Goal: Task Accomplishment & Management: Manage account settings

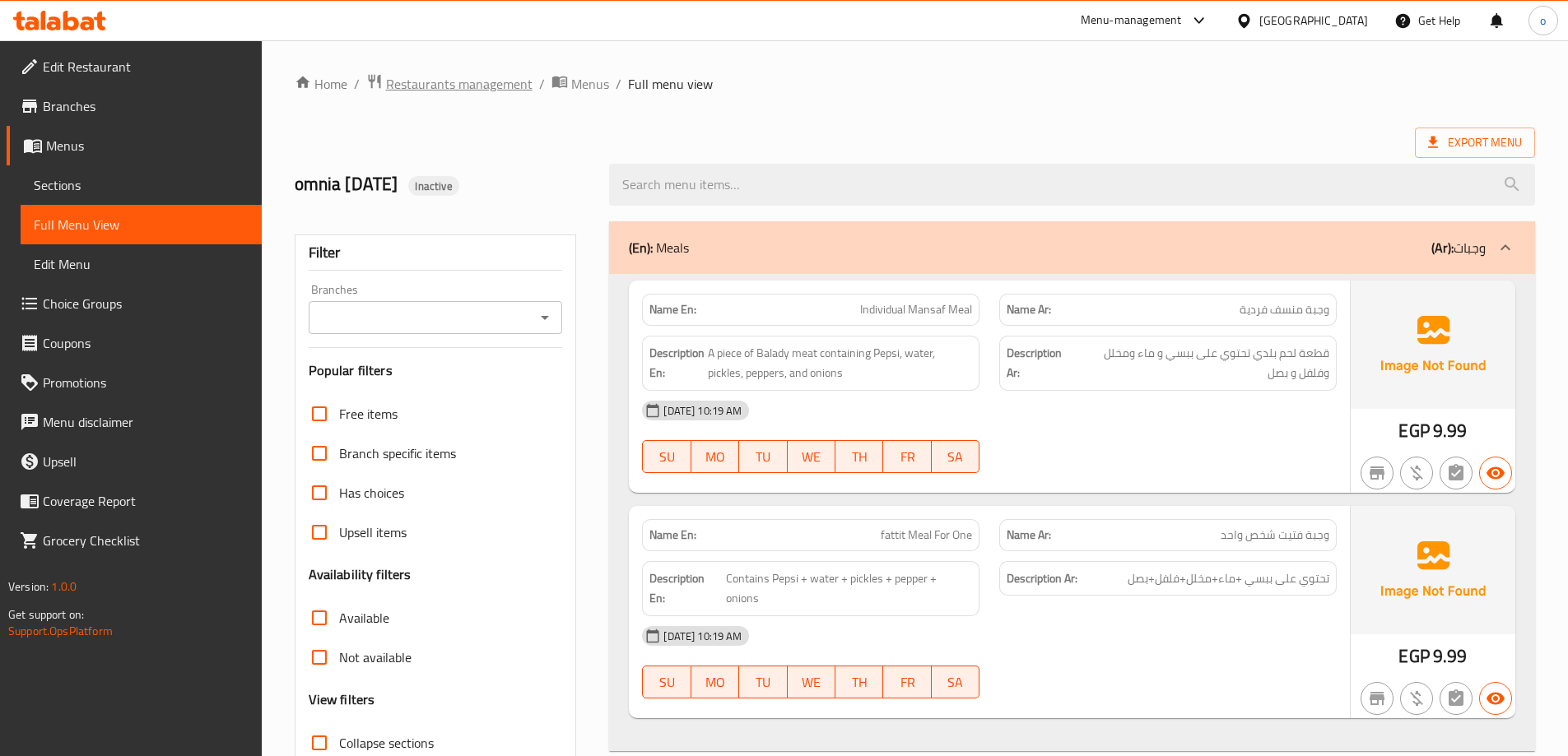
click at [412, 94] on span "Restaurants management" at bounding box center [459, 84] width 147 height 19
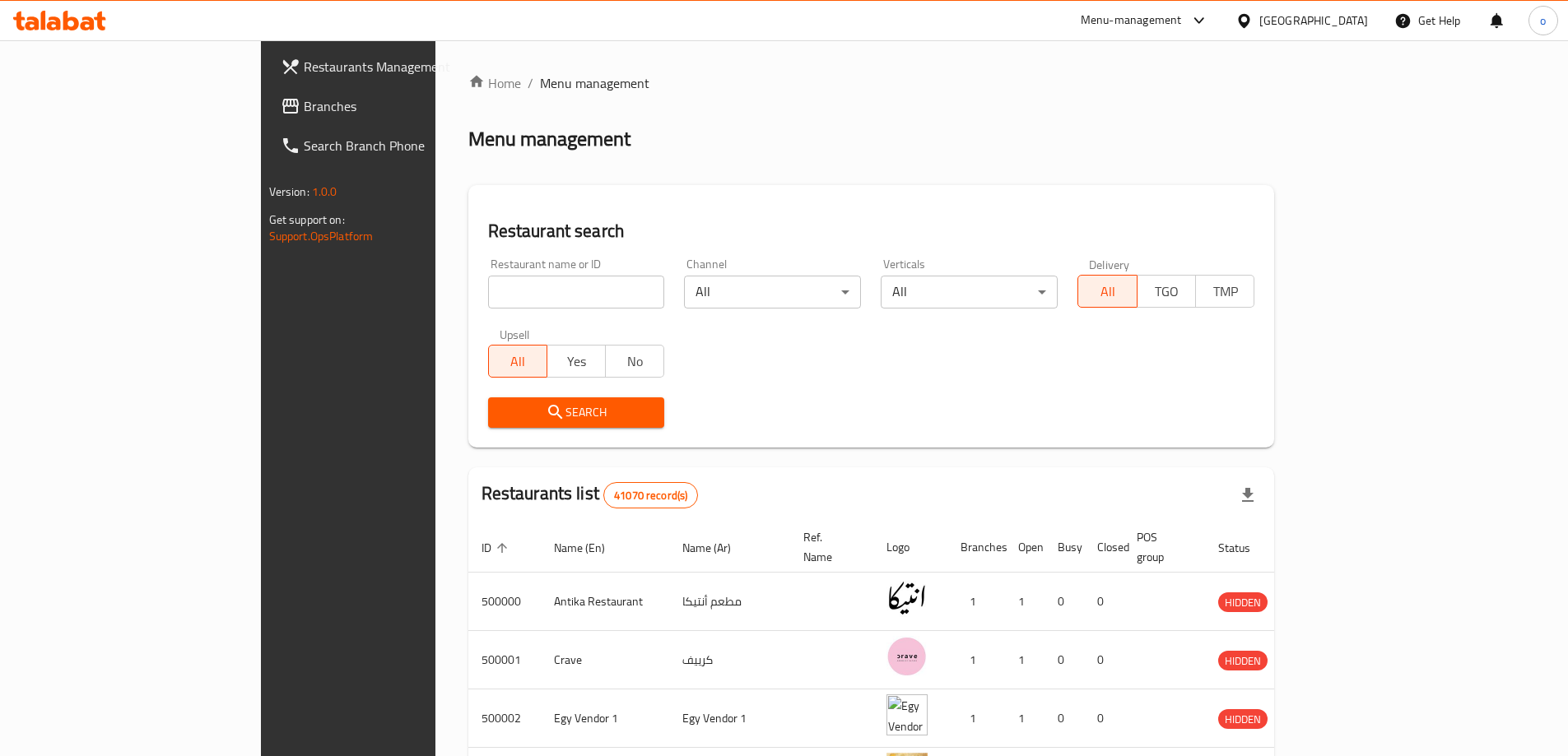
click at [1259, 14] on div at bounding box center [1247, 20] width 24 height 18
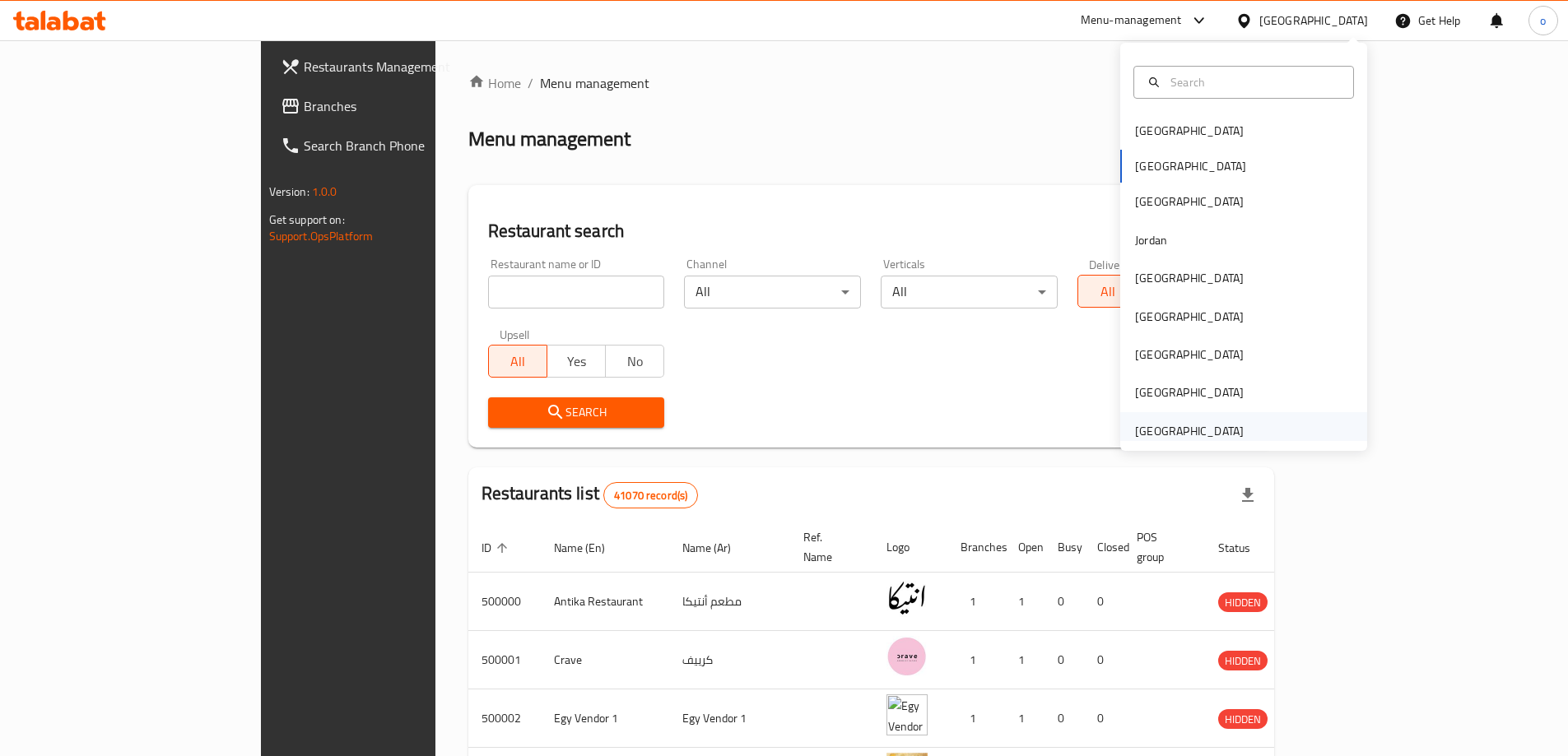
click at [1135, 436] on div "[GEOGRAPHIC_DATA]" at bounding box center [1189, 431] width 109 height 18
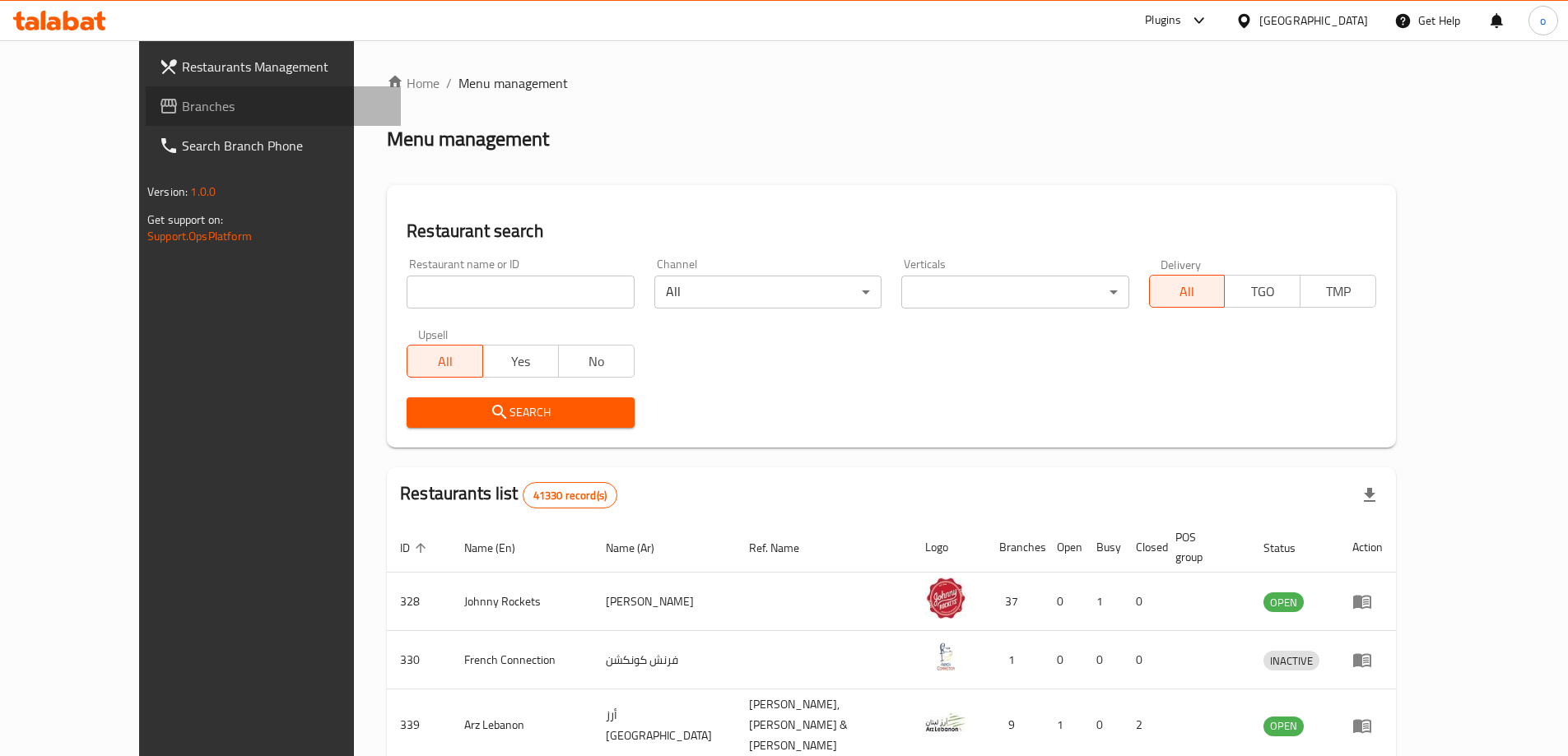
click at [146, 120] on link "Branches" at bounding box center [273, 106] width 256 height 40
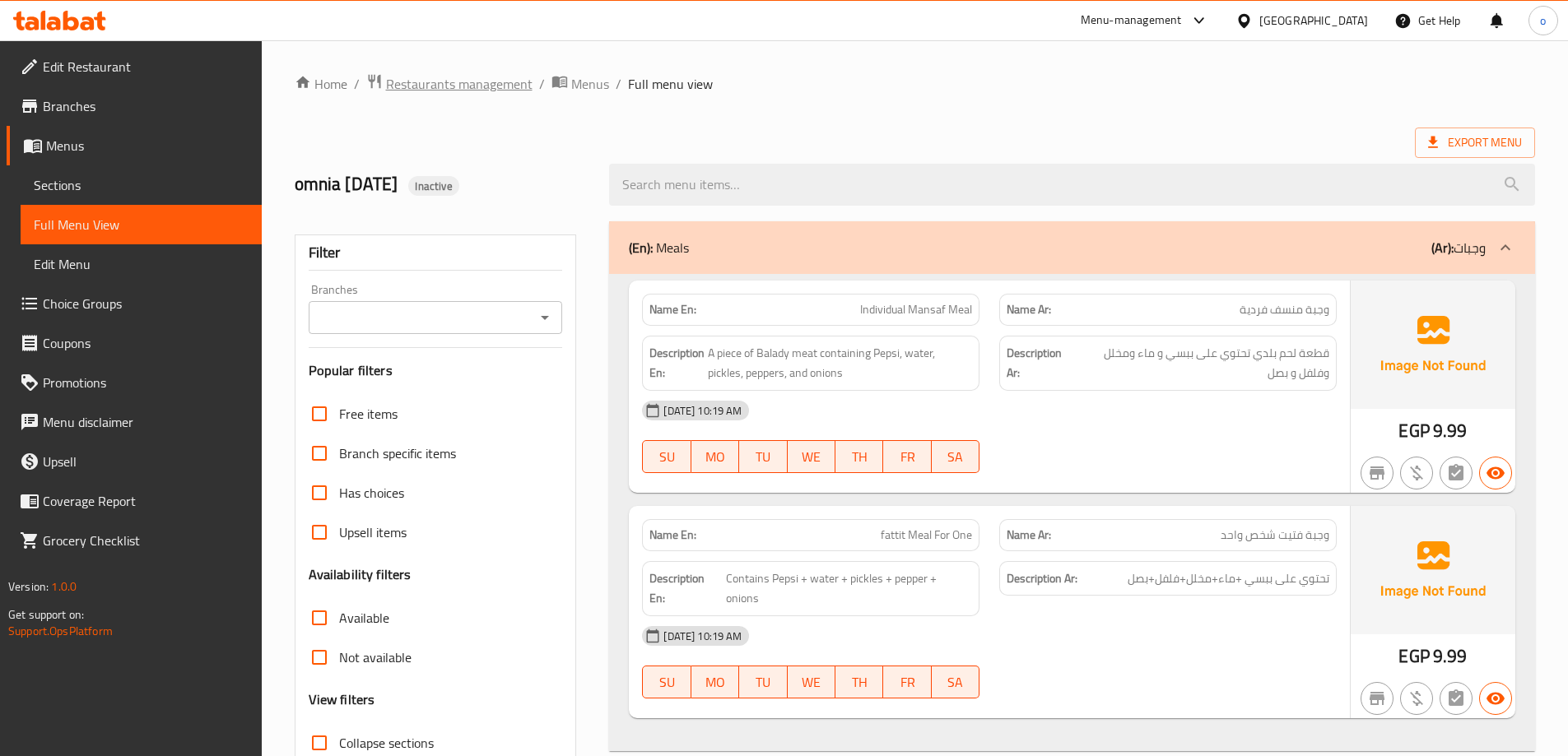
click at [447, 79] on span "Restaurants management" at bounding box center [459, 84] width 147 height 19
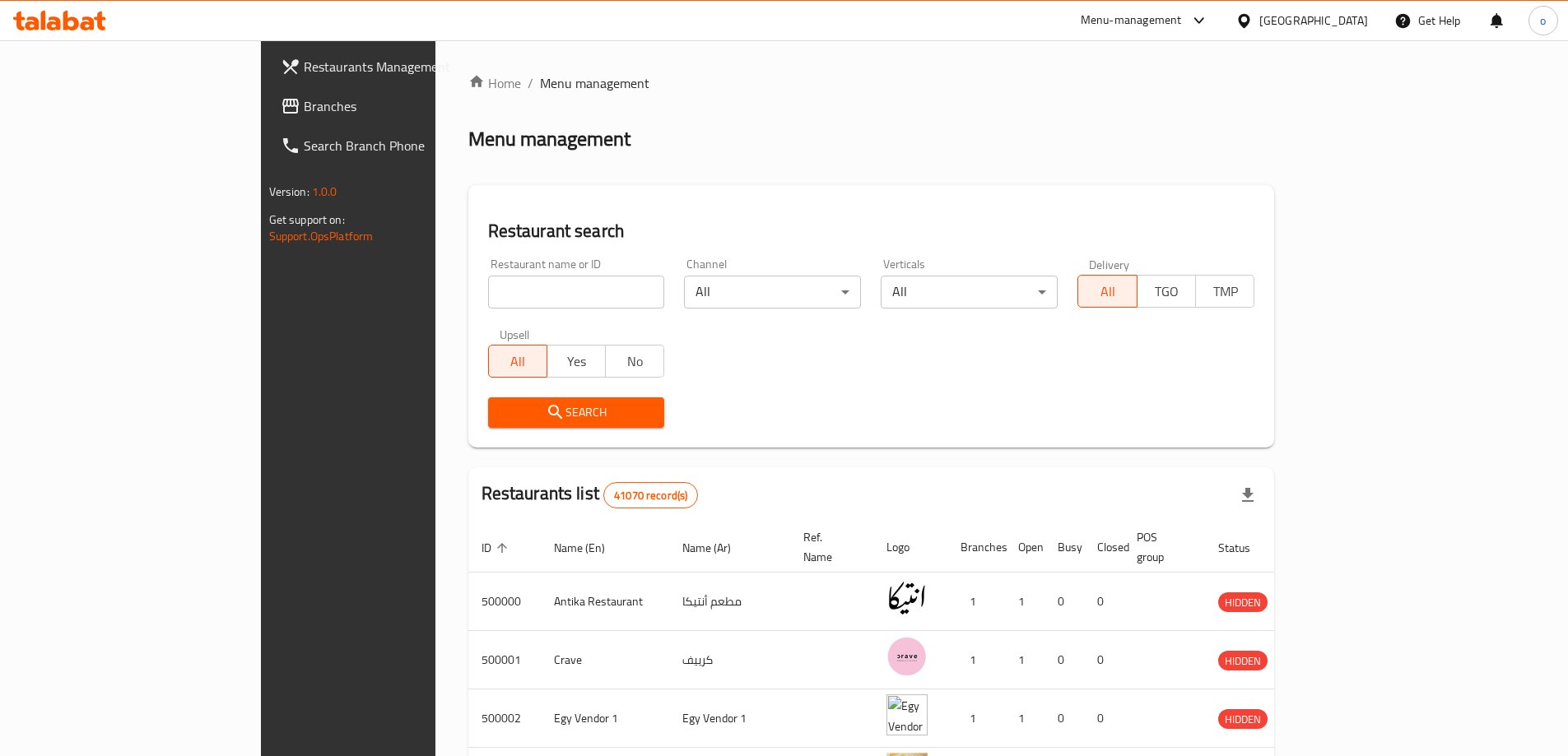
click at [1341, 17] on div "[GEOGRAPHIC_DATA]" at bounding box center [1313, 20] width 109 height 18
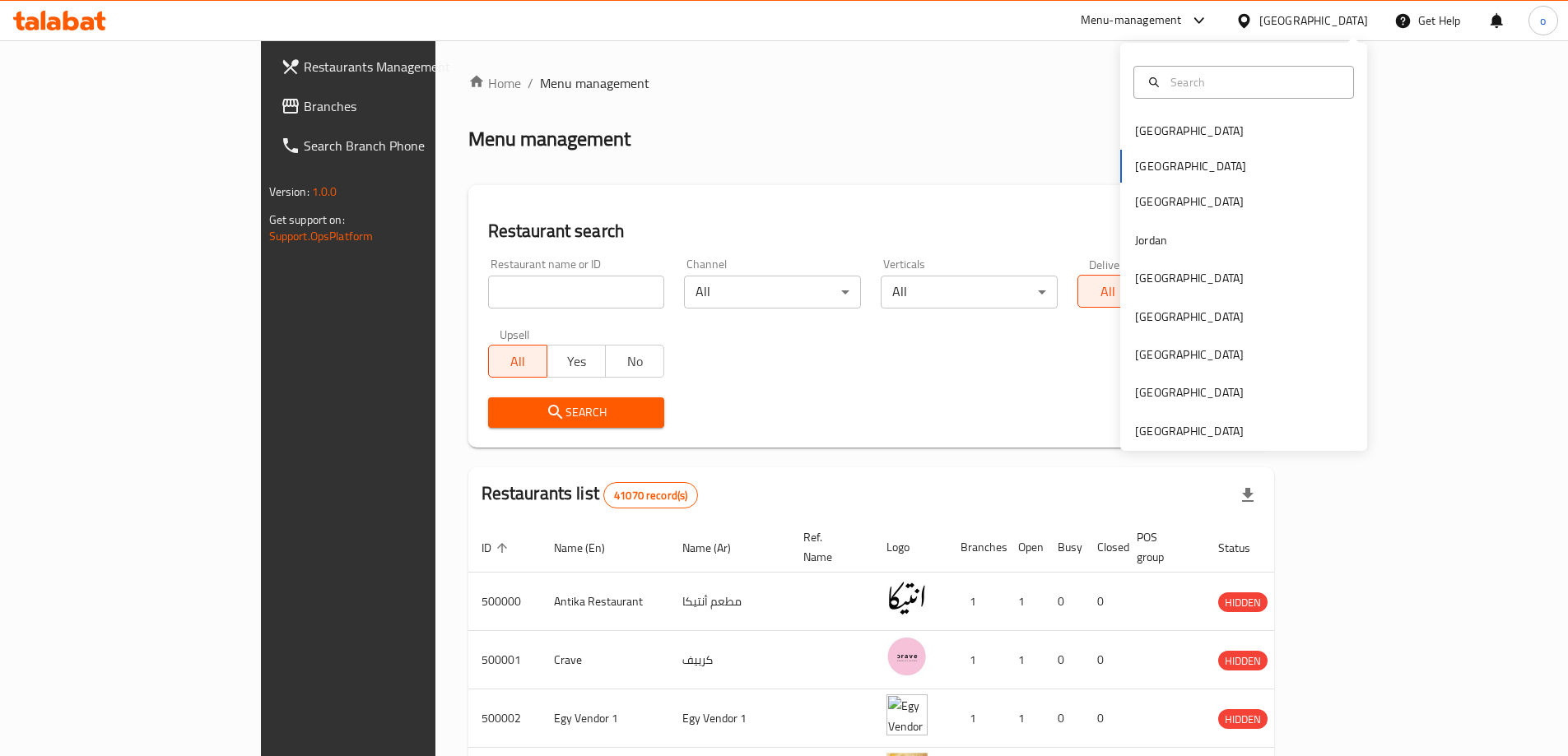
scroll to position [9, 0]
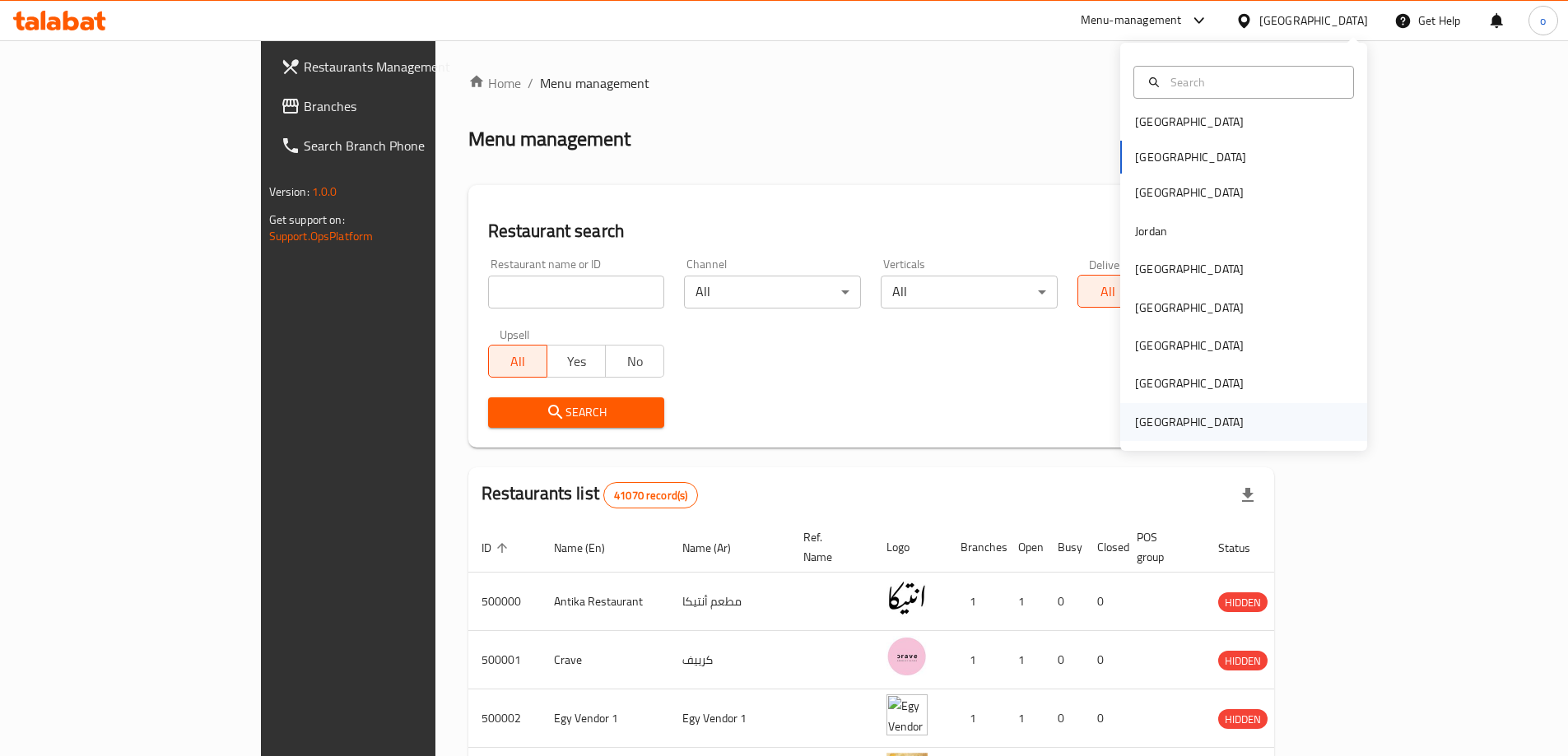
click at [1152, 410] on div "[GEOGRAPHIC_DATA]" at bounding box center [1189, 421] width 135 height 38
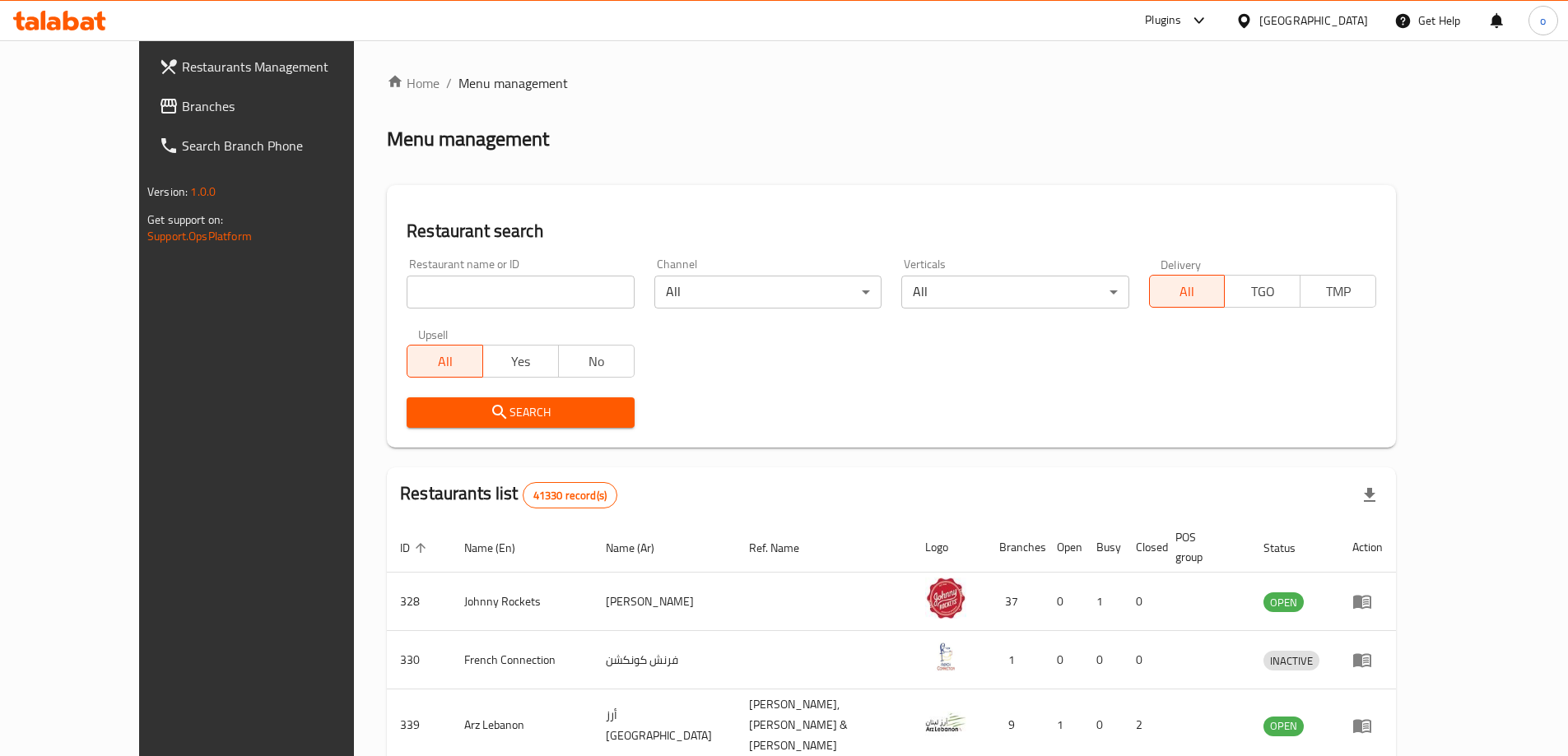
click at [182, 113] on span "Branches" at bounding box center [284, 106] width 205 height 19
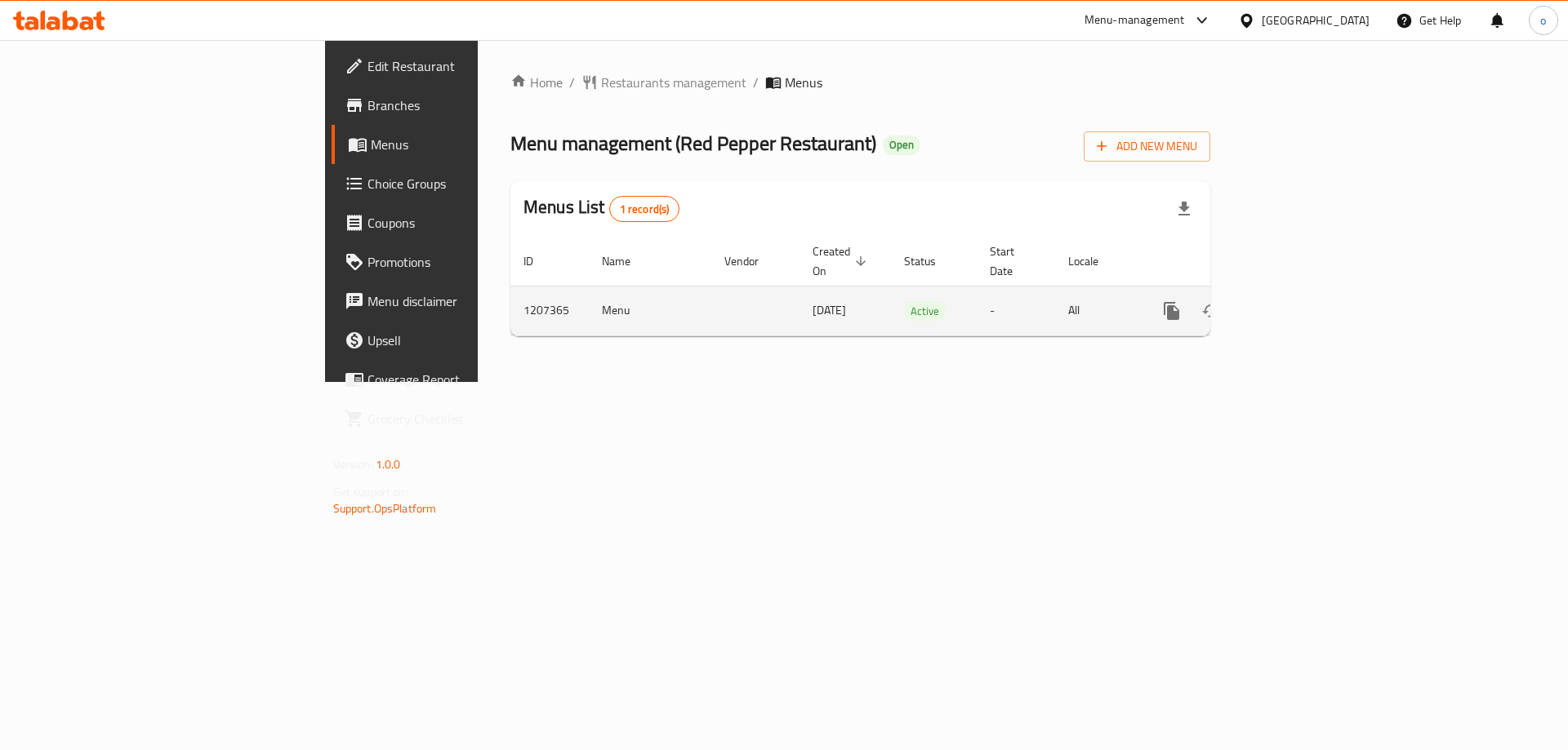
click at [1299, 301] on icon "enhanced table" at bounding box center [1290, 311] width 19 height 19
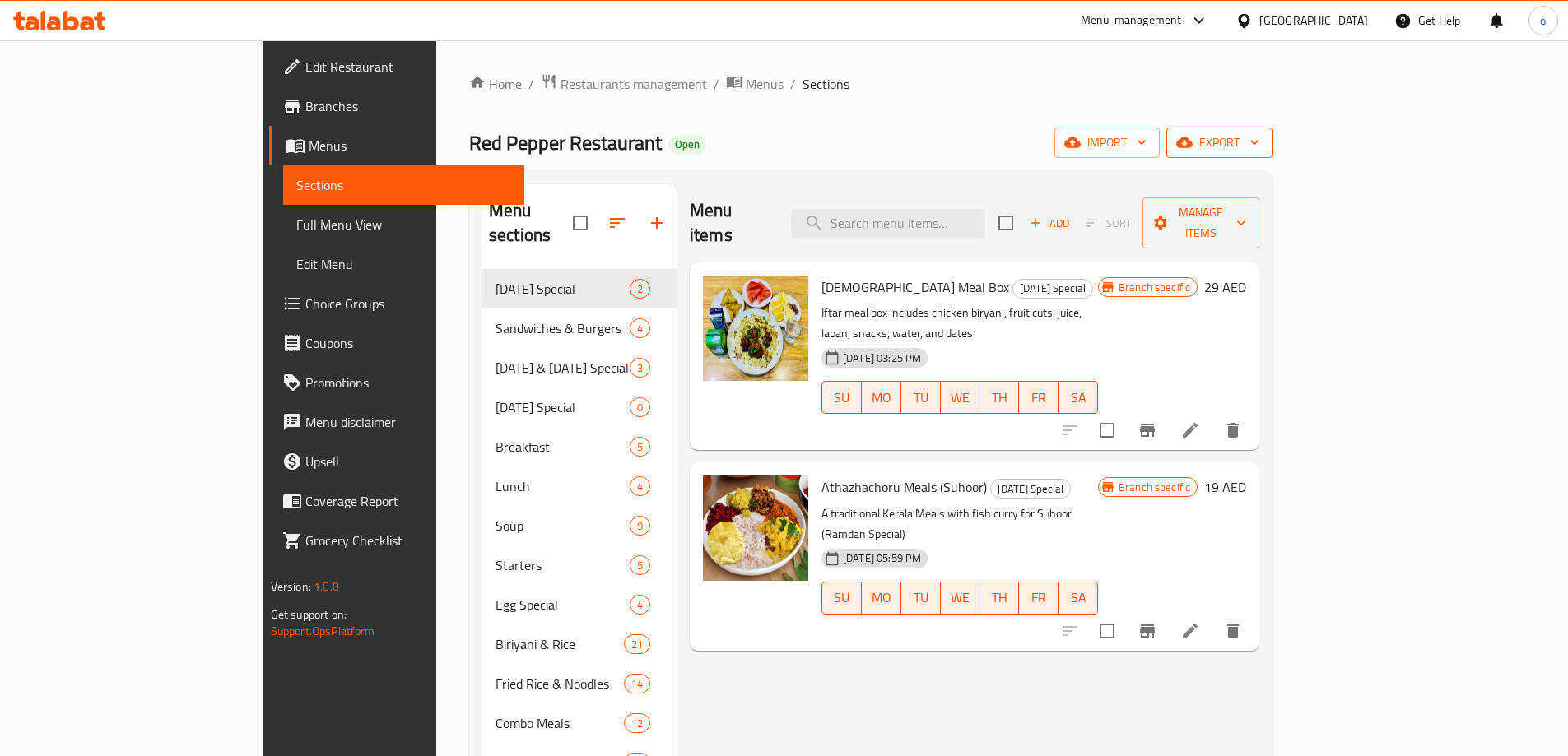
click at [1259, 151] on span "export" at bounding box center [1219, 142] width 80 height 20
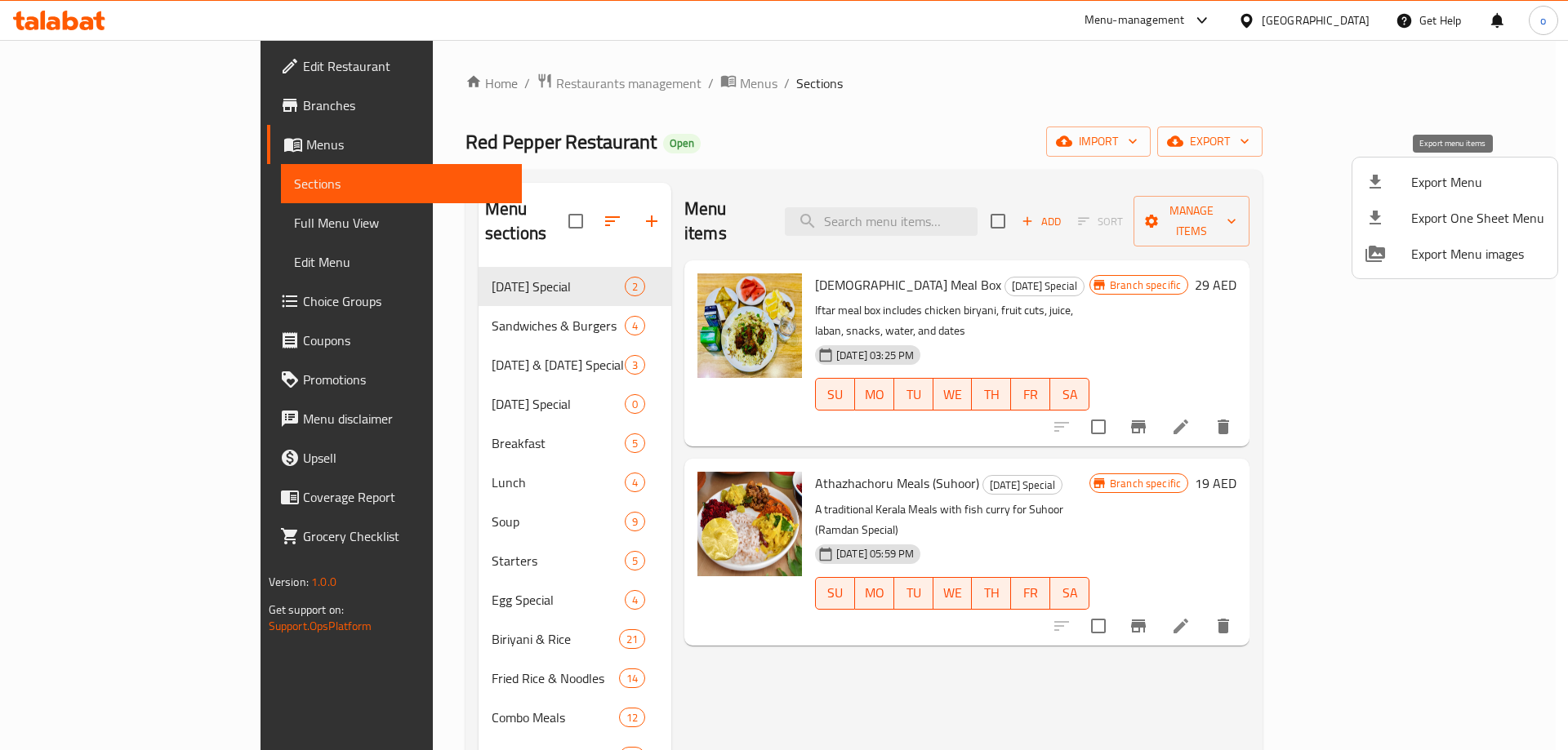
click at [1419, 172] on span "Export Menu" at bounding box center [1477, 182] width 133 height 19
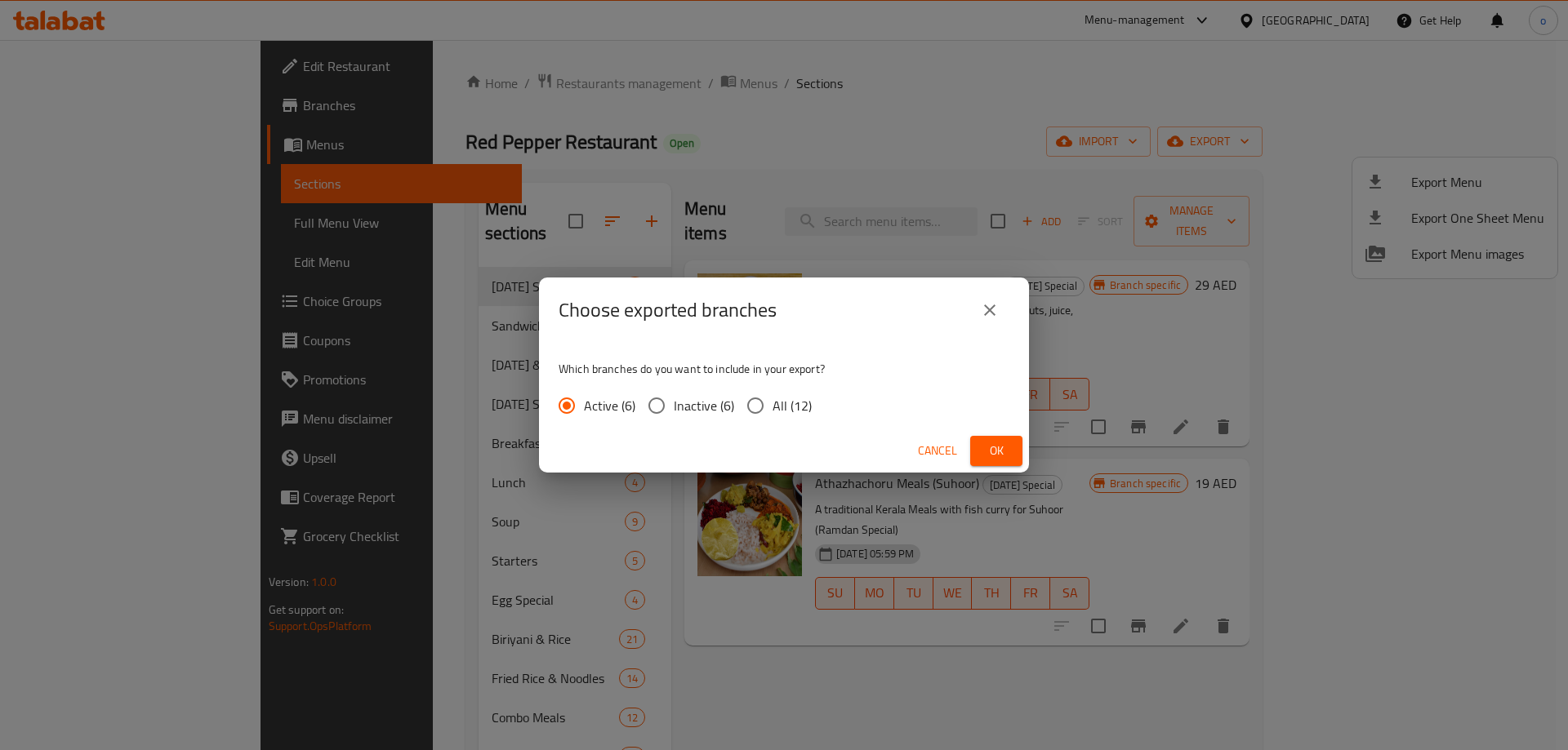
click at [762, 402] on input "All (12)" at bounding box center [756, 406] width 34 height 34
radio input "true"
click at [989, 460] on span "Ok" at bounding box center [996, 451] width 26 height 20
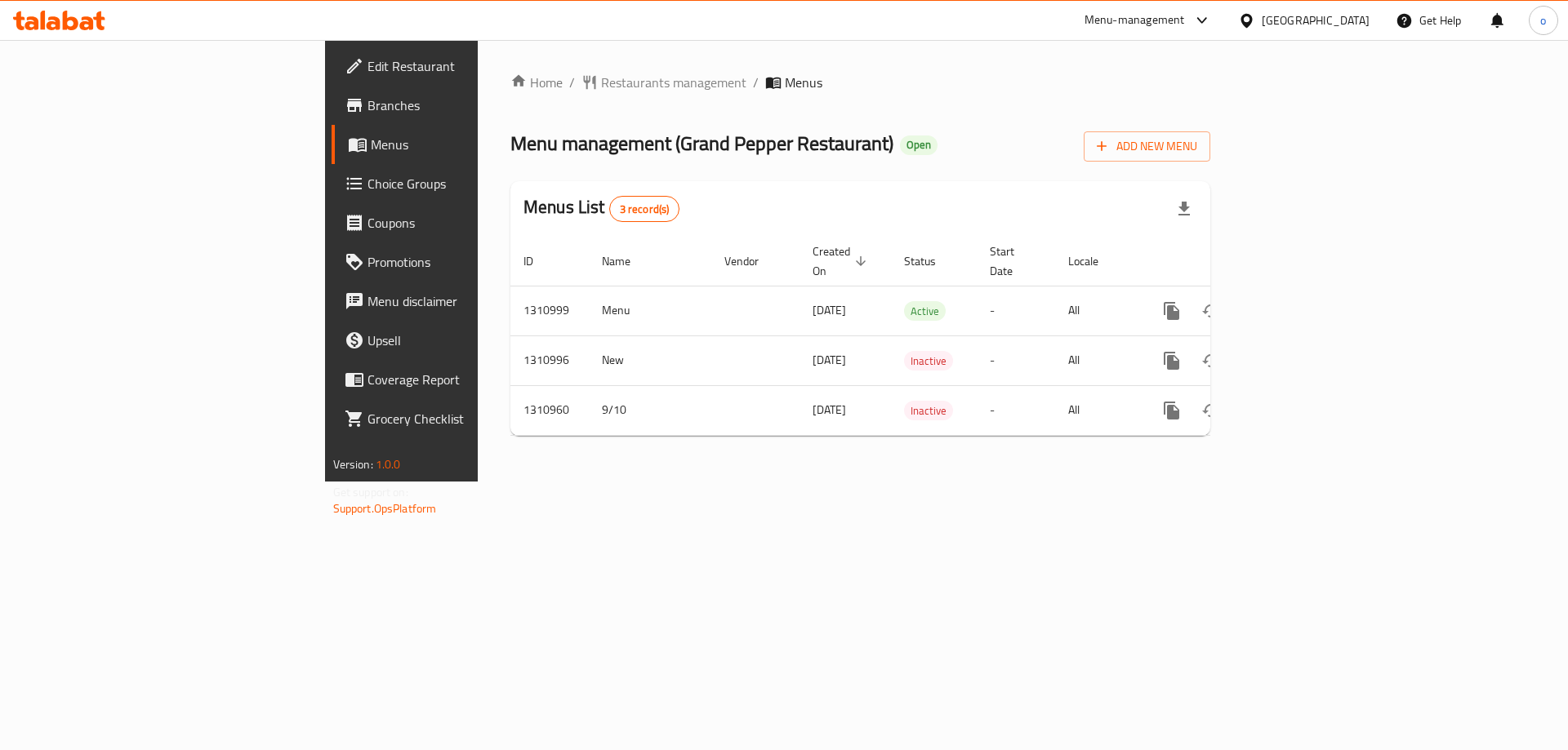
click at [332, 117] on link "Branches" at bounding box center [459, 105] width 255 height 39
click at [1210, 158] on button "Add New Menu" at bounding box center [1147, 146] width 126 height 31
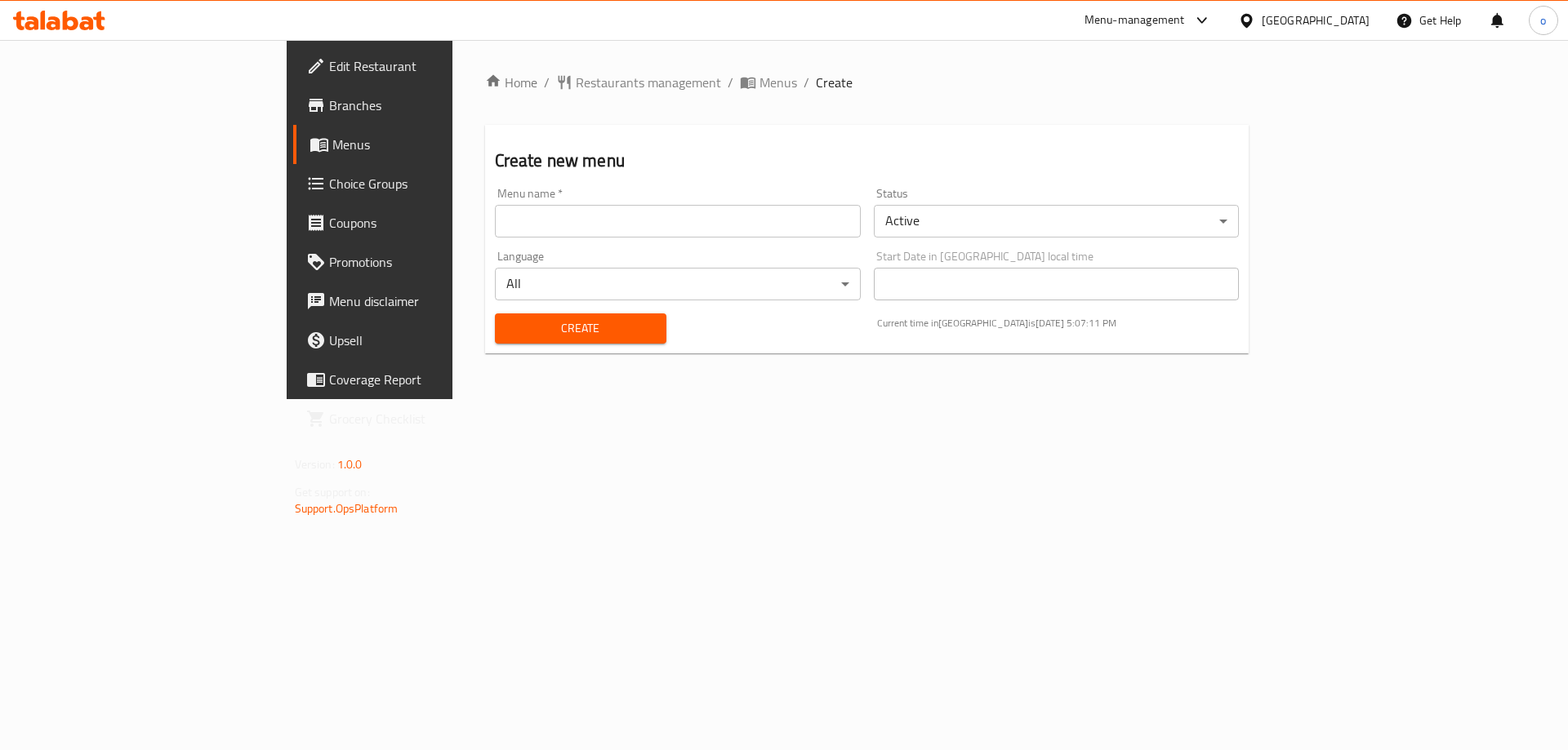
click at [631, 237] on div "Menu name   * Menu name *" at bounding box center [677, 213] width 379 height 63
click at [622, 227] on input "text" at bounding box center [677, 221] width 365 height 33
type input "omnia 15-9-2025"
click at [548, 319] on span "Create" at bounding box center [581, 328] width 145 height 20
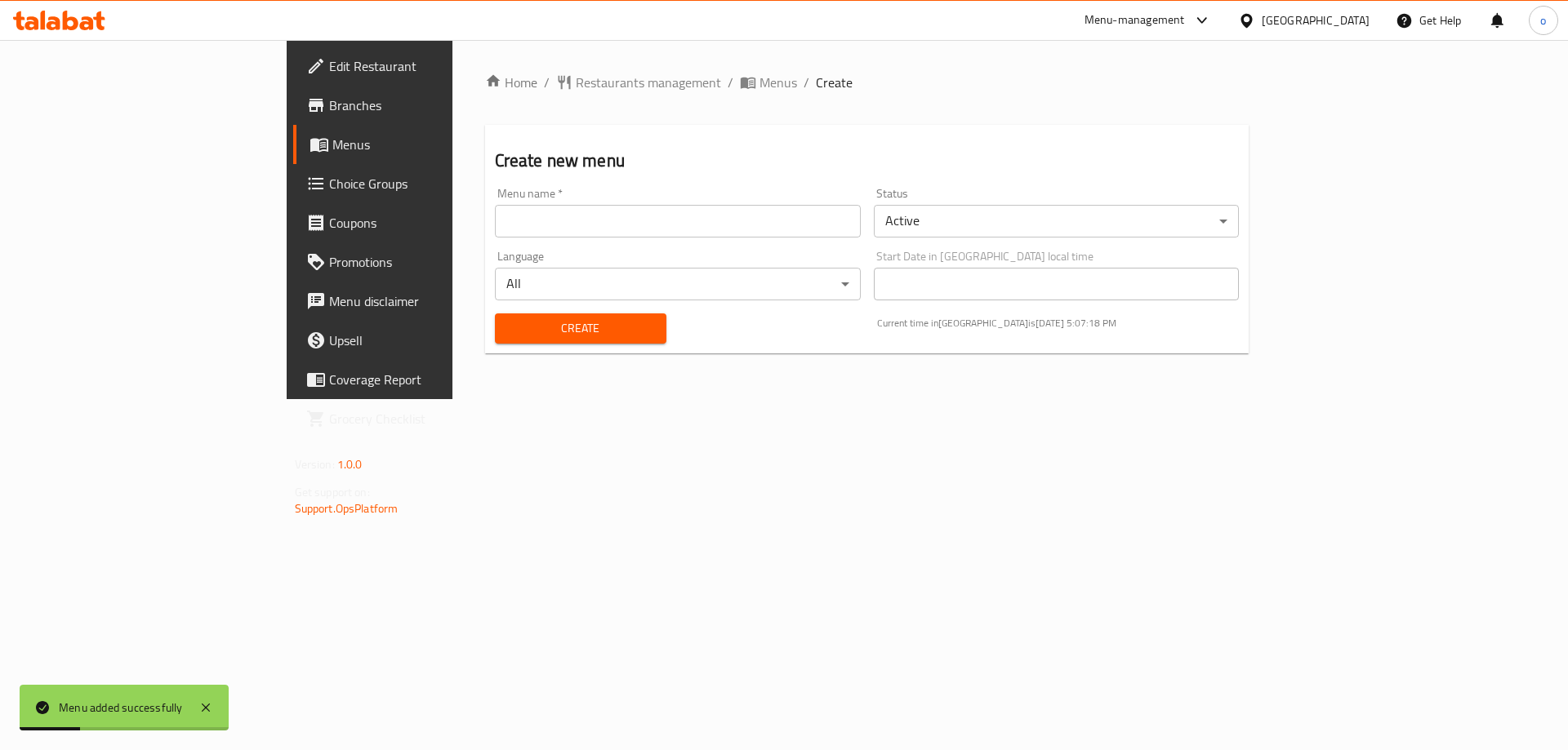
click at [293, 157] on link "Menus" at bounding box center [420, 144] width 255 height 39
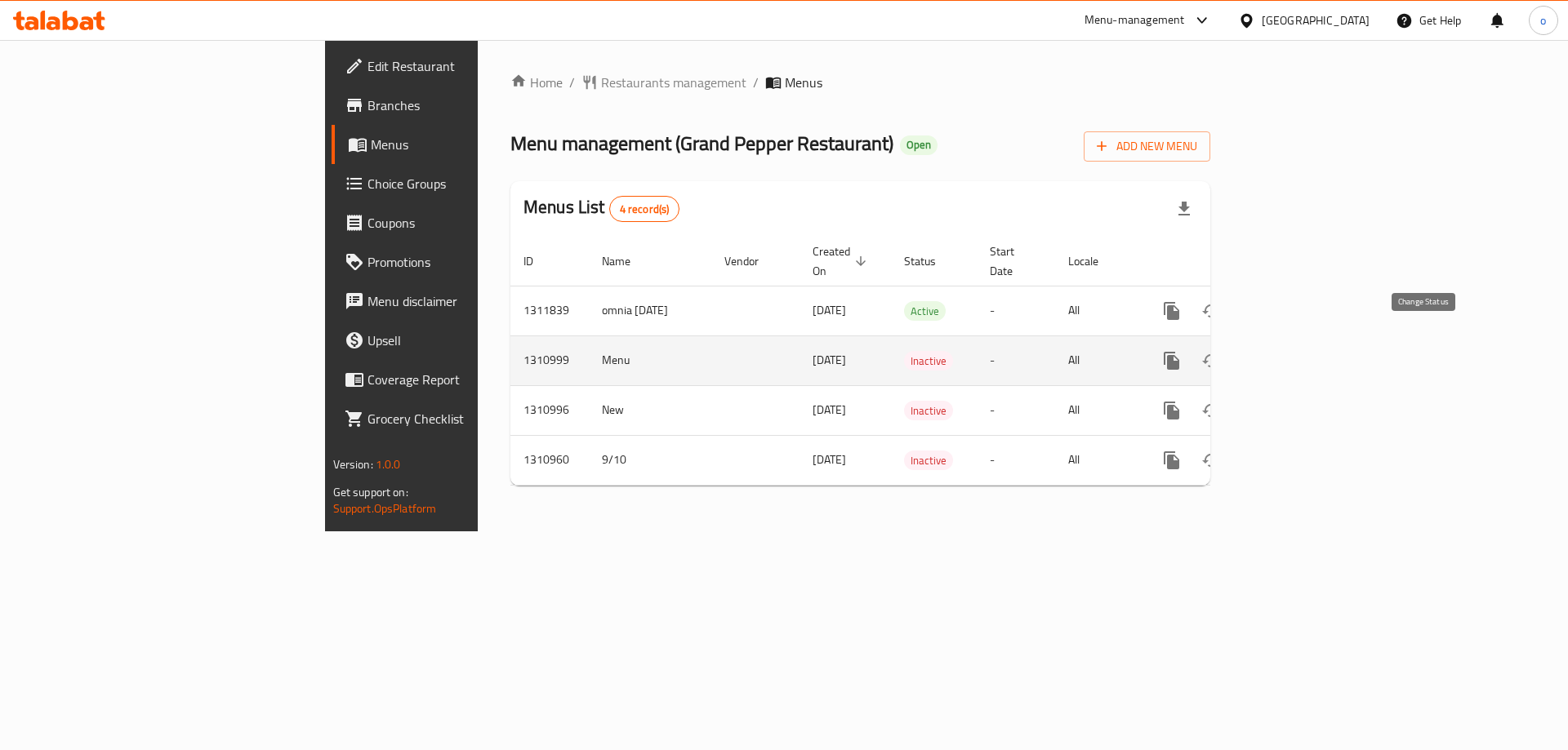
click at [1221, 351] on icon "enhanced table" at bounding box center [1211, 361] width 19 height 19
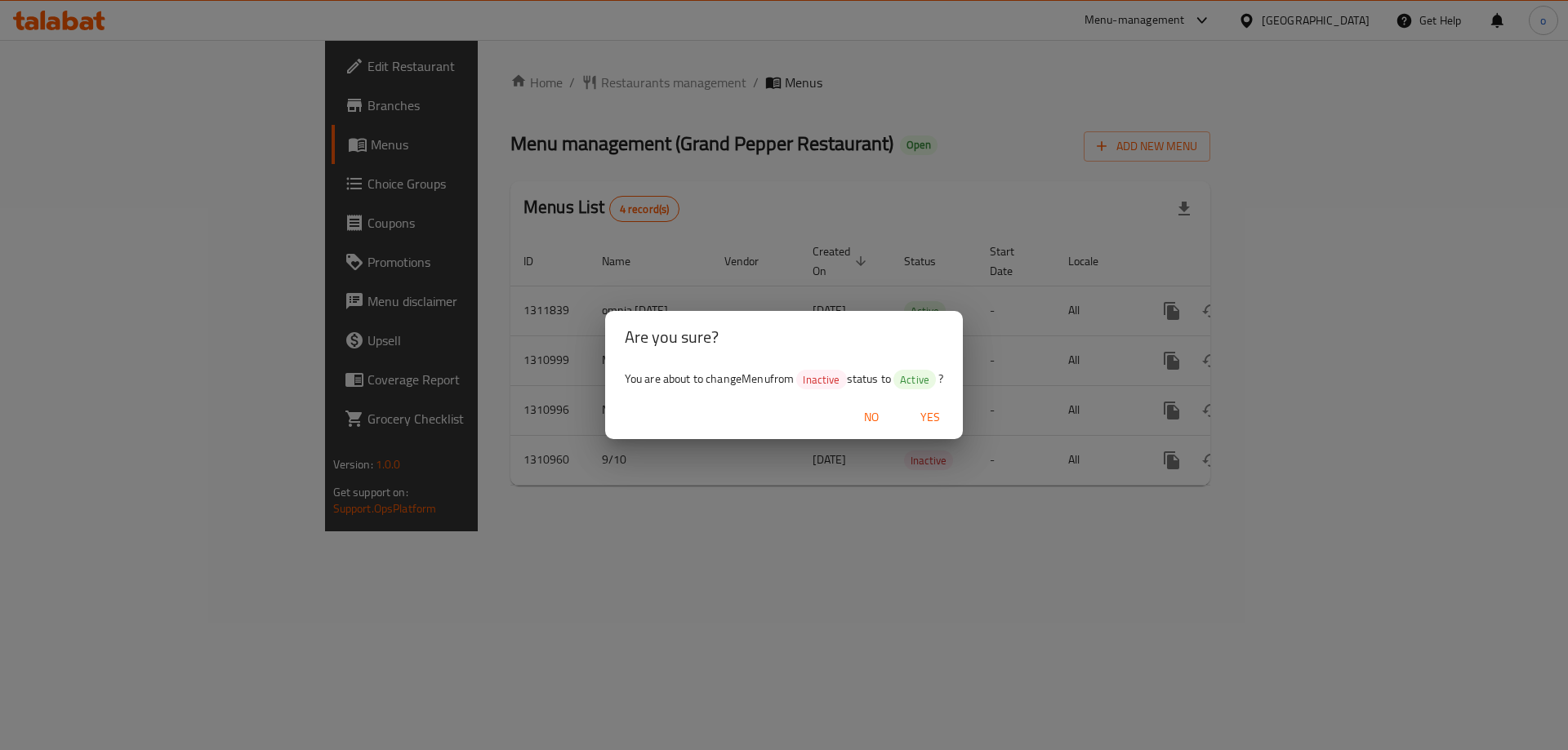
click at [942, 409] on span "Yes" at bounding box center [930, 417] width 39 height 20
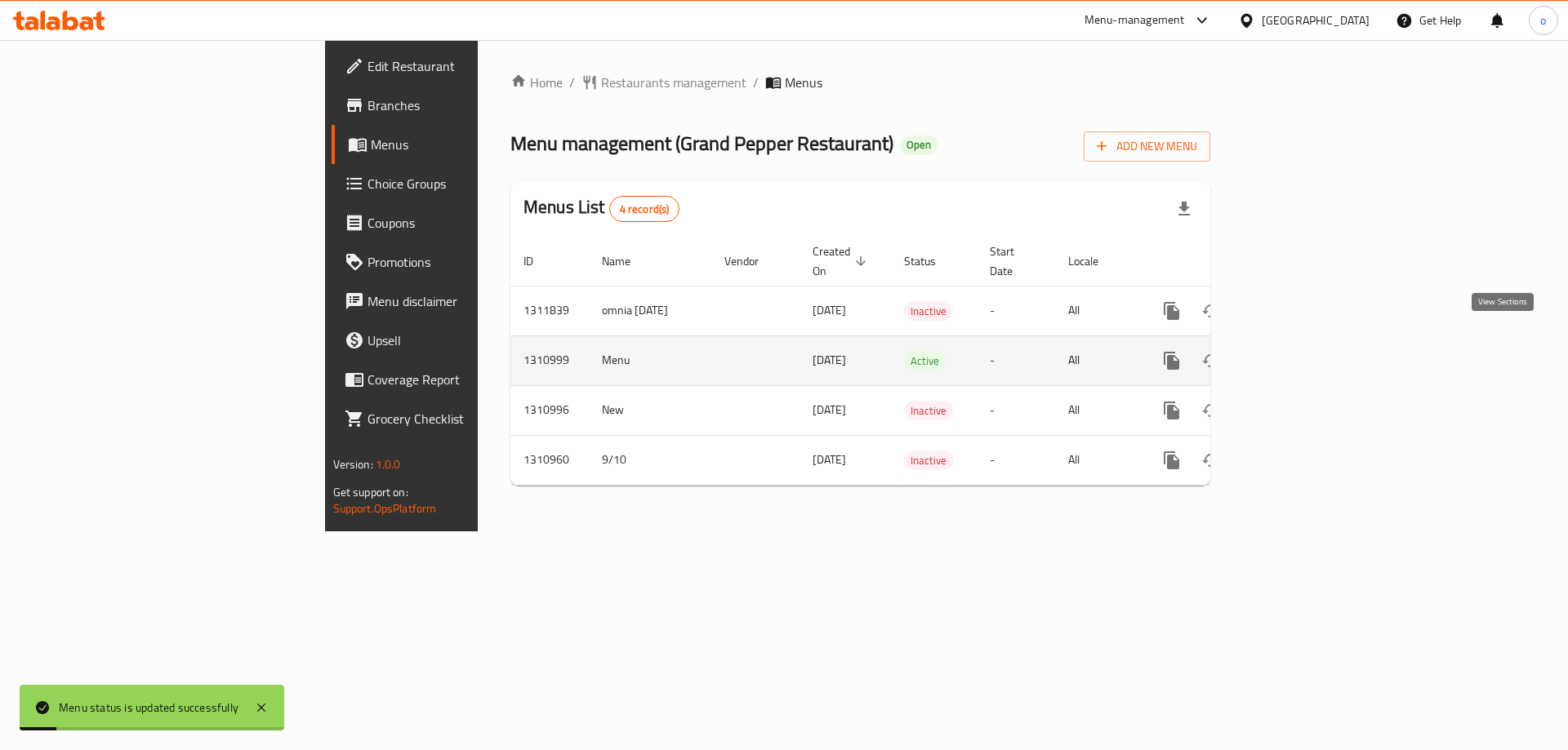
click at [1309, 342] on link "enhanced table" at bounding box center [1289, 361] width 39 height 39
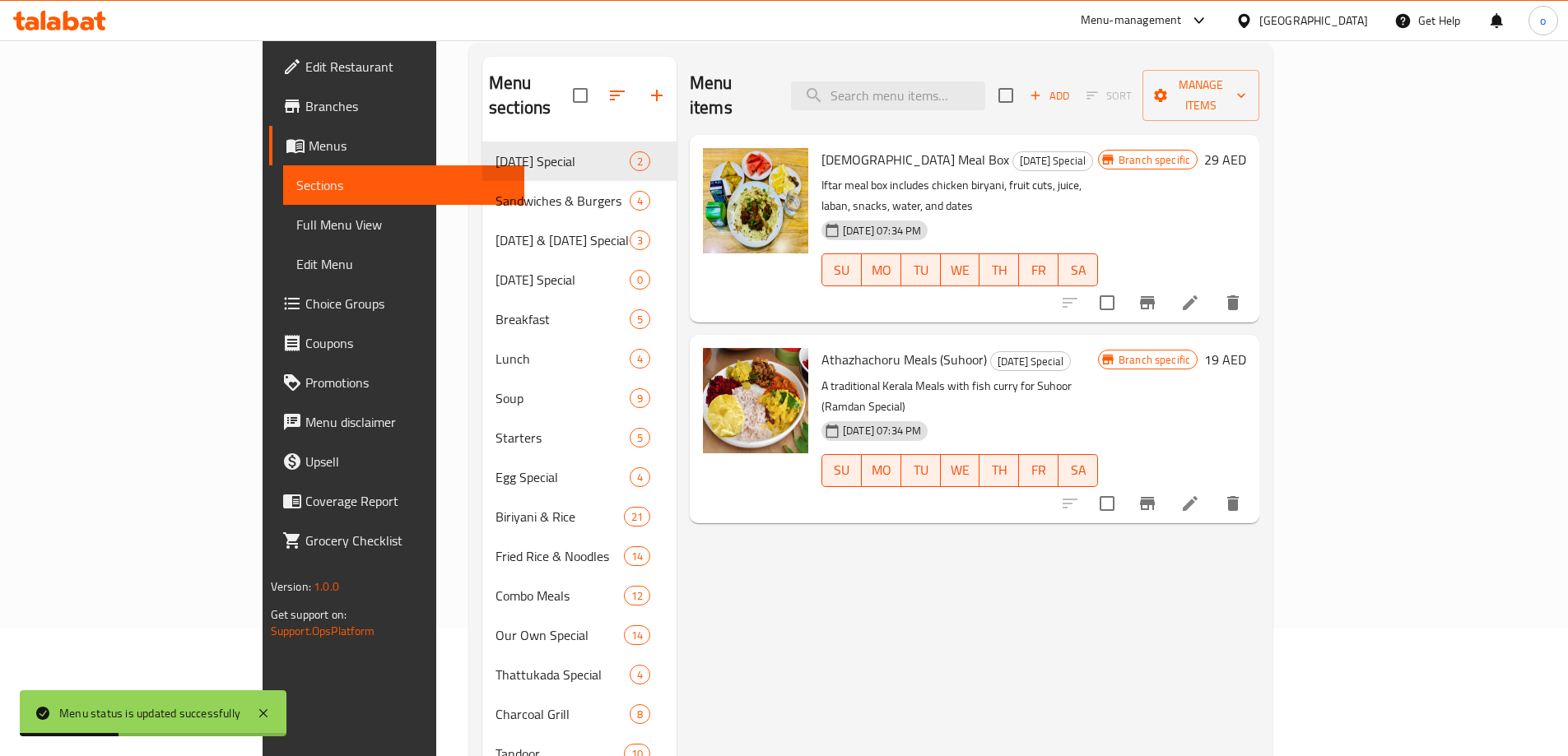
scroll to position [247, 0]
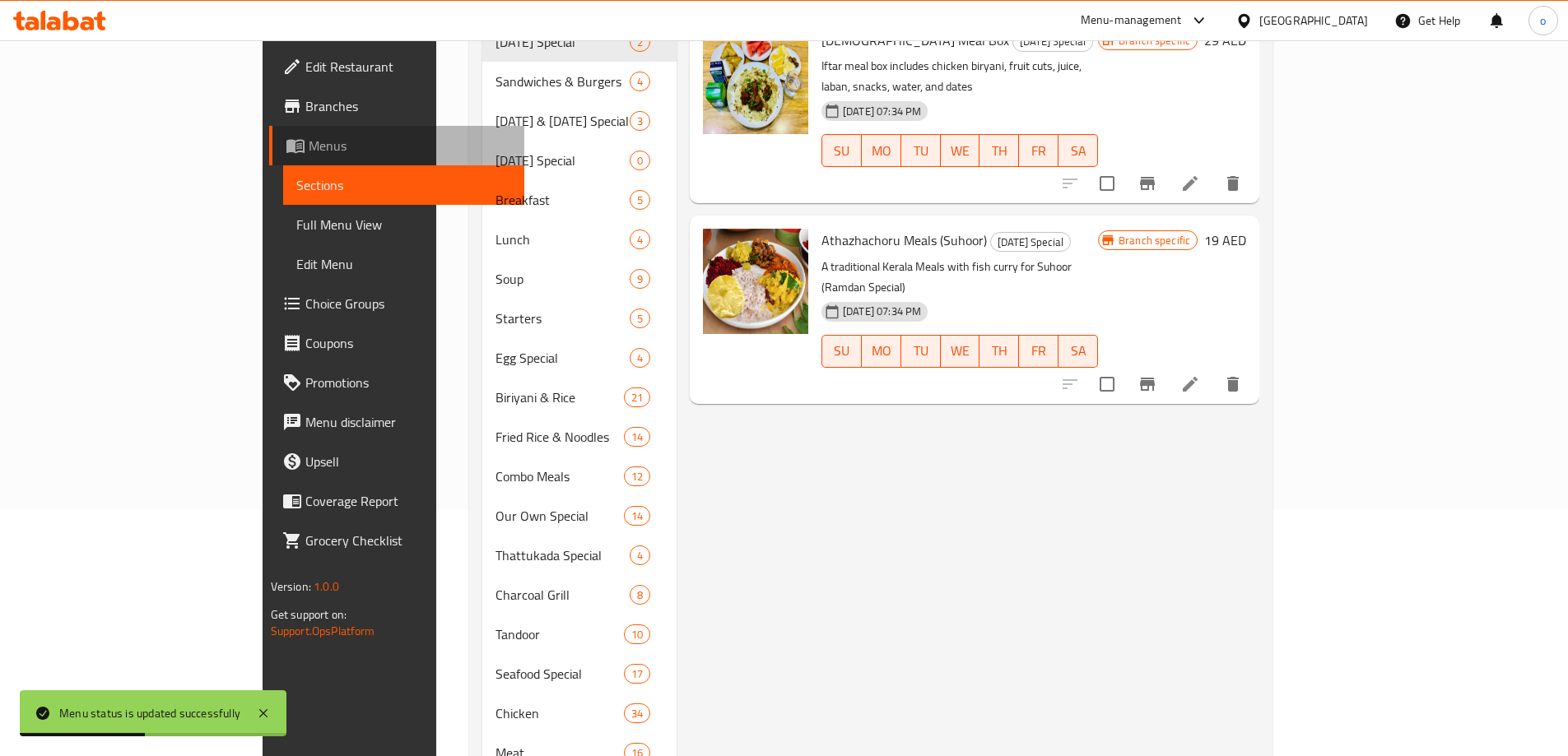
click at [269, 161] on link "Menus" at bounding box center [396, 146] width 256 height 40
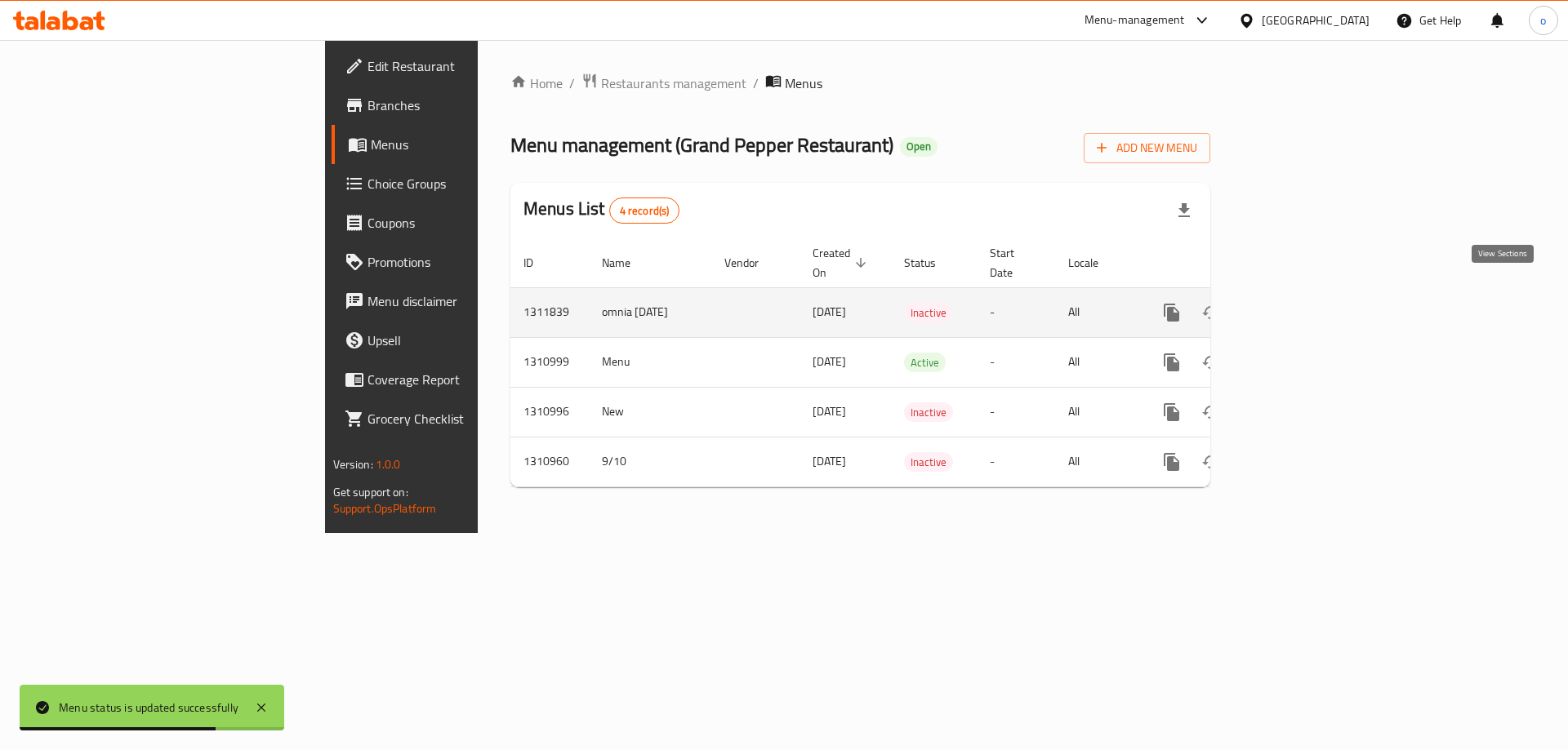
click at [1297, 305] on icon "enhanced table" at bounding box center [1289, 312] width 14 height 14
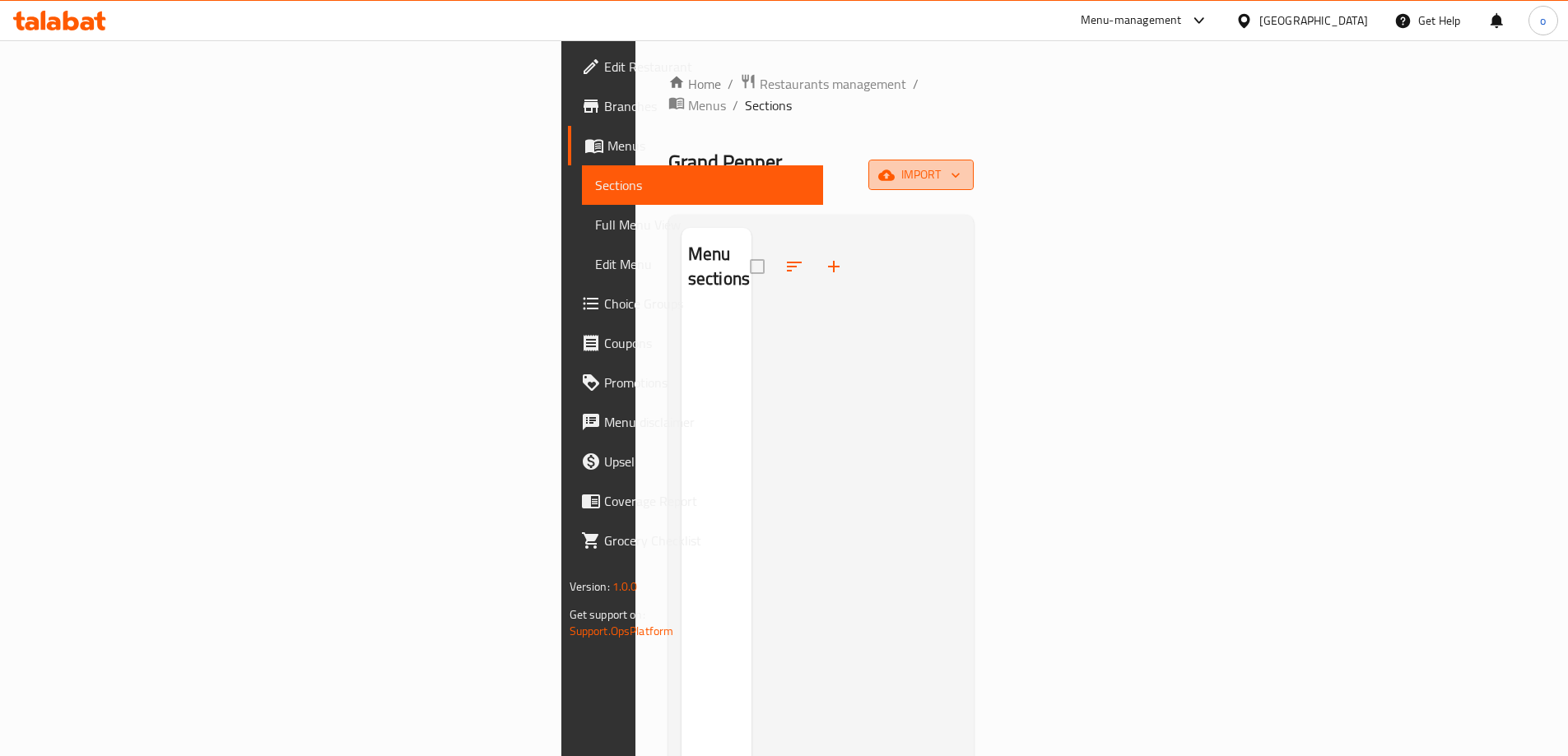
click at [960, 165] on span "import" at bounding box center [921, 175] width 79 height 20
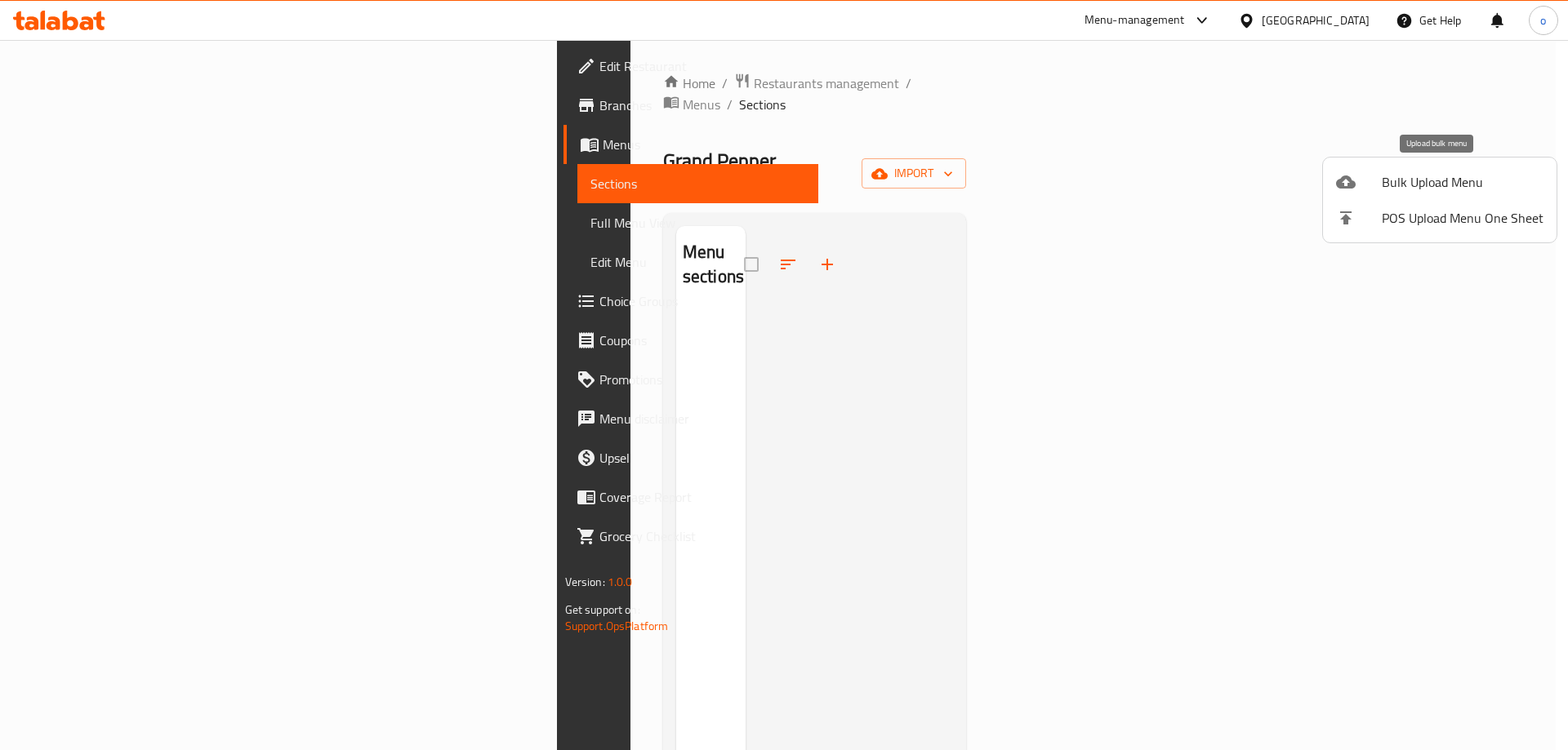
click at [1416, 192] on span "Bulk Upload Menu" at bounding box center [1462, 182] width 162 height 19
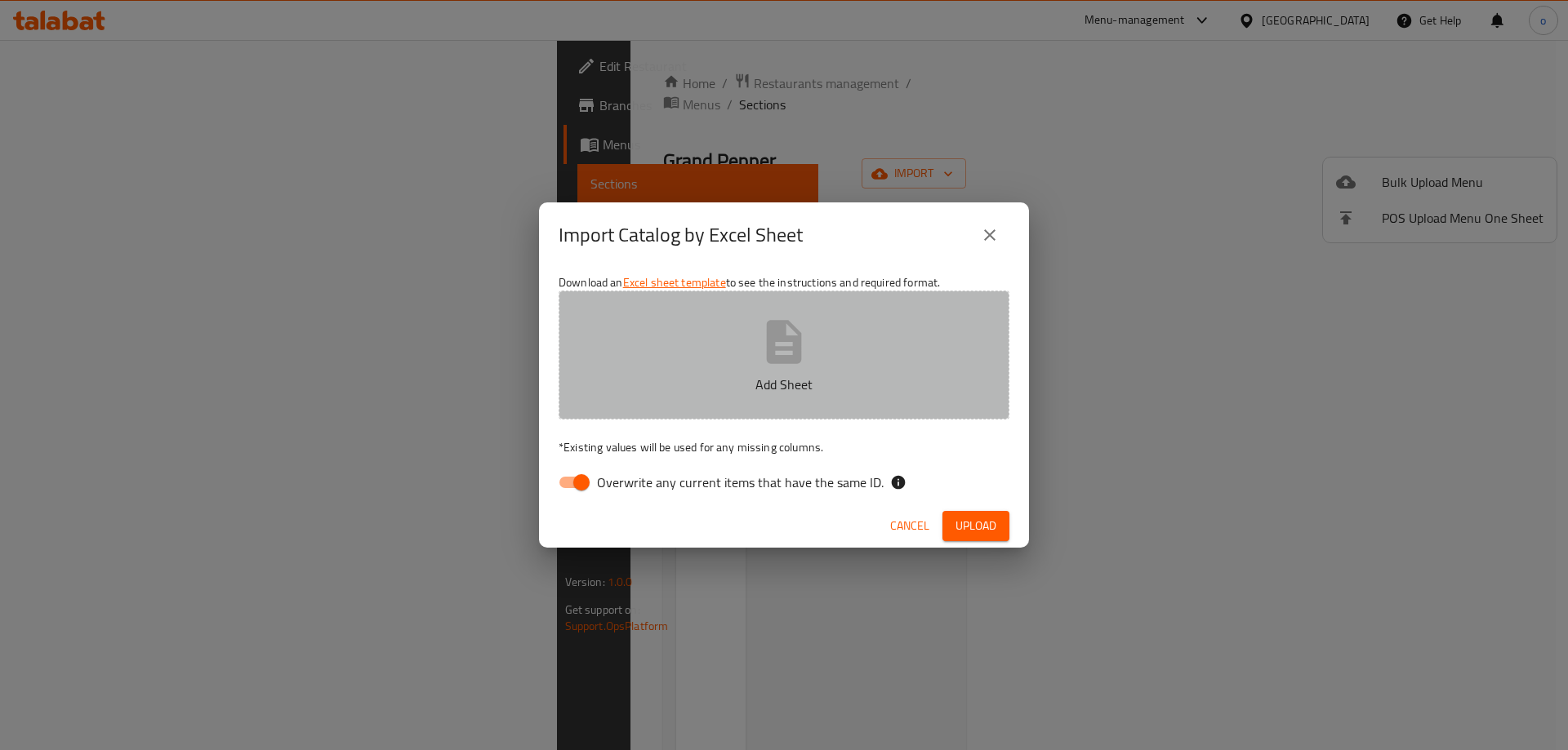
click at [897, 348] on button "Add Sheet" at bounding box center [784, 355] width 451 height 129
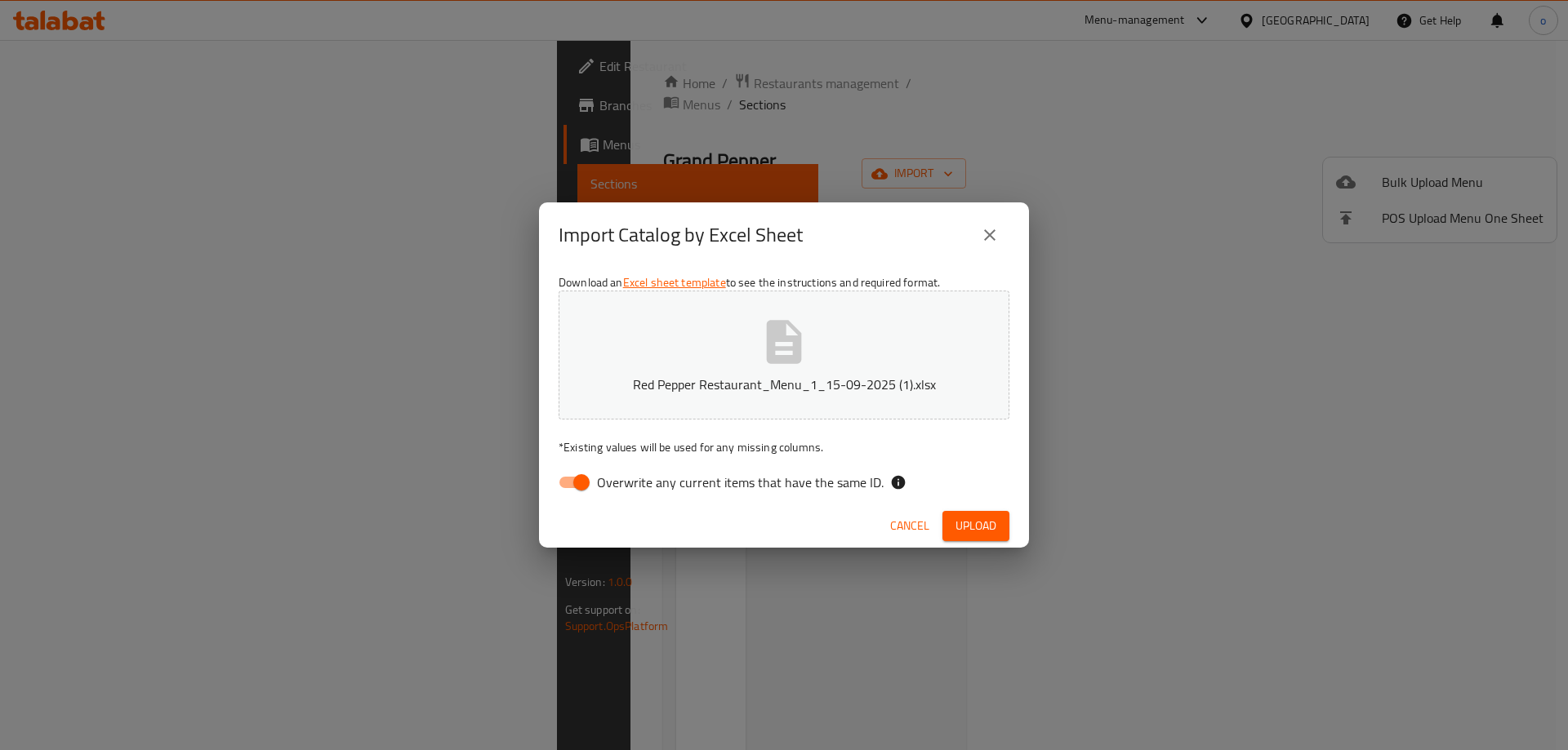
click at [577, 473] on input "Overwrite any current items that have the same ID." at bounding box center [581, 482] width 93 height 31
checkbox input "false"
click at [951, 519] on button "Upload" at bounding box center [976, 526] width 67 height 31
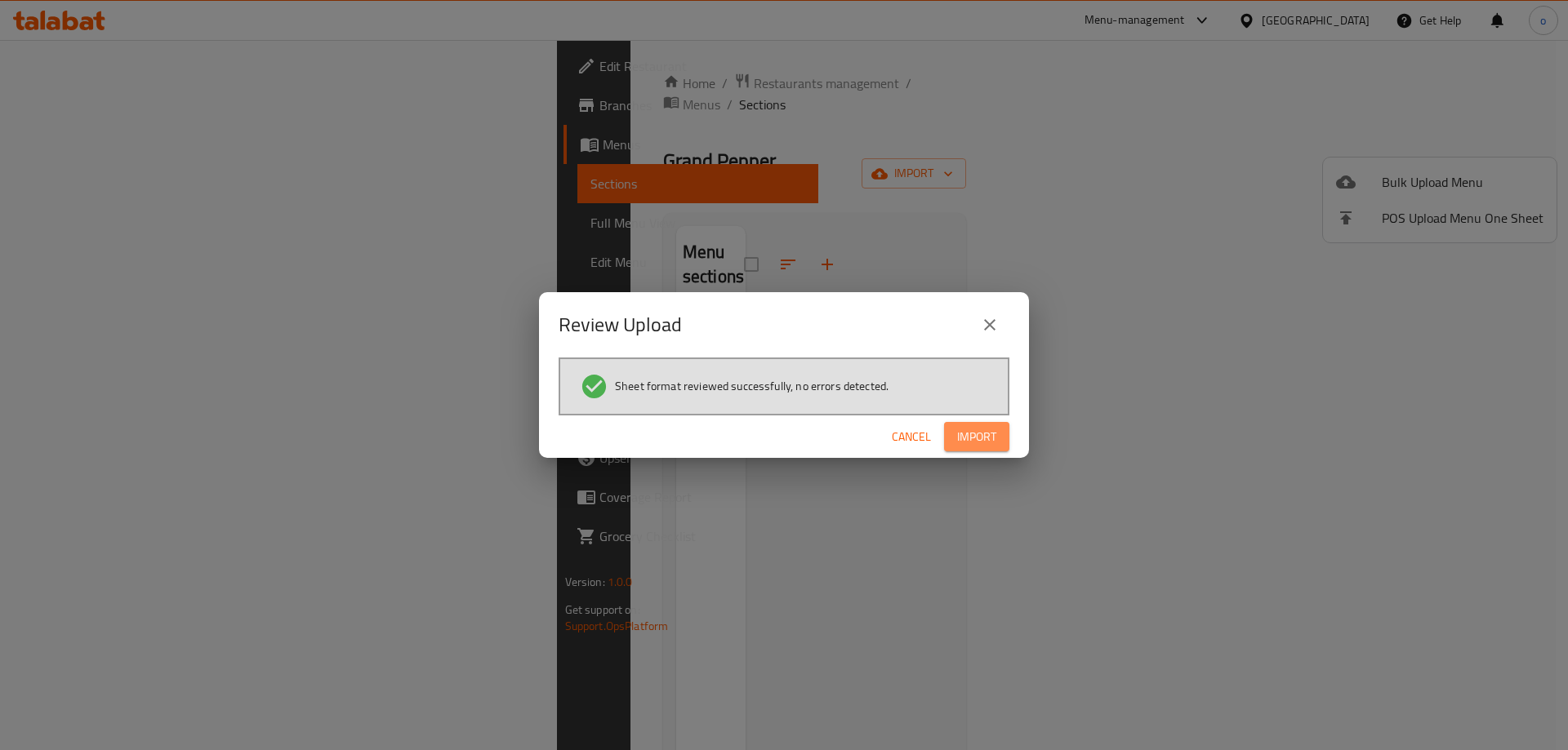
click at [958, 436] on span "Import" at bounding box center [976, 436] width 39 height 20
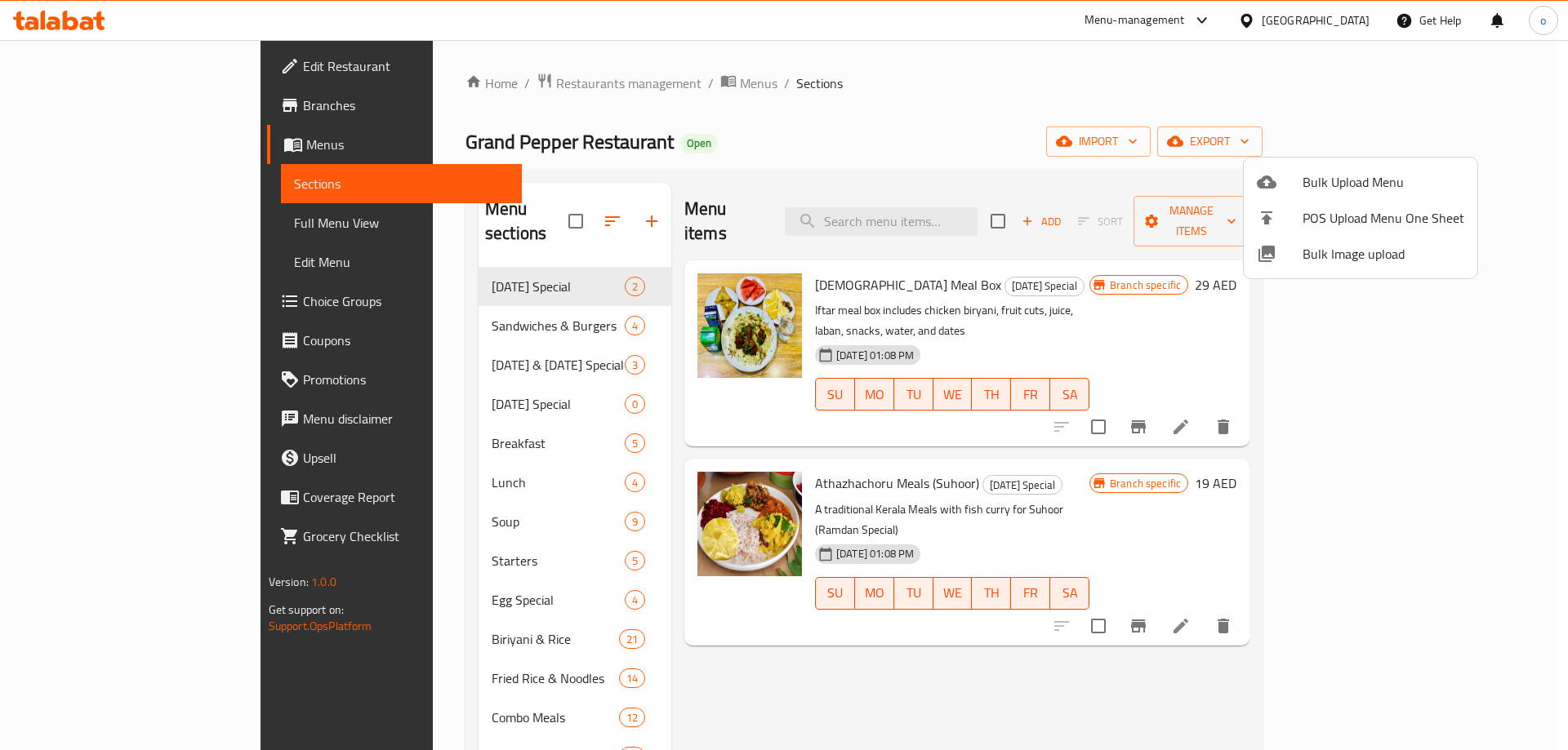
click at [103, 111] on div at bounding box center [784, 375] width 1568 height 750
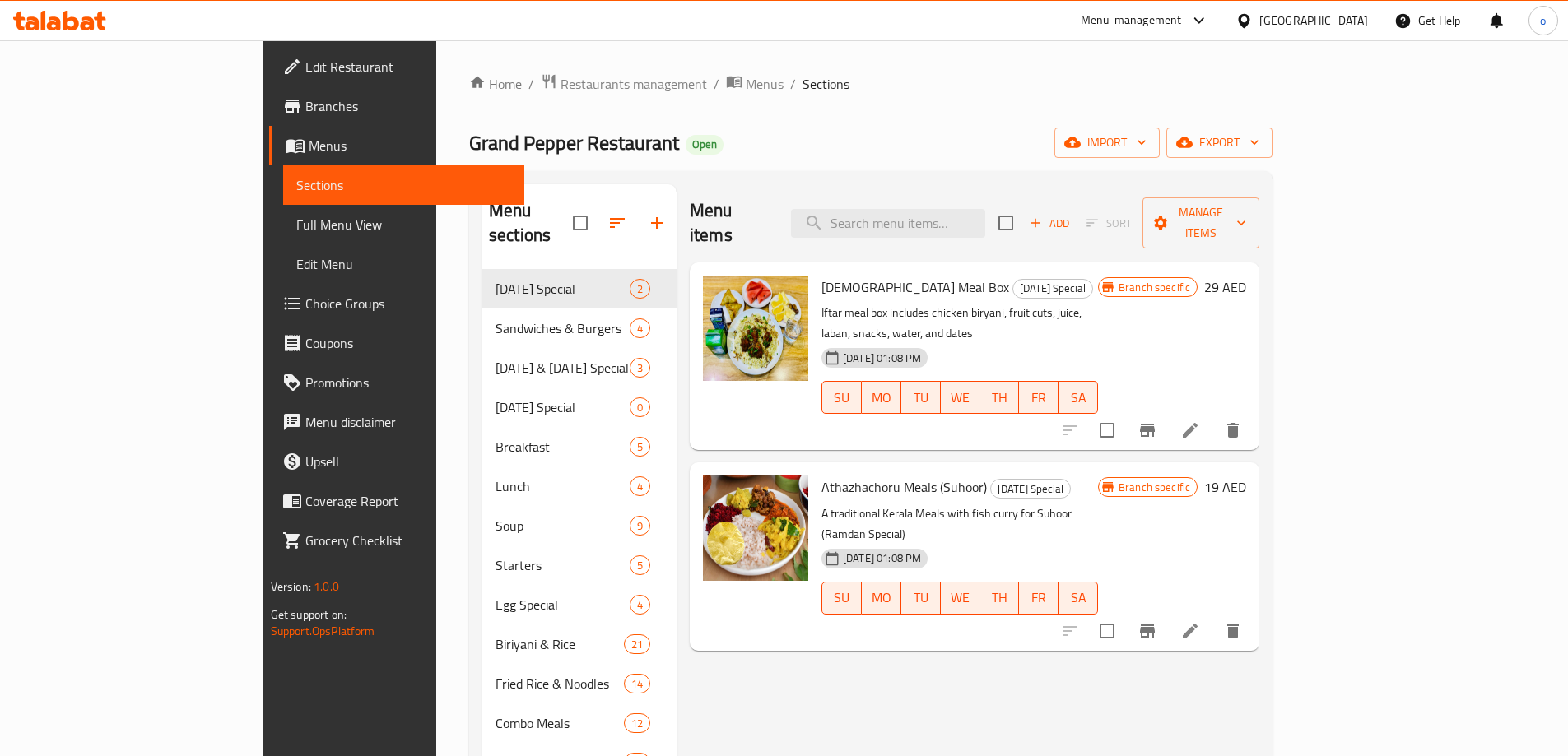
click at [269, 130] on link "Menus" at bounding box center [396, 146] width 256 height 40
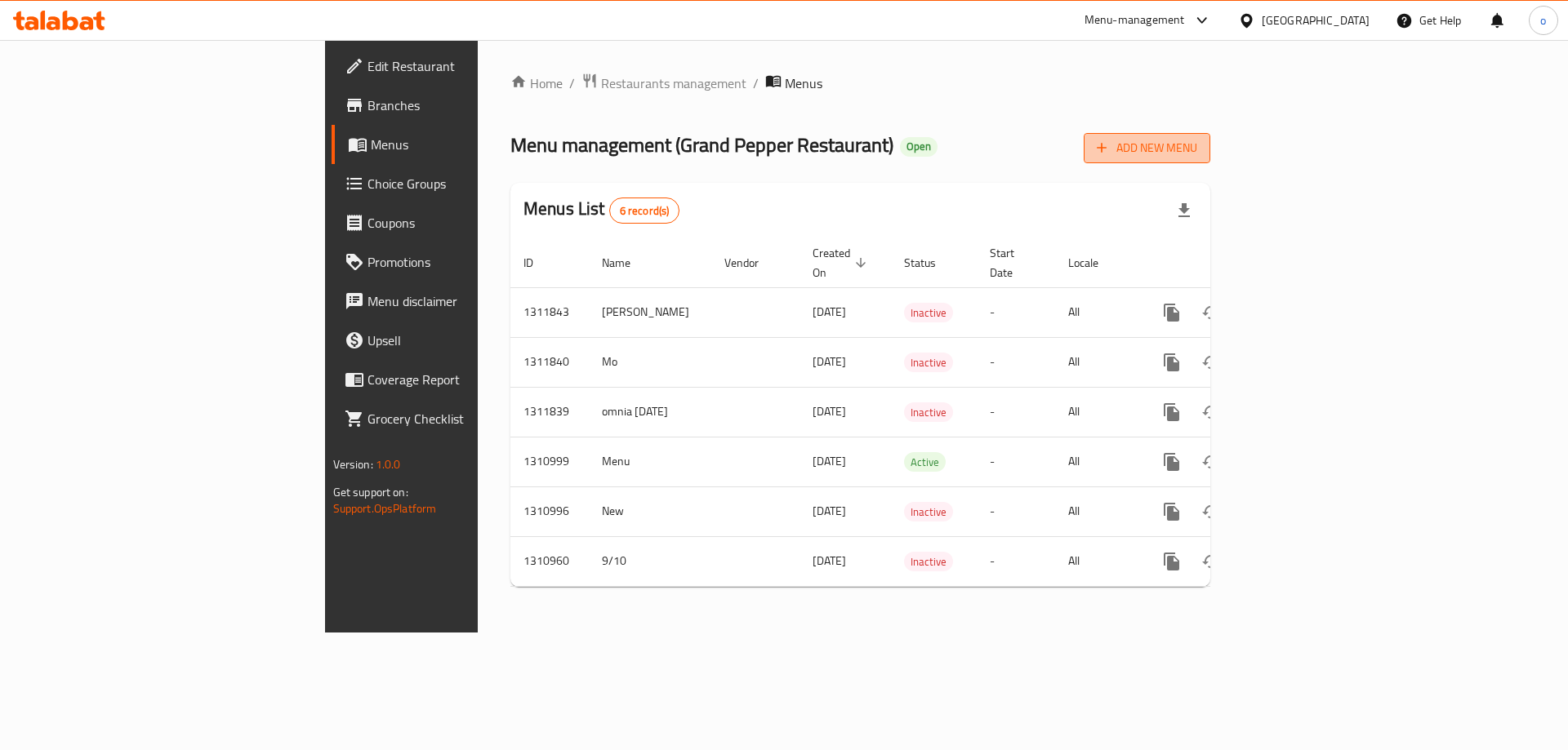
click at [1197, 146] on span "Add New Menu" at bounding box center [1146, 147] width 100 height 20
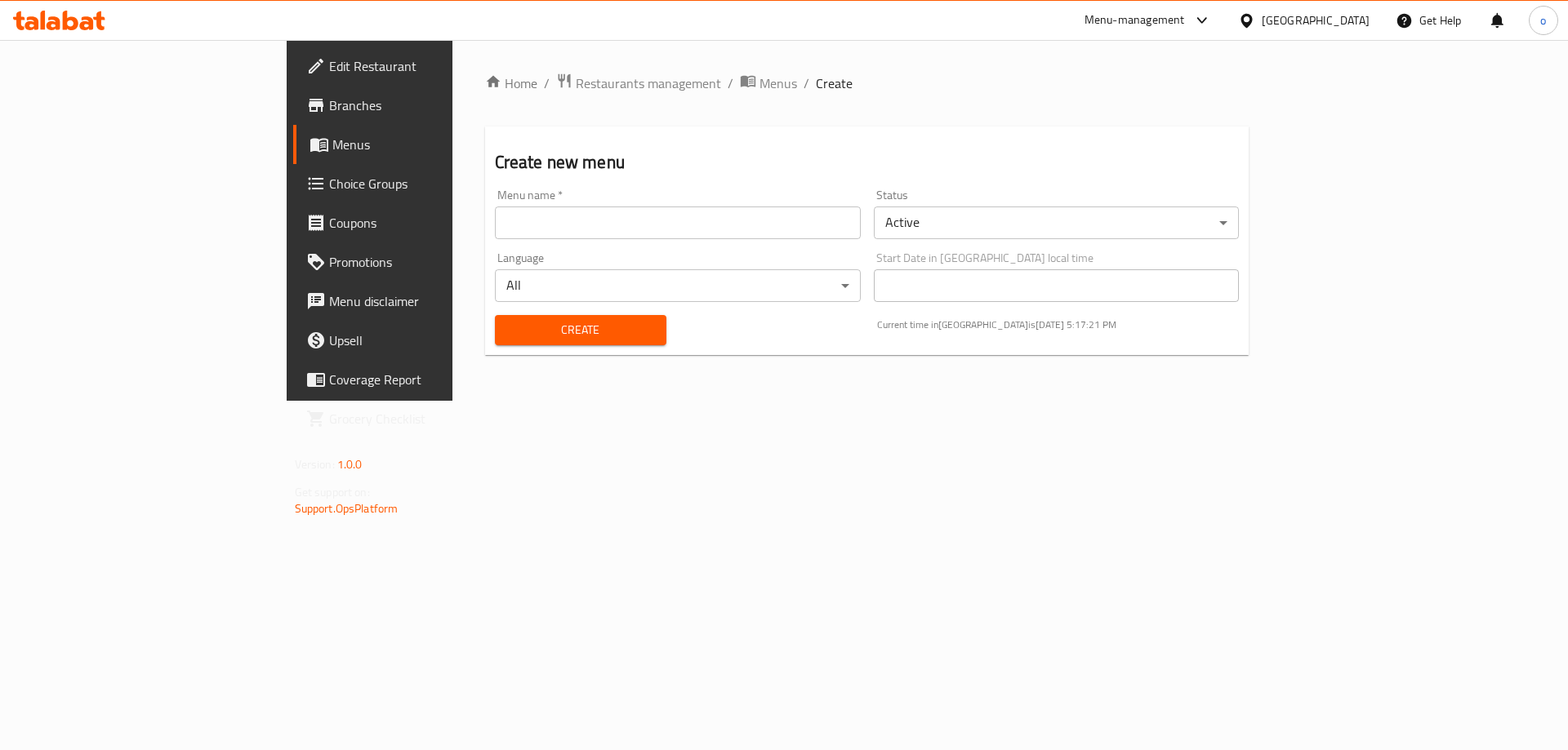
click at [795, 233] on input "text" at bounding box center [677, 223] width 365 height 33
type input "omnia 15-9-2025"
click at [1021, 228] on body "​ Menu-management United Arab Emirates Get Help o Edit Restaurant Branches Menu…" at bounding box center [784, 395] width 1568 height 711
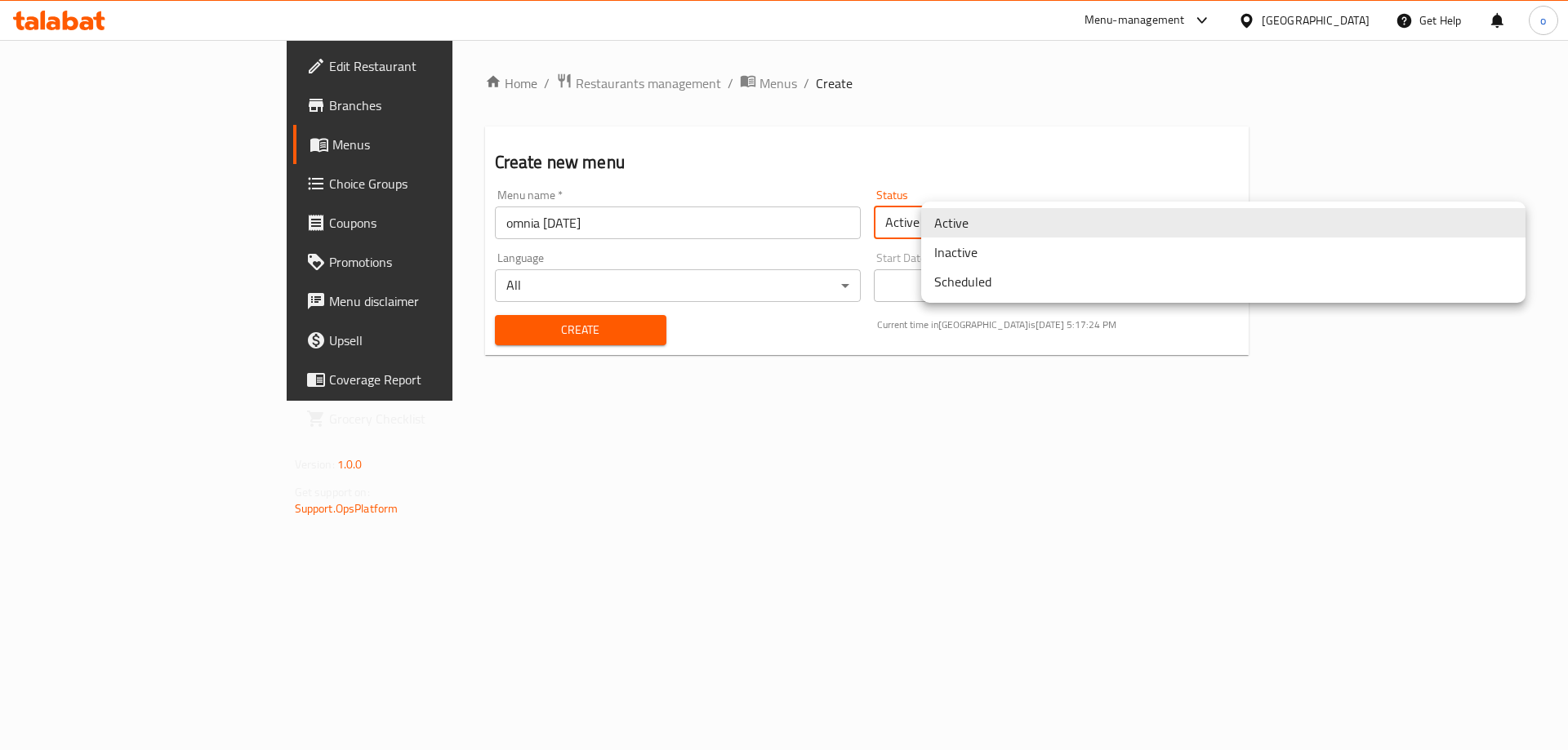
drag, startPoint x: 609, startPoint y: 338, endPoint x: 544, endPoint y: 335, distance: 65.1
click at [608, 338] on div at bounding box center [784, 375] width 1568 height 750
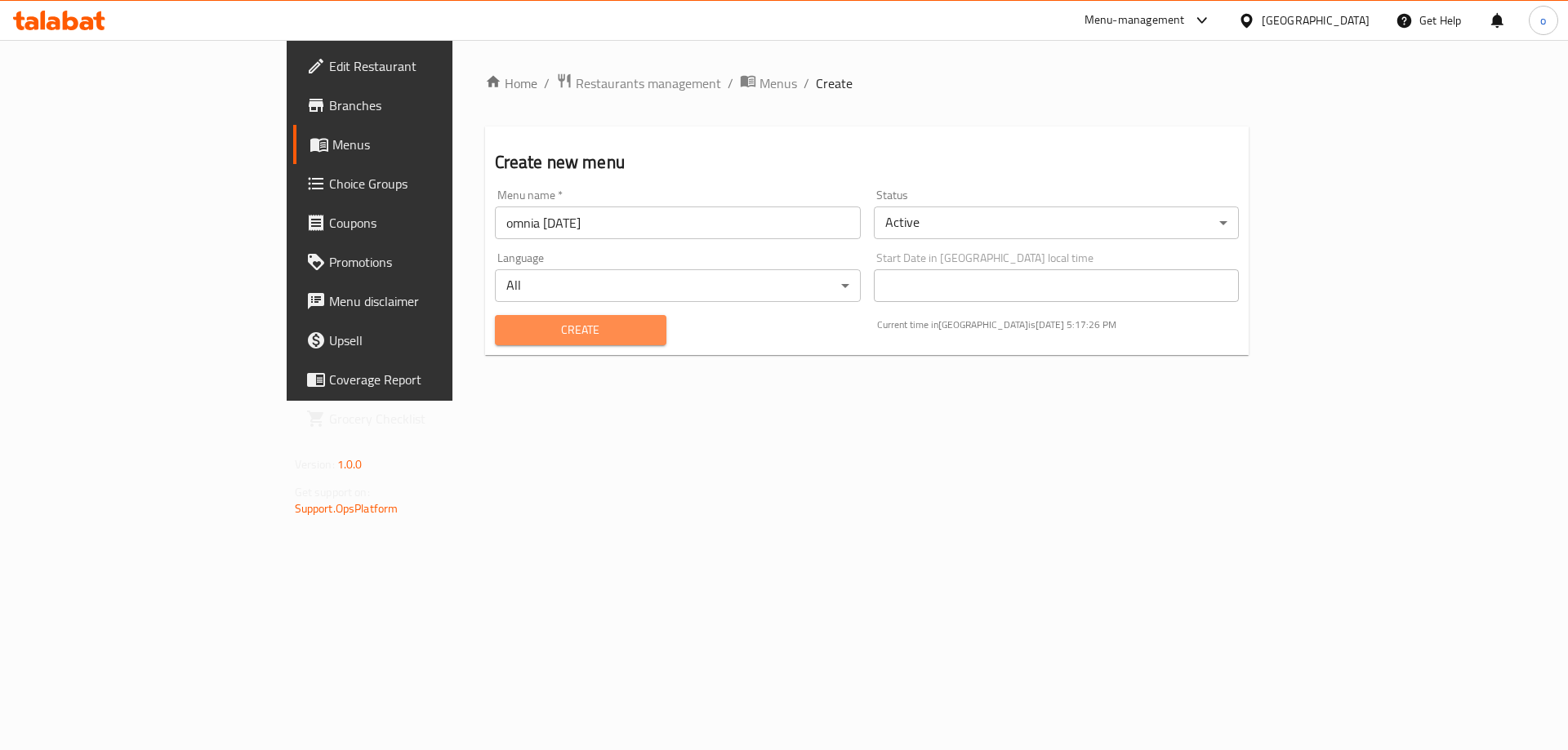
click at [527, 336] on span "Create" at bounding box center [581, 330] width 145 height 20
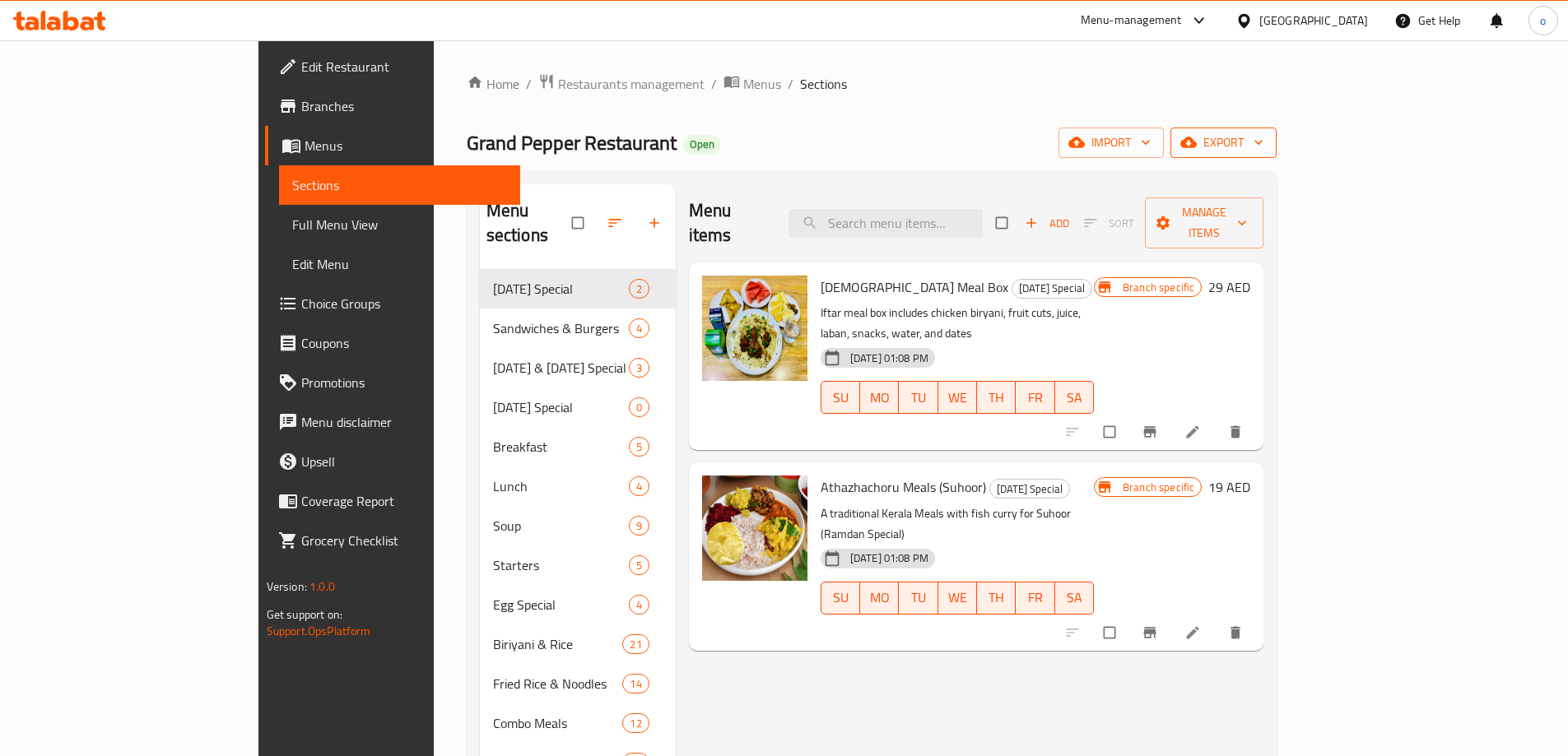
click at [1263, 138] on span "export" at bounding box center [1224, 142] width 80 height 20
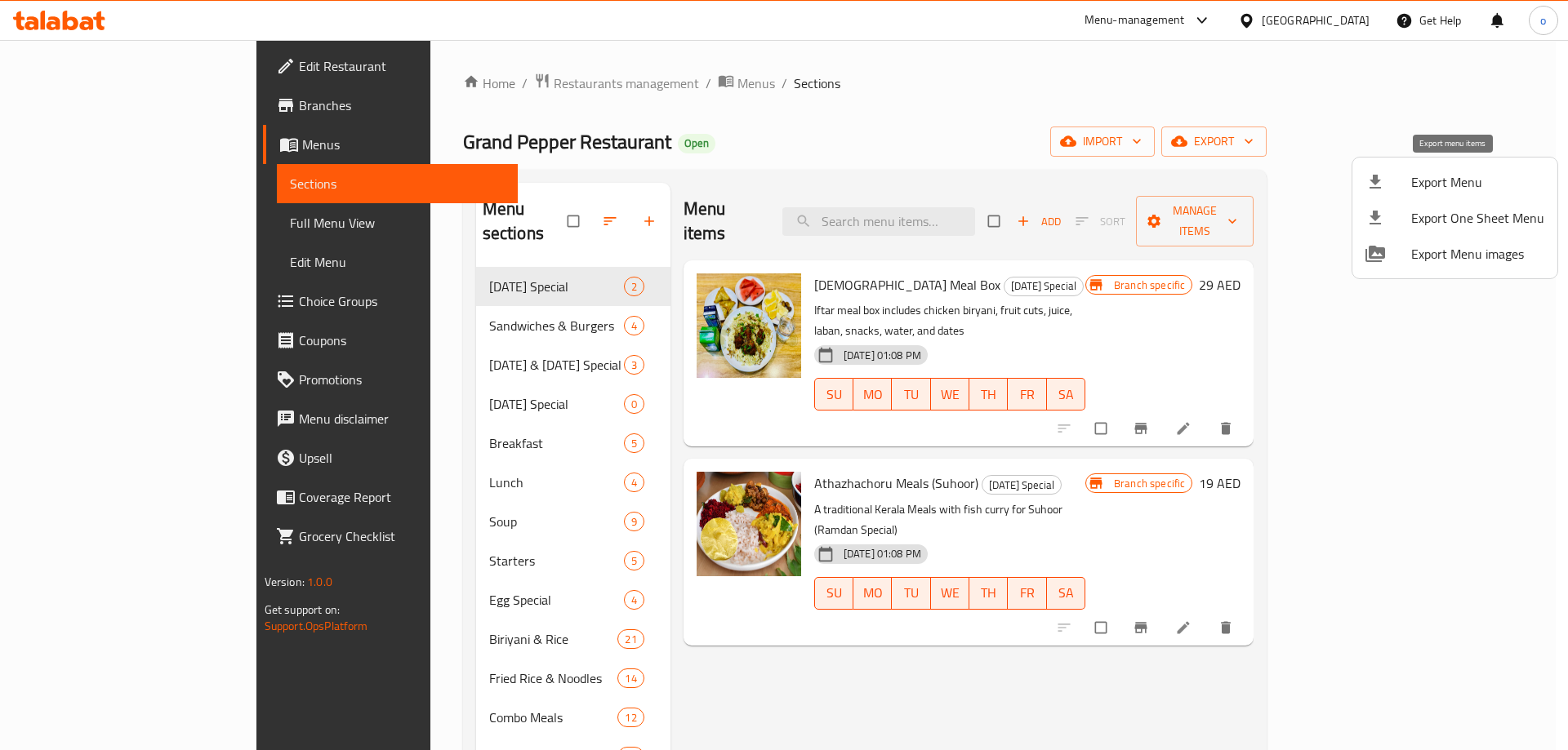
click at [1470, 172] on span "Export Menu" at bounding box center [1477, 182] width 133 height 19
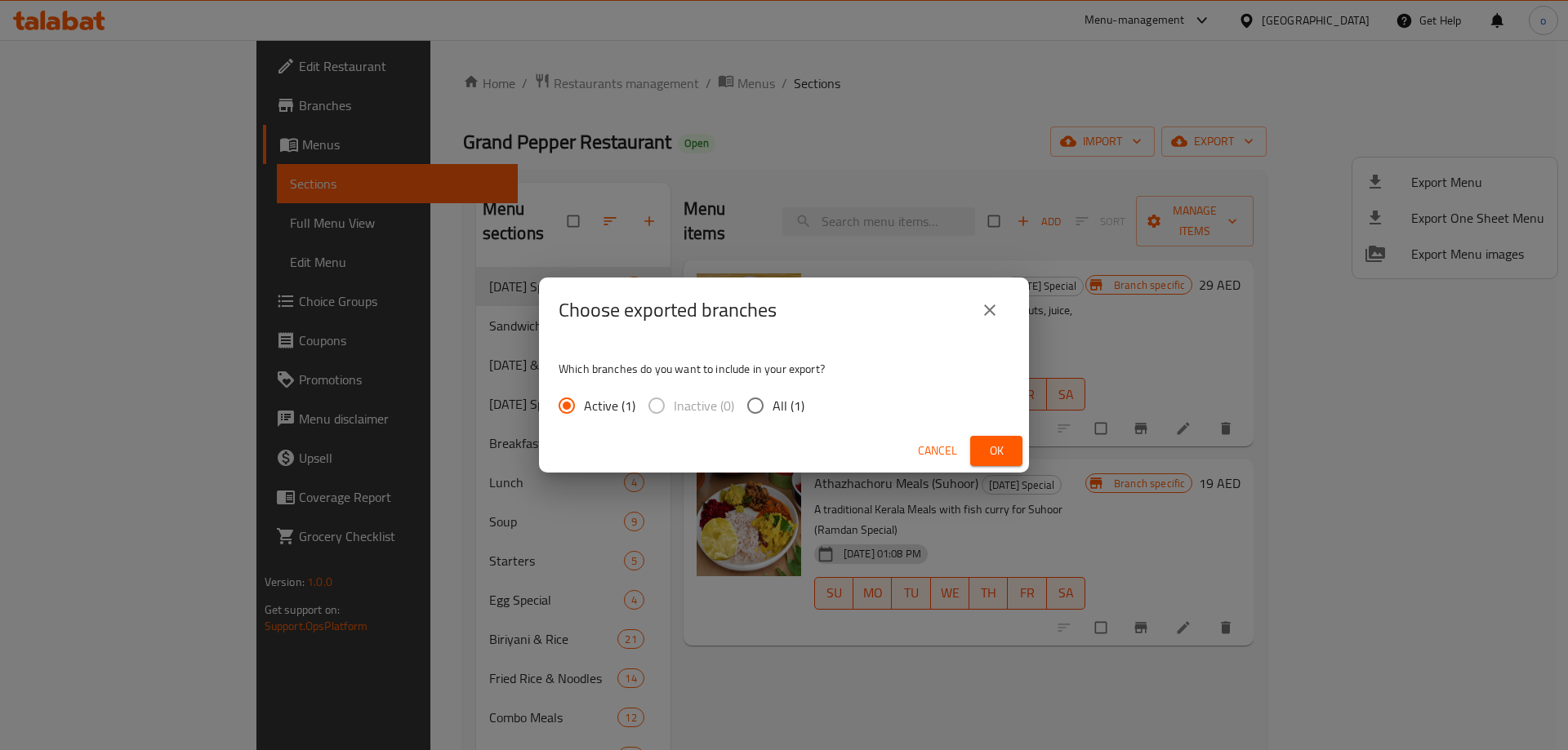
click at [762, 407] on input "All (1)" at bounding box center [756, 406] width 34 height 34
radio input "true"
click at [988, 315] on icon "close" at bounding box center [989, 310] width 19 height 19
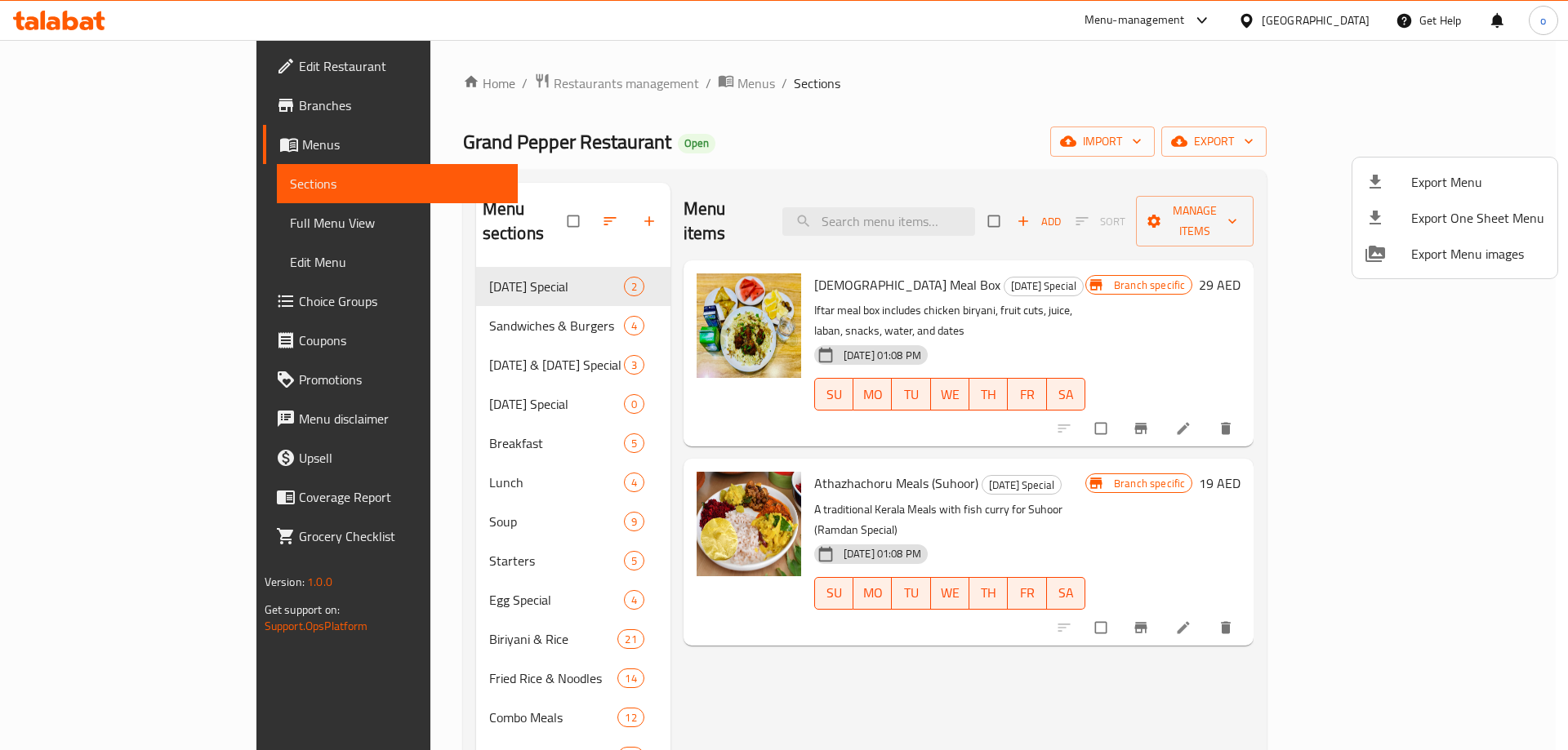
click at [327, 140] on div at bounding box center [784, 375] width 1568 height 750
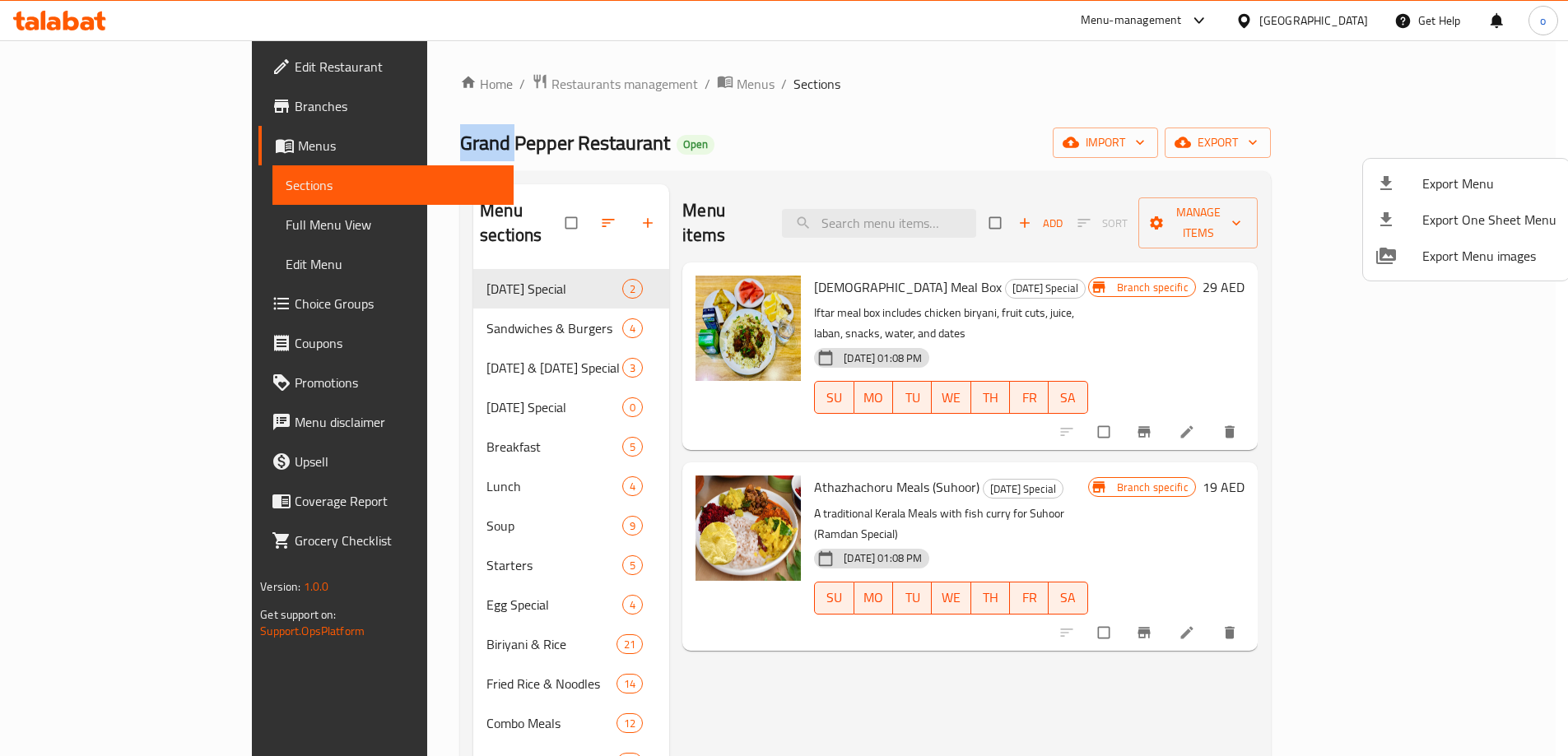
click at [460, 141] on span "Grand Pepper Restaurant" at bounding box center [565, 143] width 210 height 37
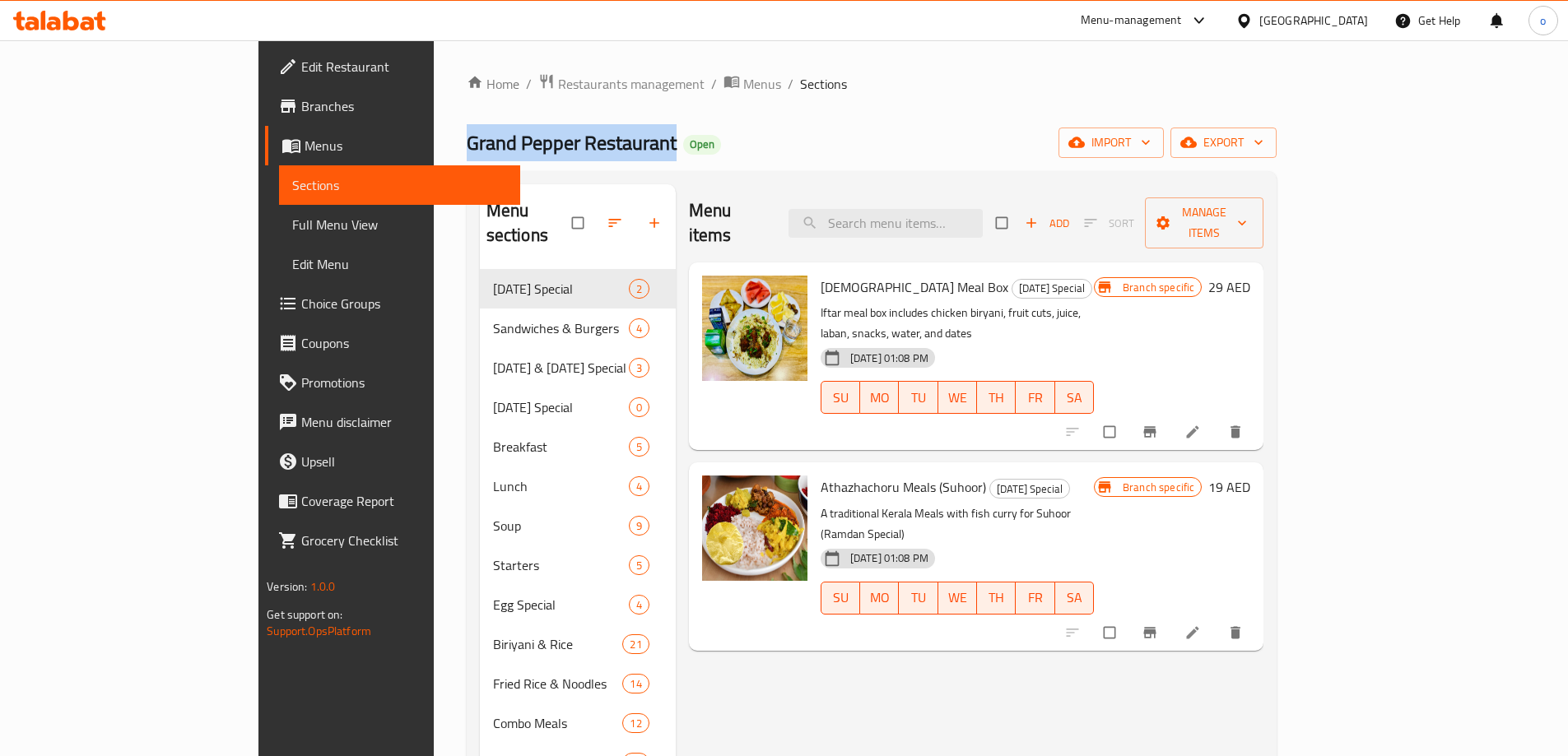
click at [467, 141] on span "Grand Pepper Restaurant" at bounding box center [572, 143] width 210 height 37
click at [467, 143] on span "Grand Pepper Restaurant" at bounding box center [572, 143] width 210 height 37
click at [467, 133] on span "Grand Pepper Restaurant" at bounding box center [572, 143] width 210 height 37
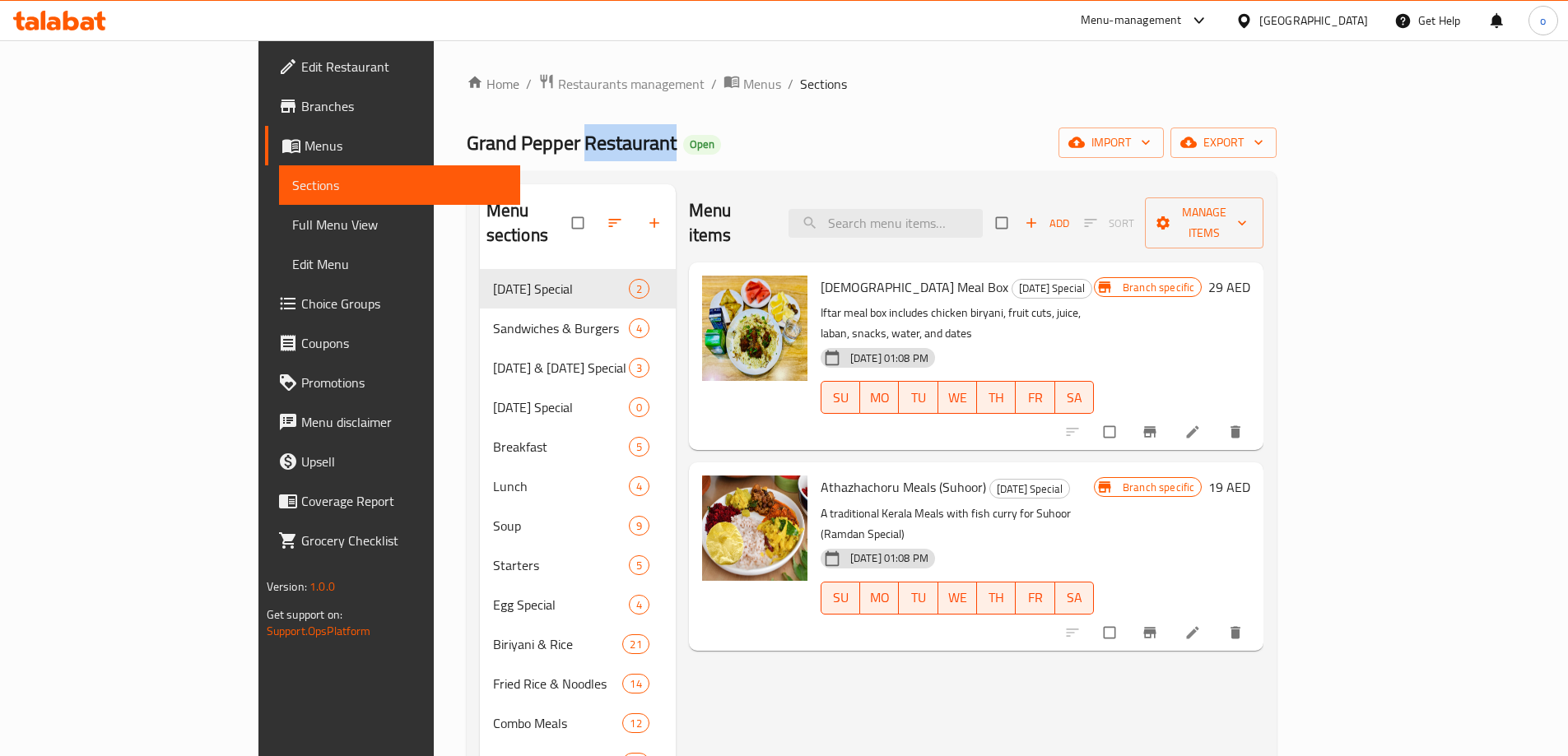
click at [467, 133] on span "Grand Pepper Restaurant" at bounding box center [572, 143] width 210 height 37
click at [301, 100] on span "Branches" at bounding box center [403, 106] width 205 height 19
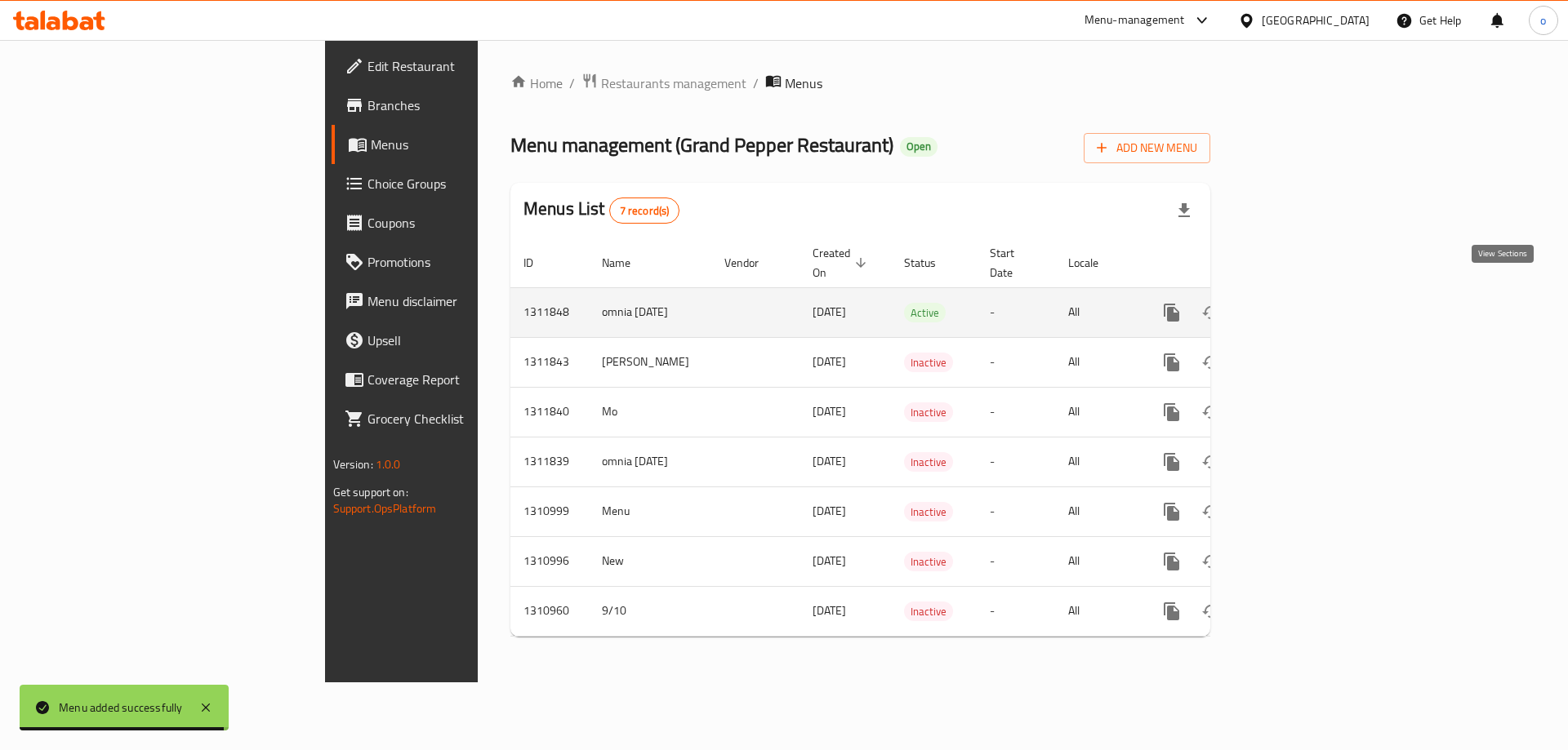
click at [1297, 305] on icon "enhanced table" at bounding box center [1289, 312] width 14 height 14
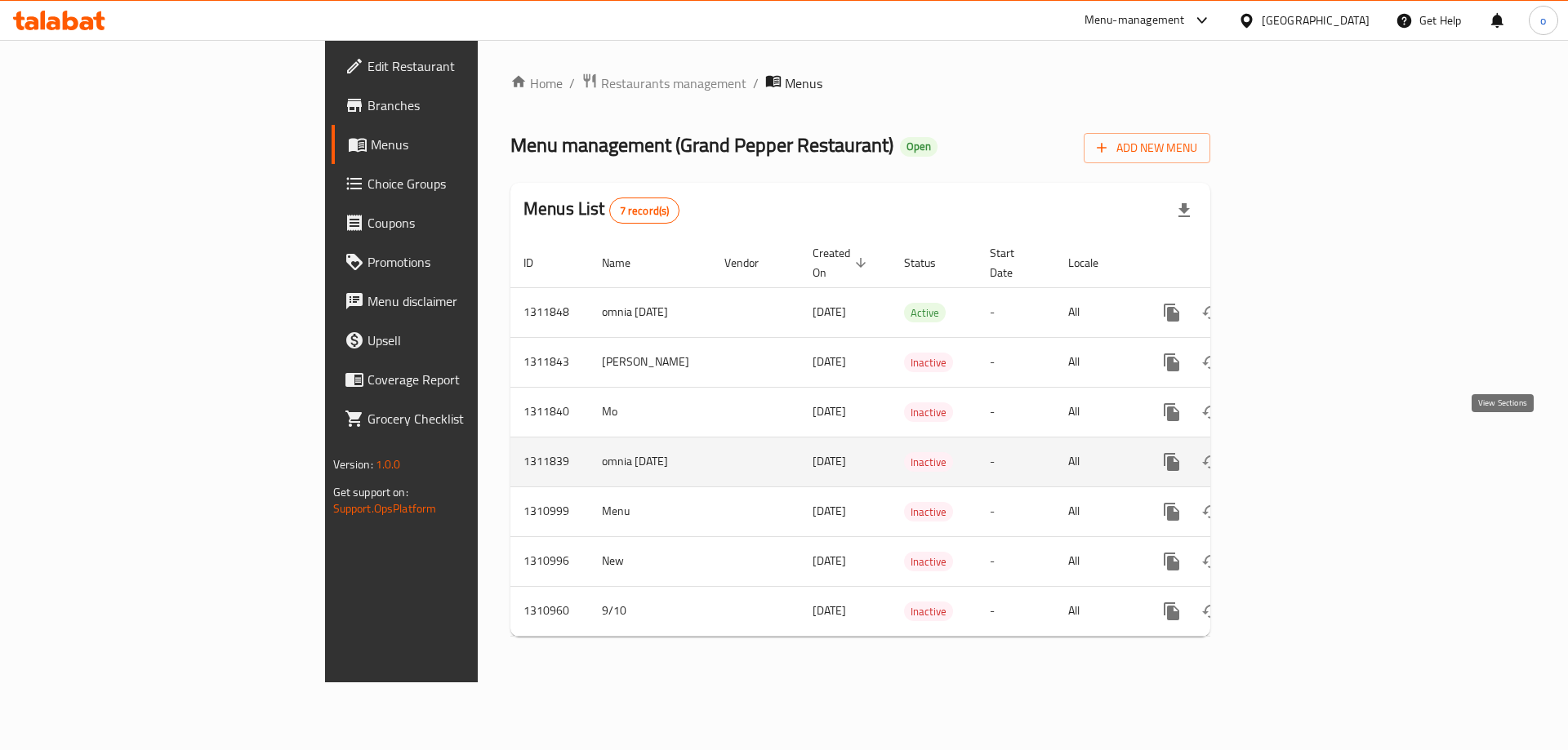
click at [1299, 452] on icon "enhanced table" at bounding box center [1290, 462] width 19 height 19
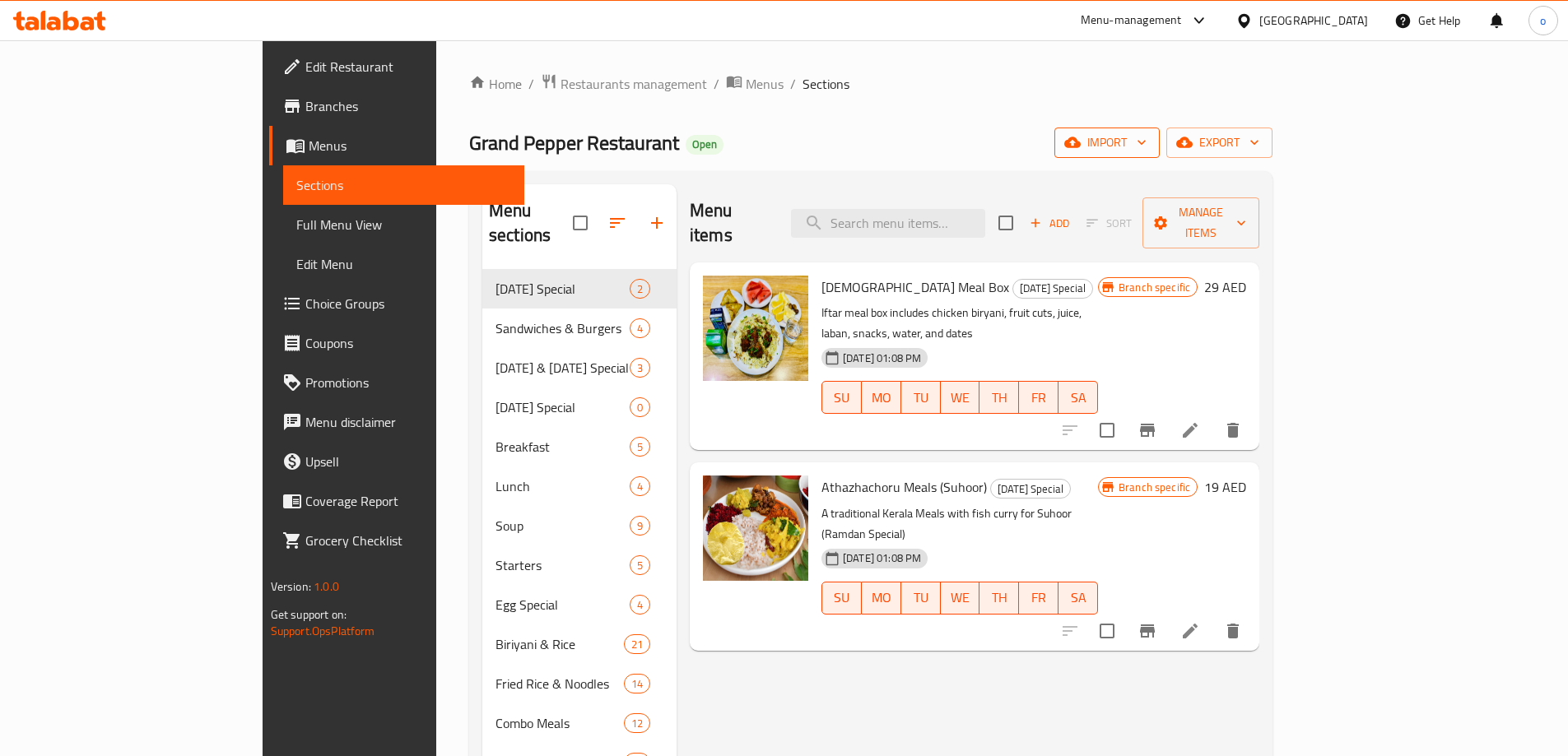
click at [1147, 139] on span "import" at bounding box center [1107, 142] width 79 height 20
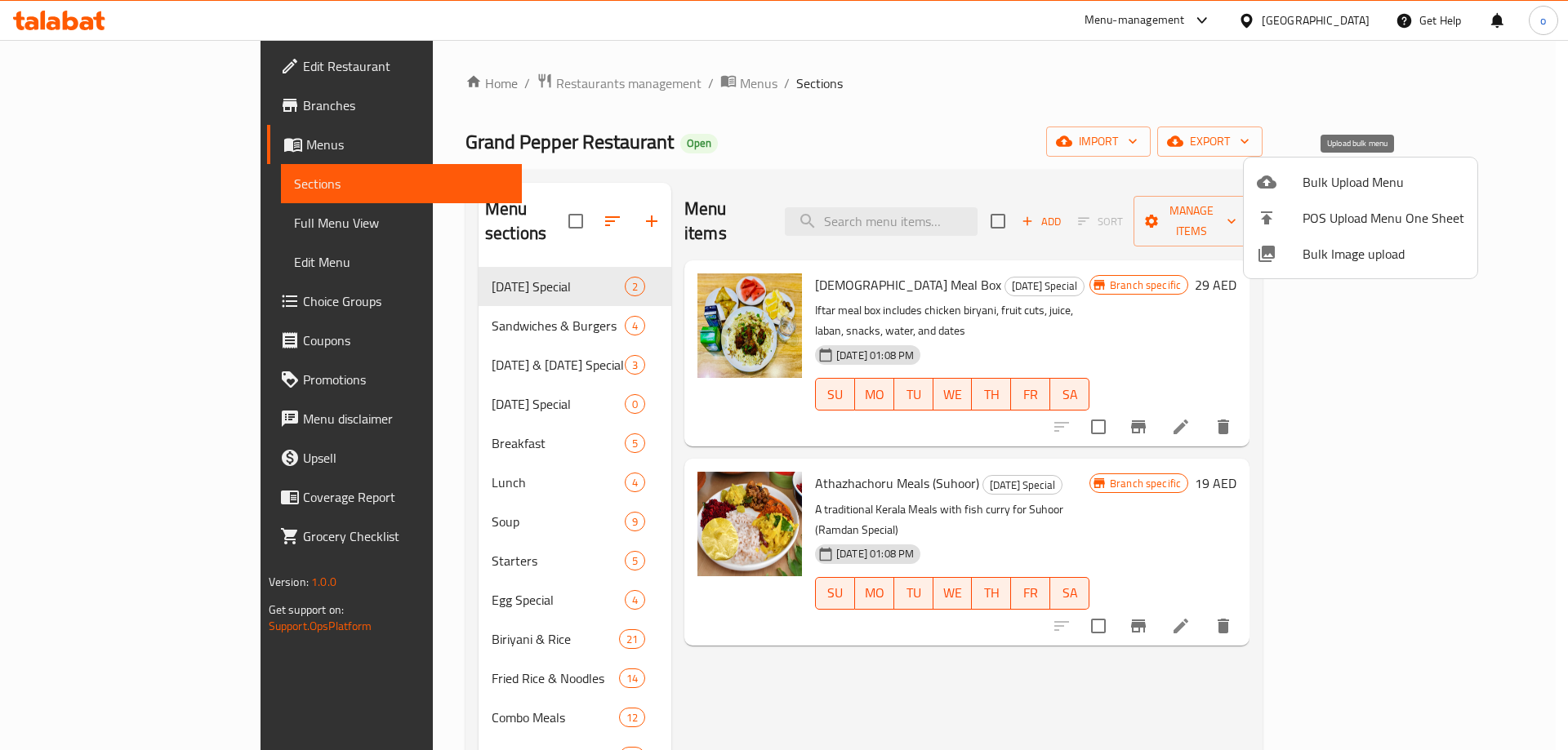
click at [1381, 184] on span "Bulk Upload Menu" at bounding box center [1383, 182] width 162 height 19
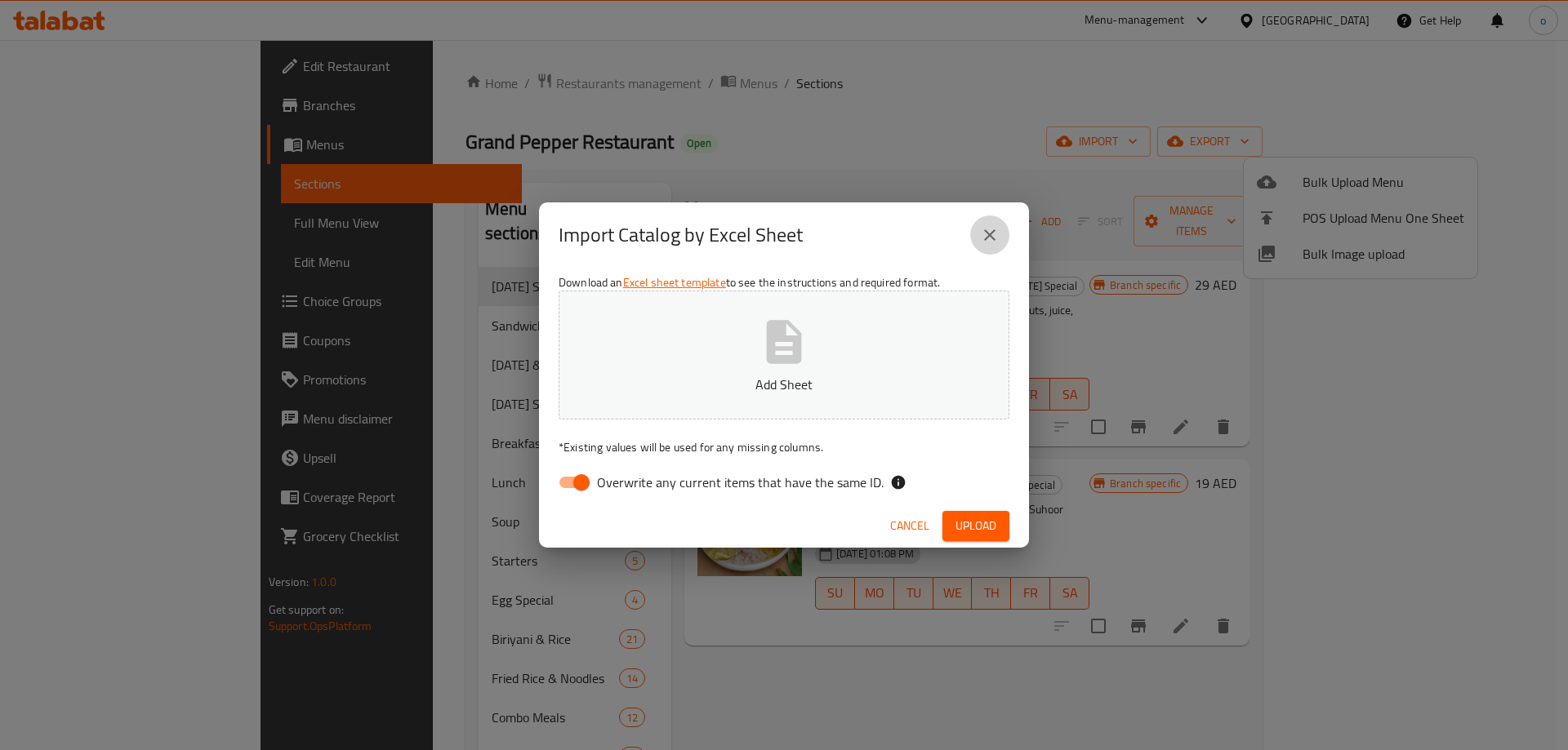
click at [991, 232] on icon "close" at bounding box center [990, 235] width 11 height 11
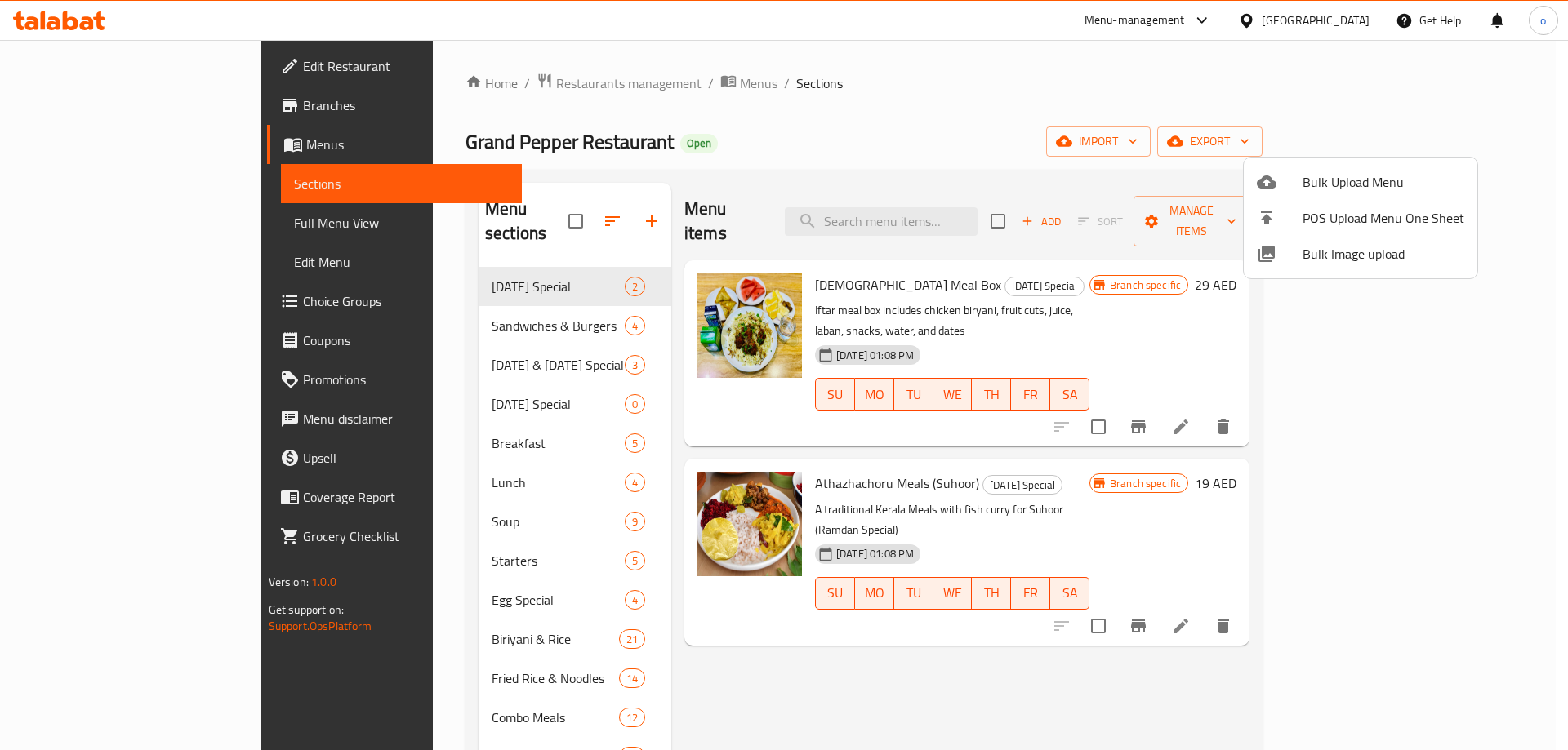
click at [1208, 146] on div at bounding box center [784, 375] width 1568 height 750
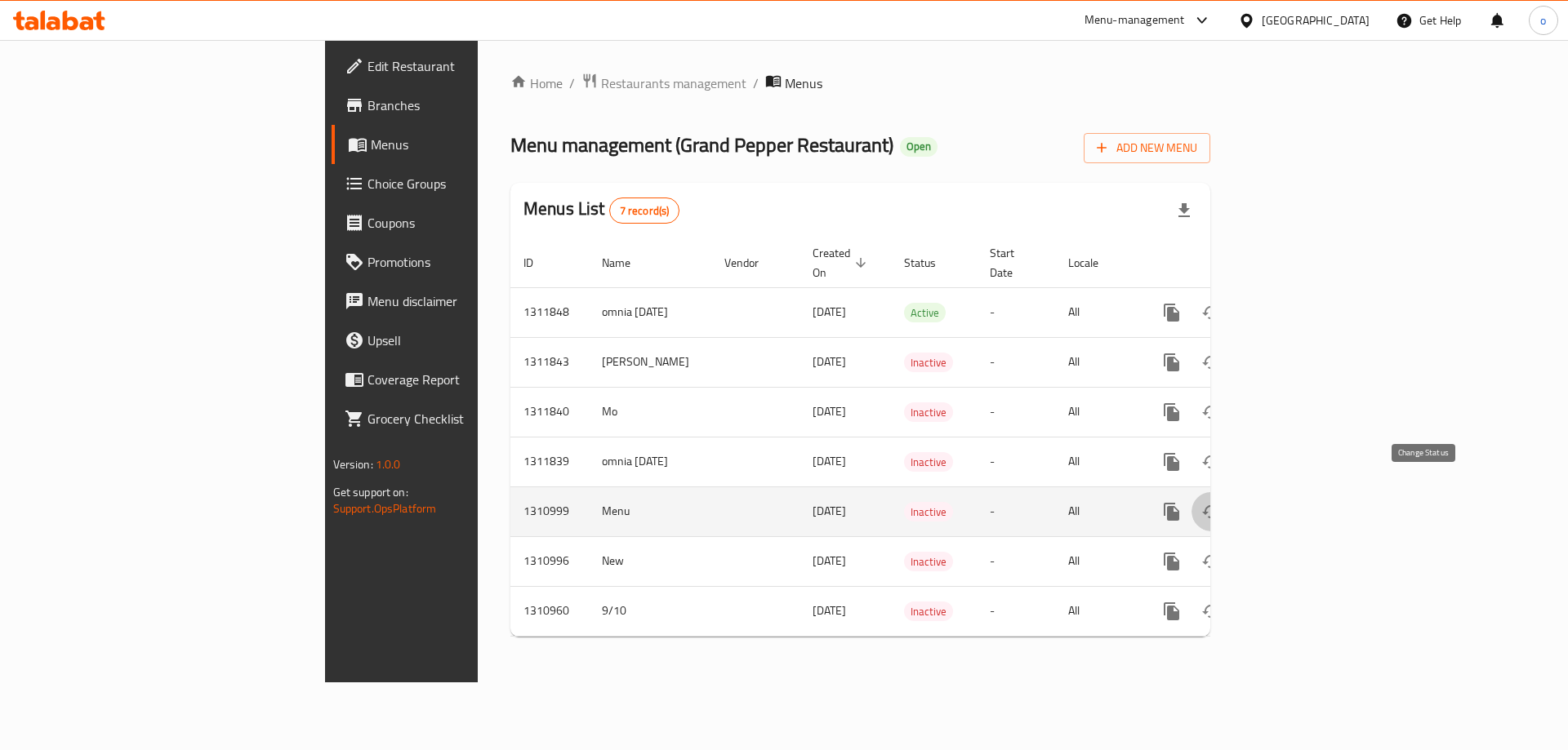
click at [1221, 502] on icon "enhanced table" at bounding box center [1211, 512] width 19 height 19
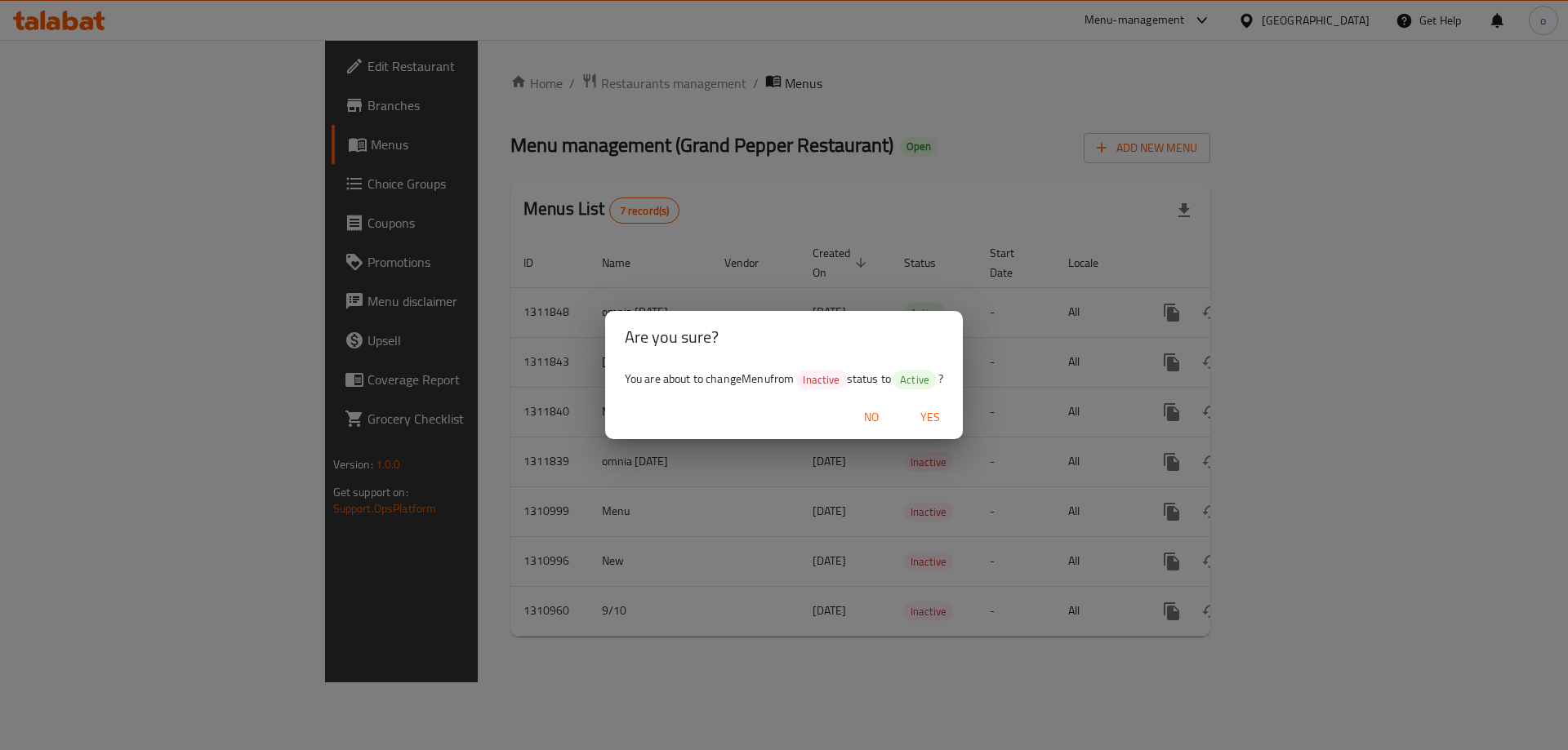
click at [930, 423] on span "Yes" at bounding box center [930, 417] width 39 height 20
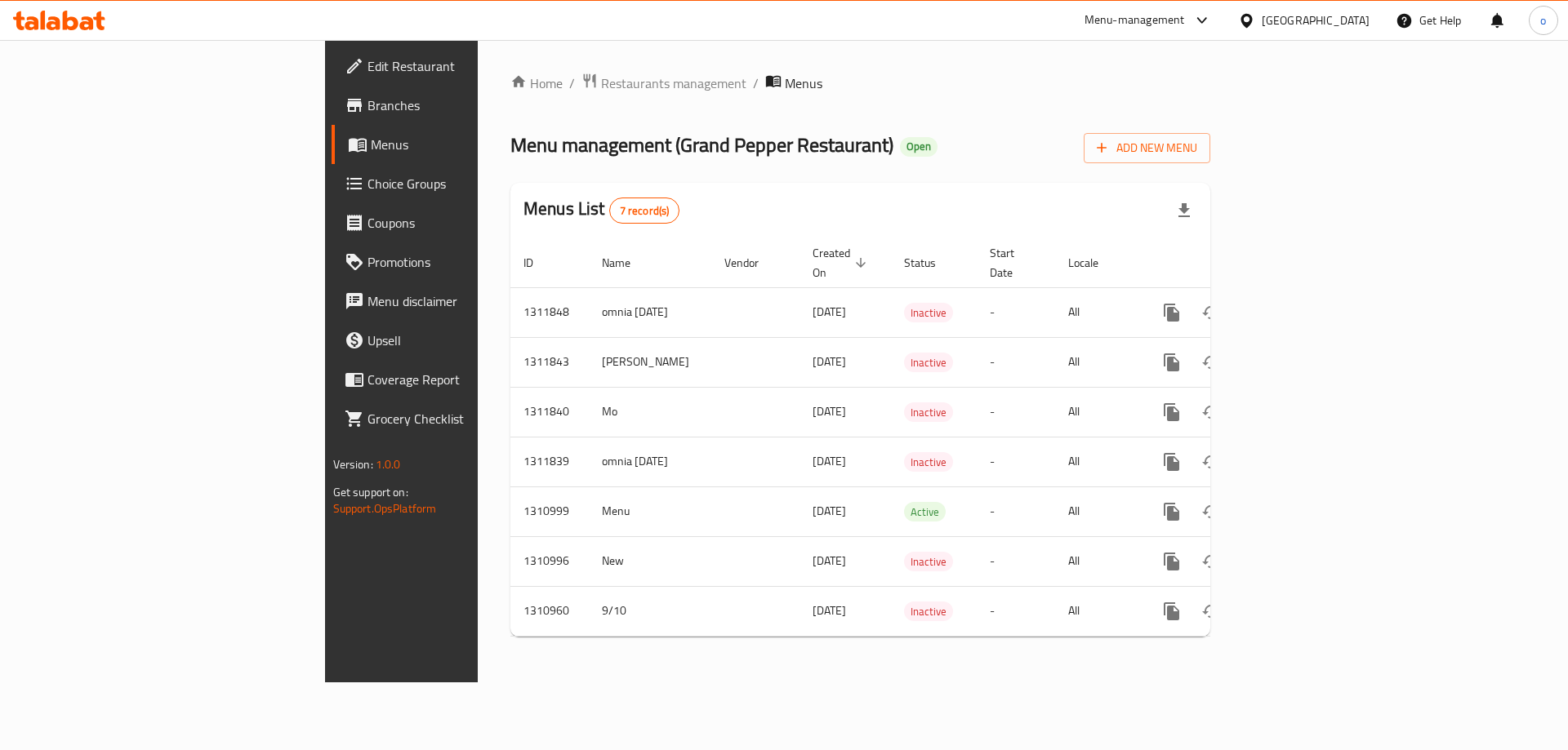
click at [367, 71] on span "Edit Restaurant" at bounding box center [471, 66] width 207 height 19
click at [371, 144] on span "Menus" at bounding box center [473, 144] width 204 height 19
click at [371, 152] on span "Menus" at bounding box center [473, 144] width 204 height 19
click at [332, 123] on link "Branches" at bounding box center [459, 105] width 255 height 39
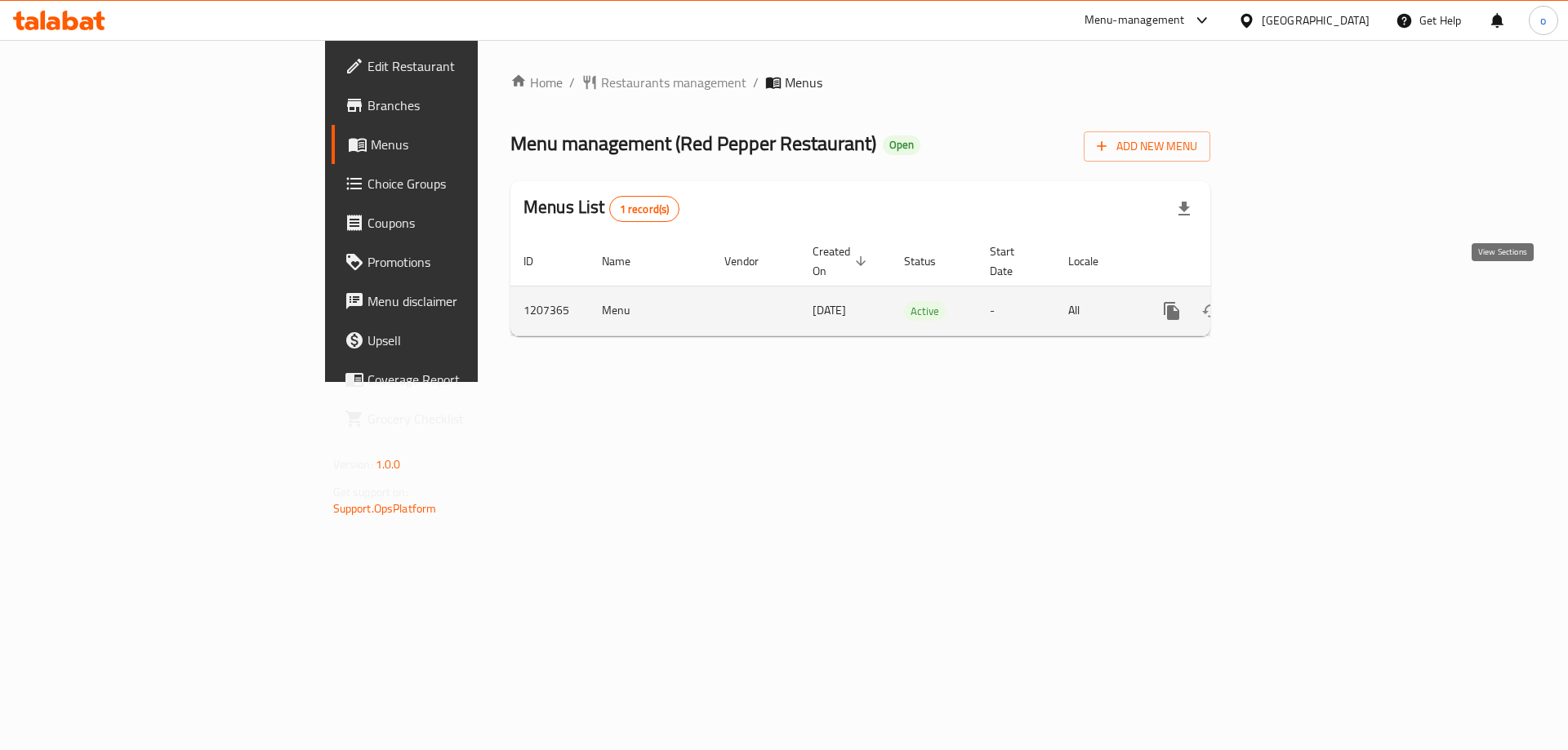
click at [1299, 301] on icon "enhanced table" at bounding box center [1290, 311] width 19 height 19
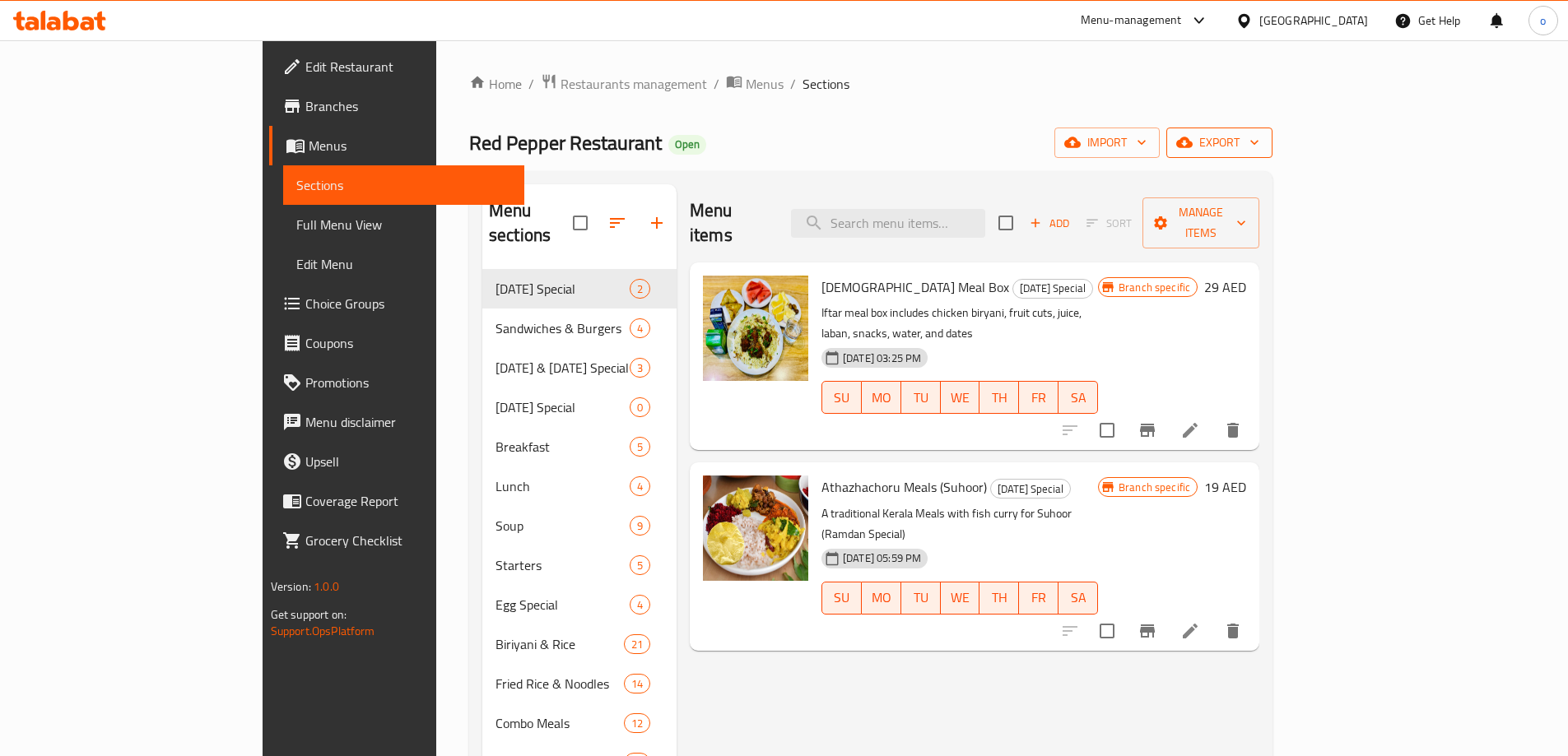
click at [1259, 132] on span "export" at bounding box center [1219, 142] width 80 height 20
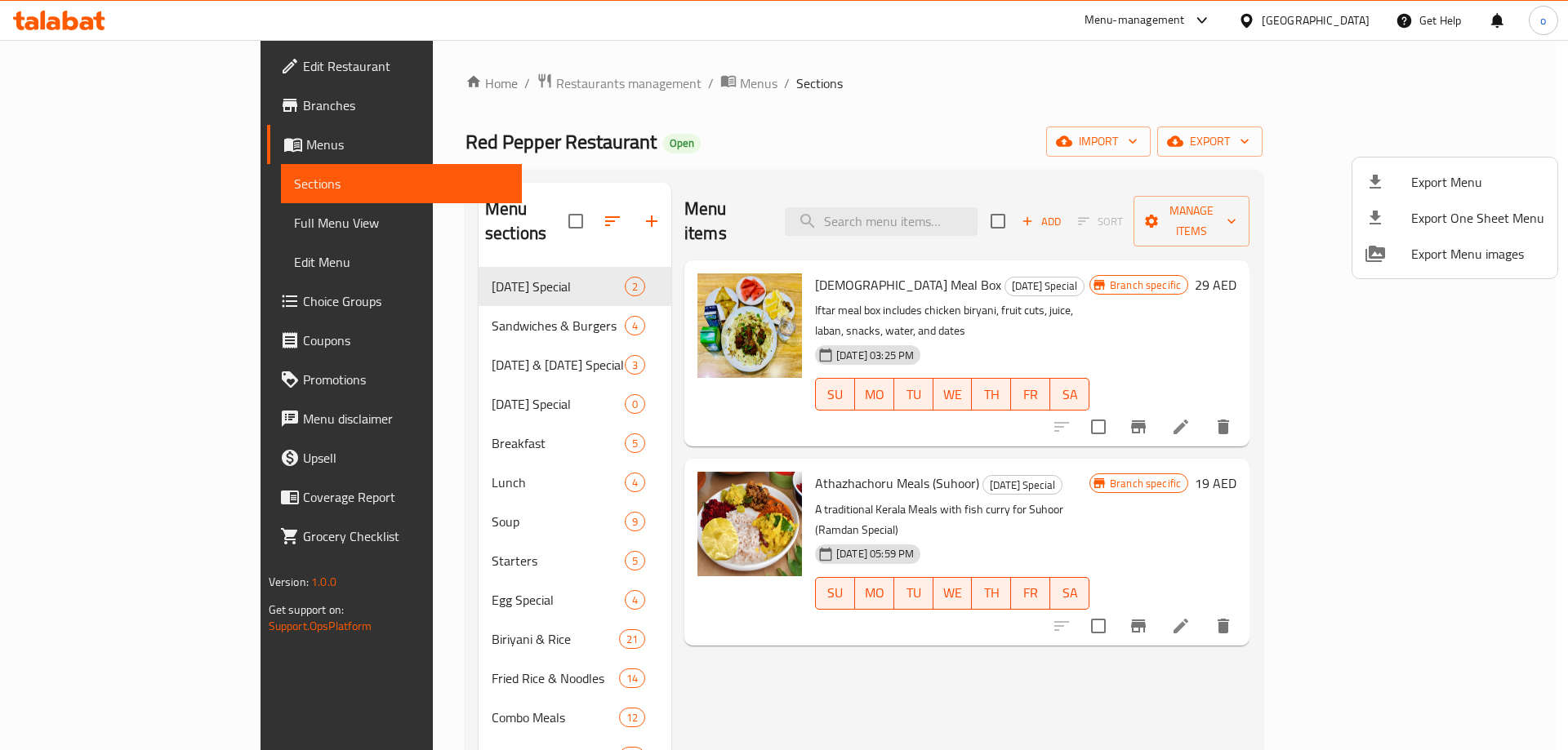
click at [1364, 143] on div at bounding box center [784, 375] width 1568 height 750
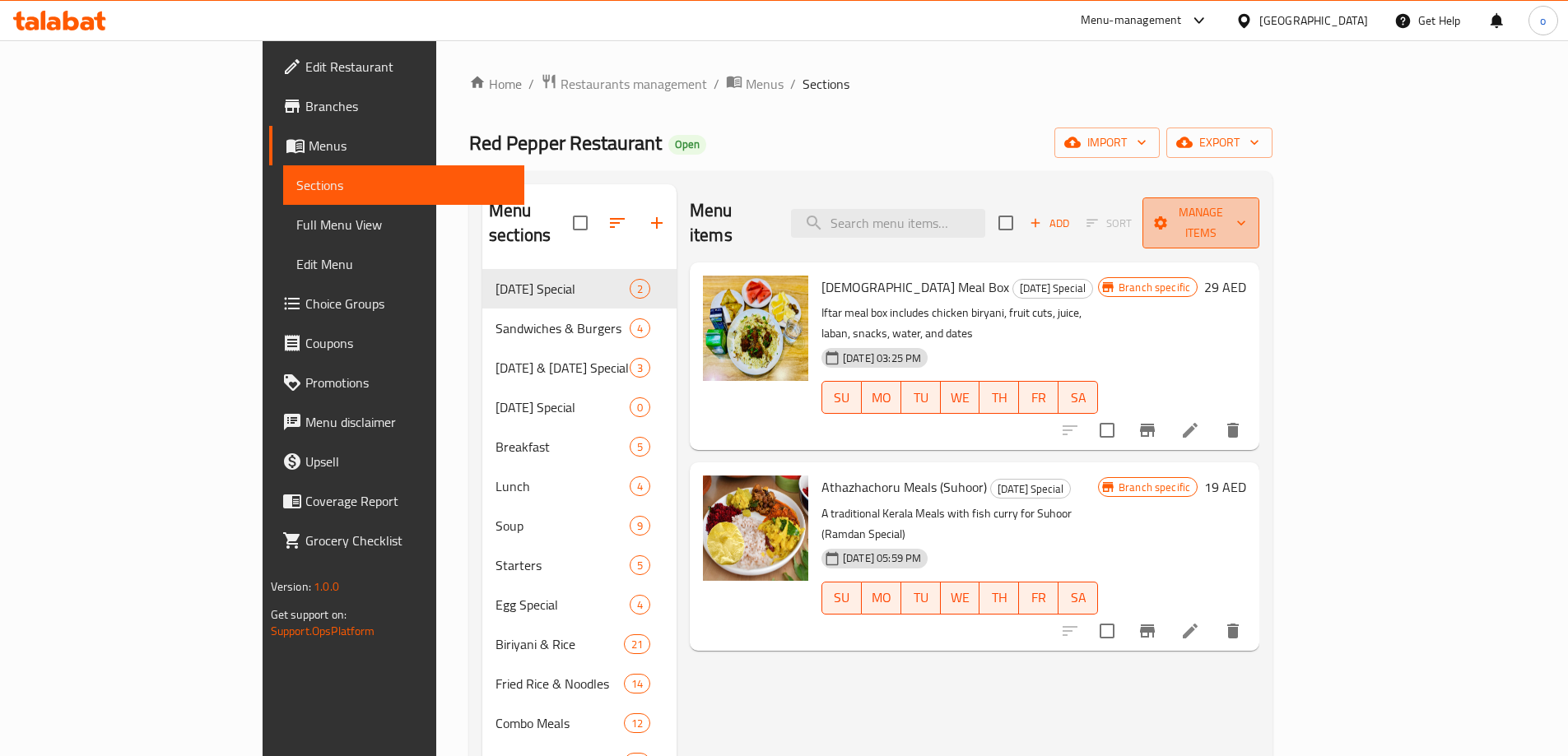
click at [1247, 213] on span "Manage items" at bounding box center [1201, 223] width 92 height 41
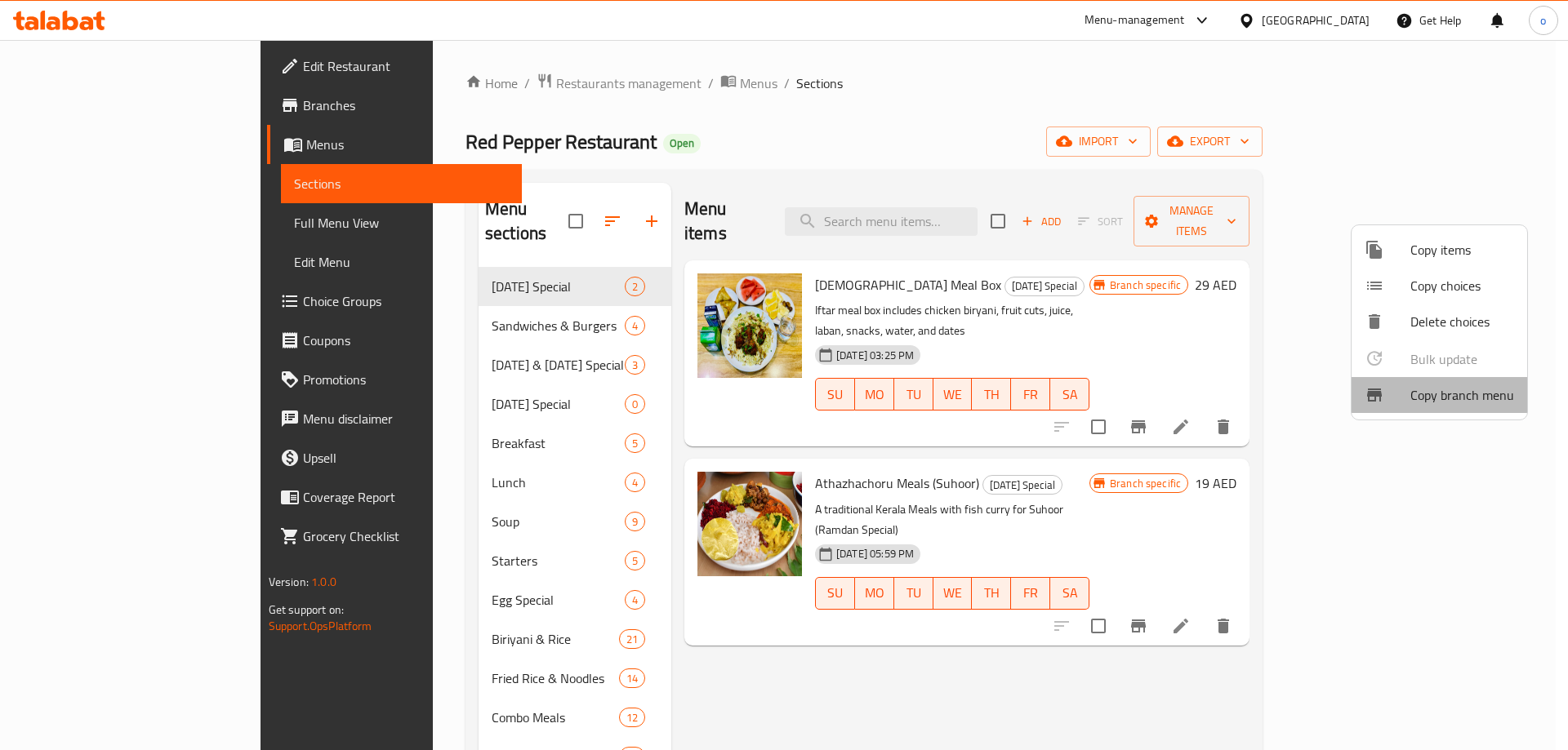
click at [1455, 393] on span "Copy branch menu" at bounding box center [1462, 395] width 103 height 19
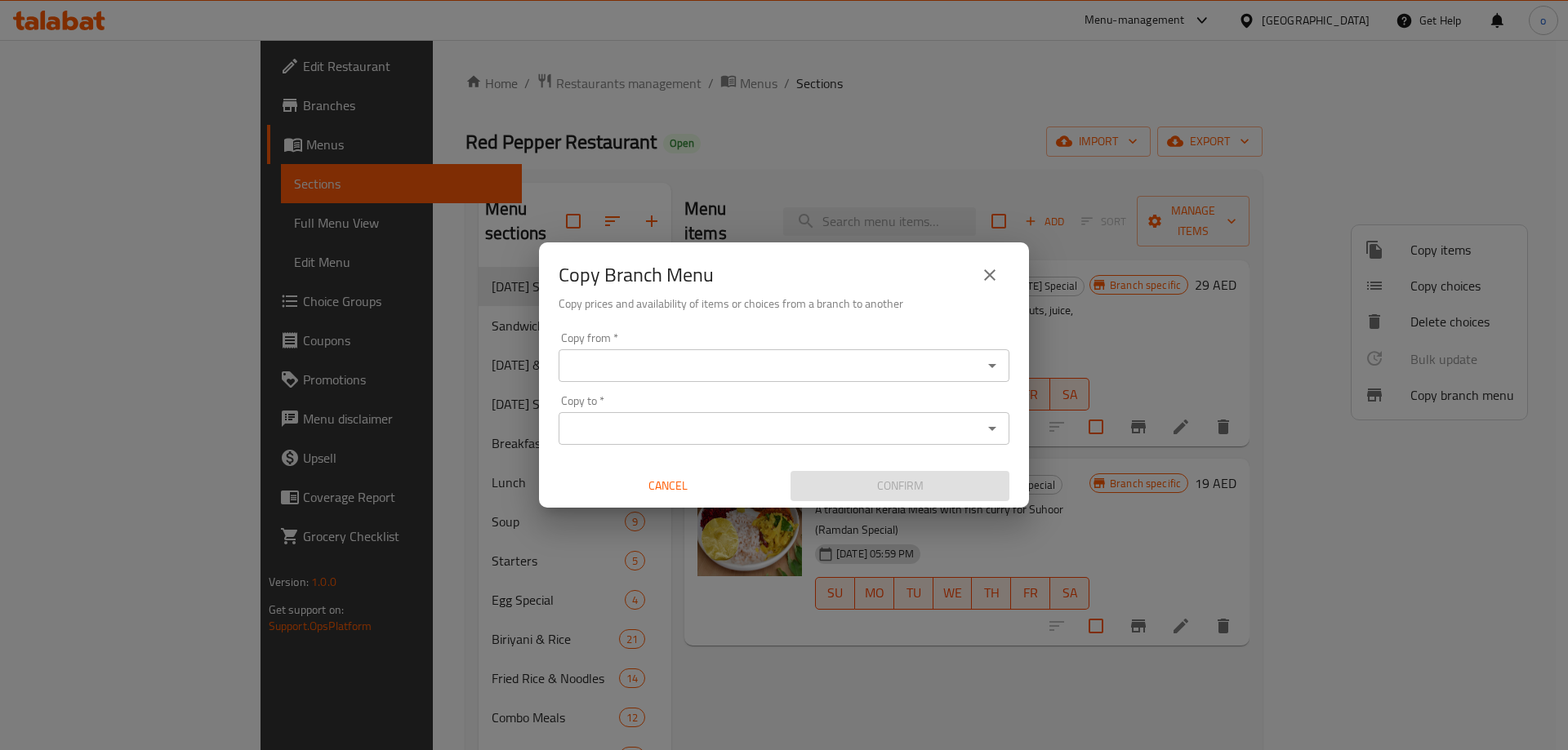
click at [903, 352] on div "Copy from *" at bounding box center [784, 365] width 451 height 33
click at [1008, 279] on button "close" at bounding box center [989, 275] width 39 height 39
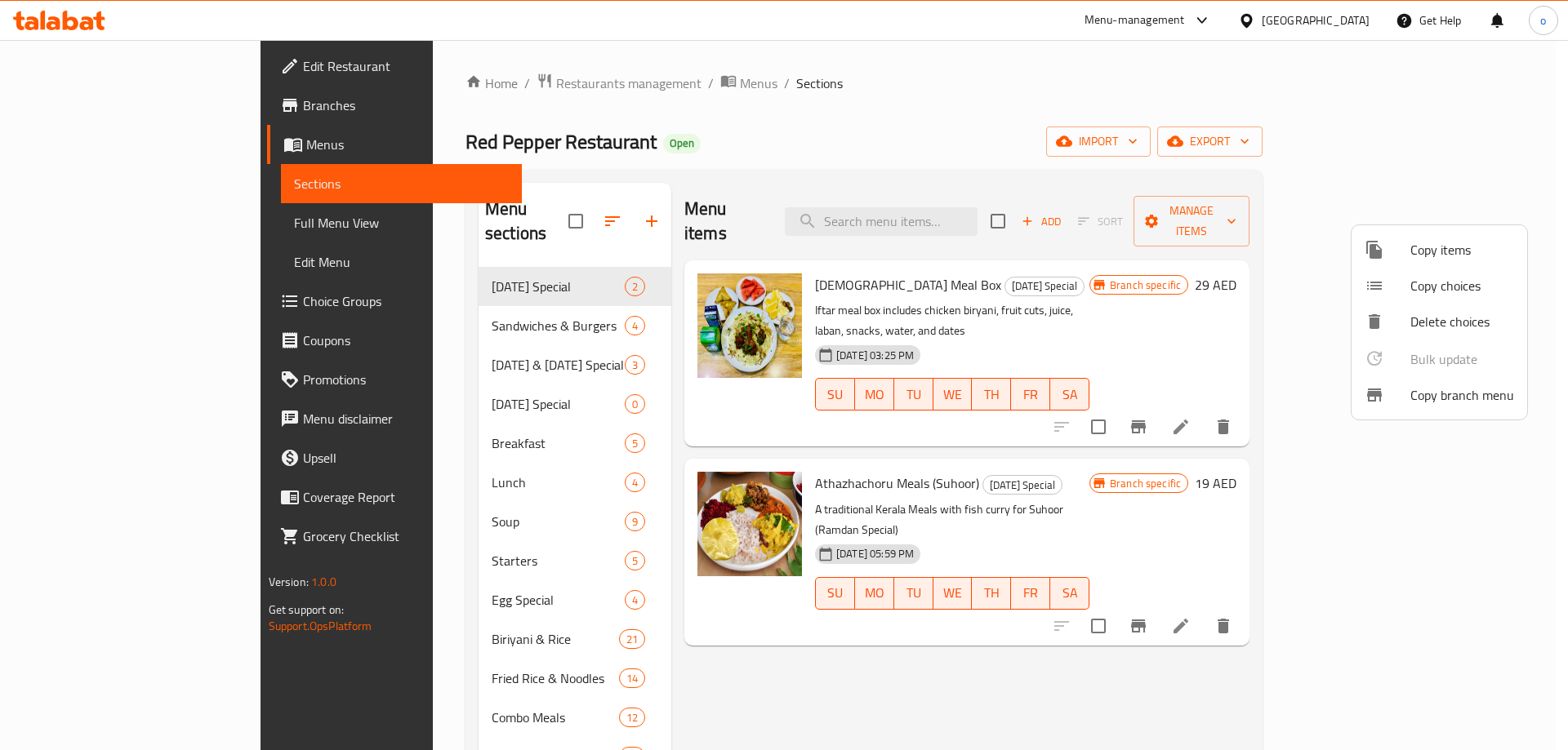
click at [1454, 399] on span "Copy branch menu" at bounding box center [1462, 395] width 103 height 19
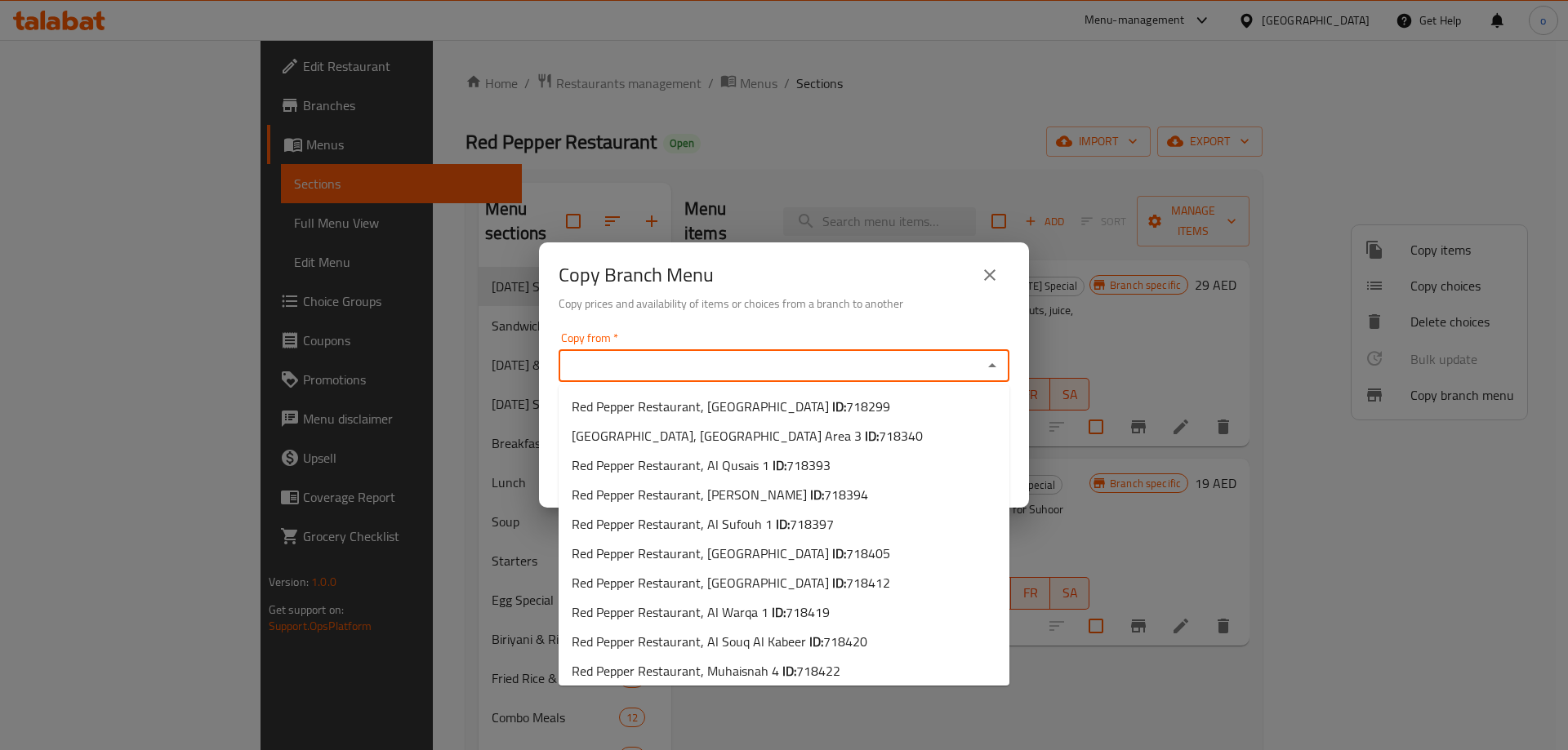
click at [663, 369] on input "Copy from   *" at bounding box center [770, 365] width 414 height 23
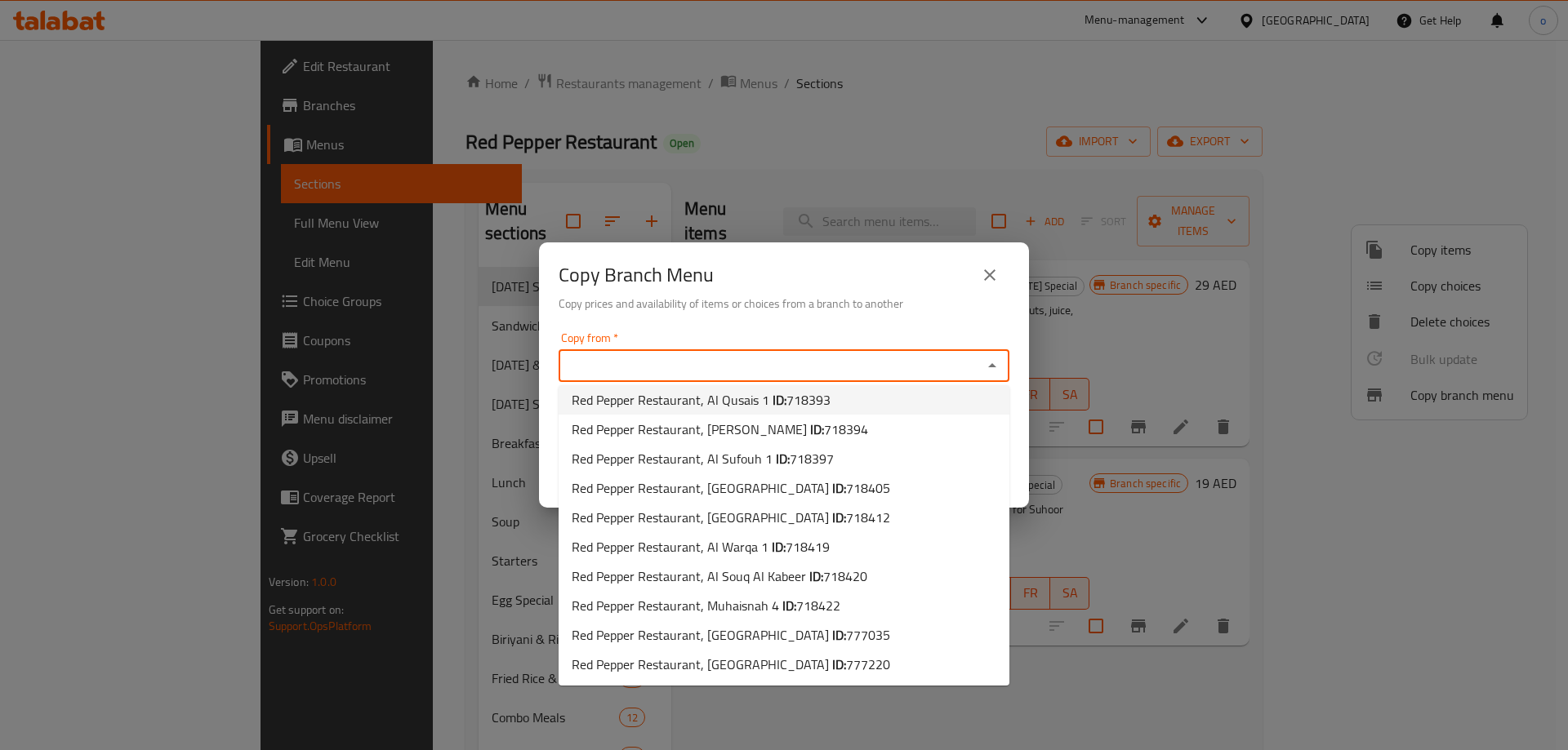
drag, startPoint x: 813, startPoint y: 363, endPoint x: 846, endPoint y: 364, distance: 33.0
click at [817, 363] on input "Copy from   *" at bounding box center [770, 365] width 414 height 23
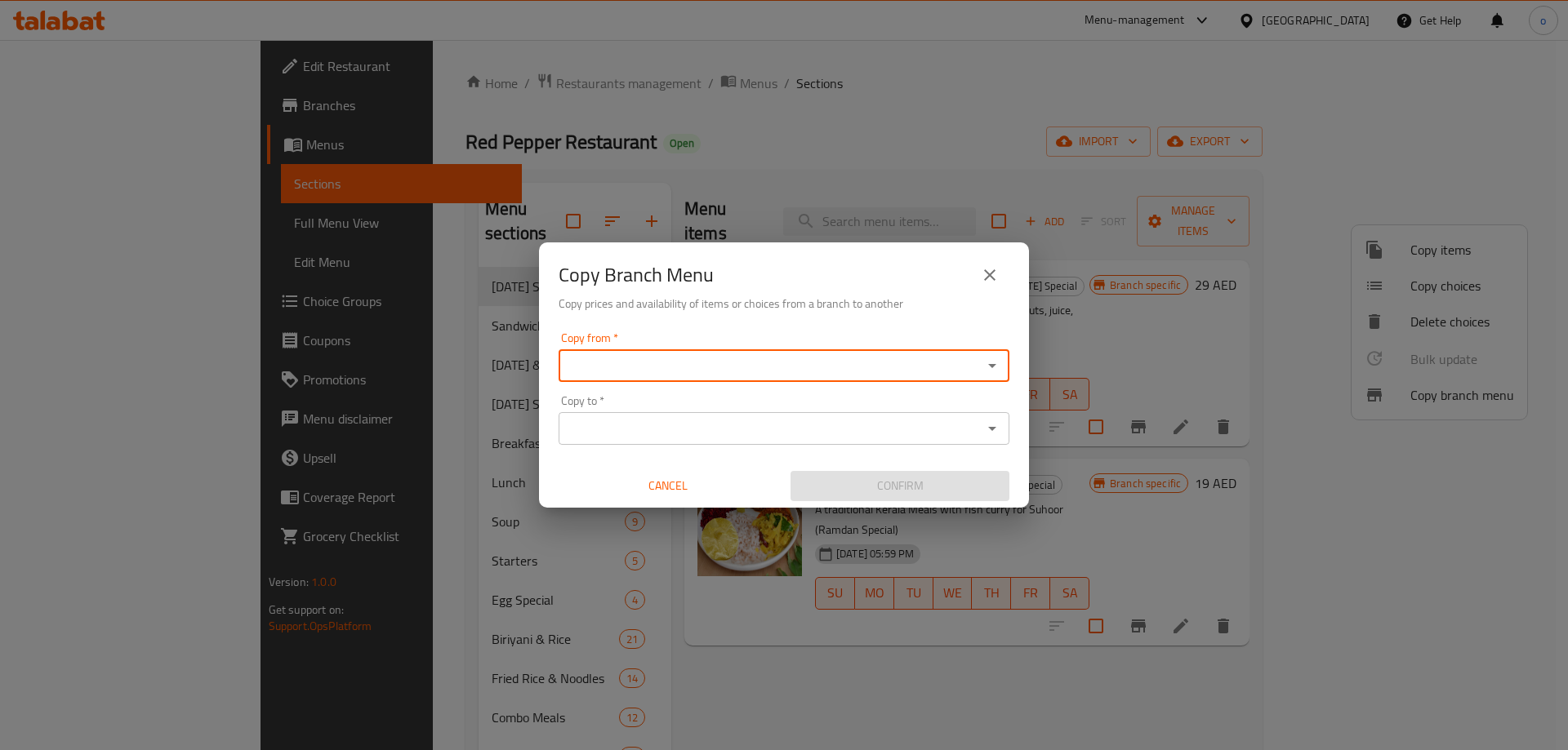
click at [997, 272] on icon "close" at bounding box center [989, 275] width 19 height 19
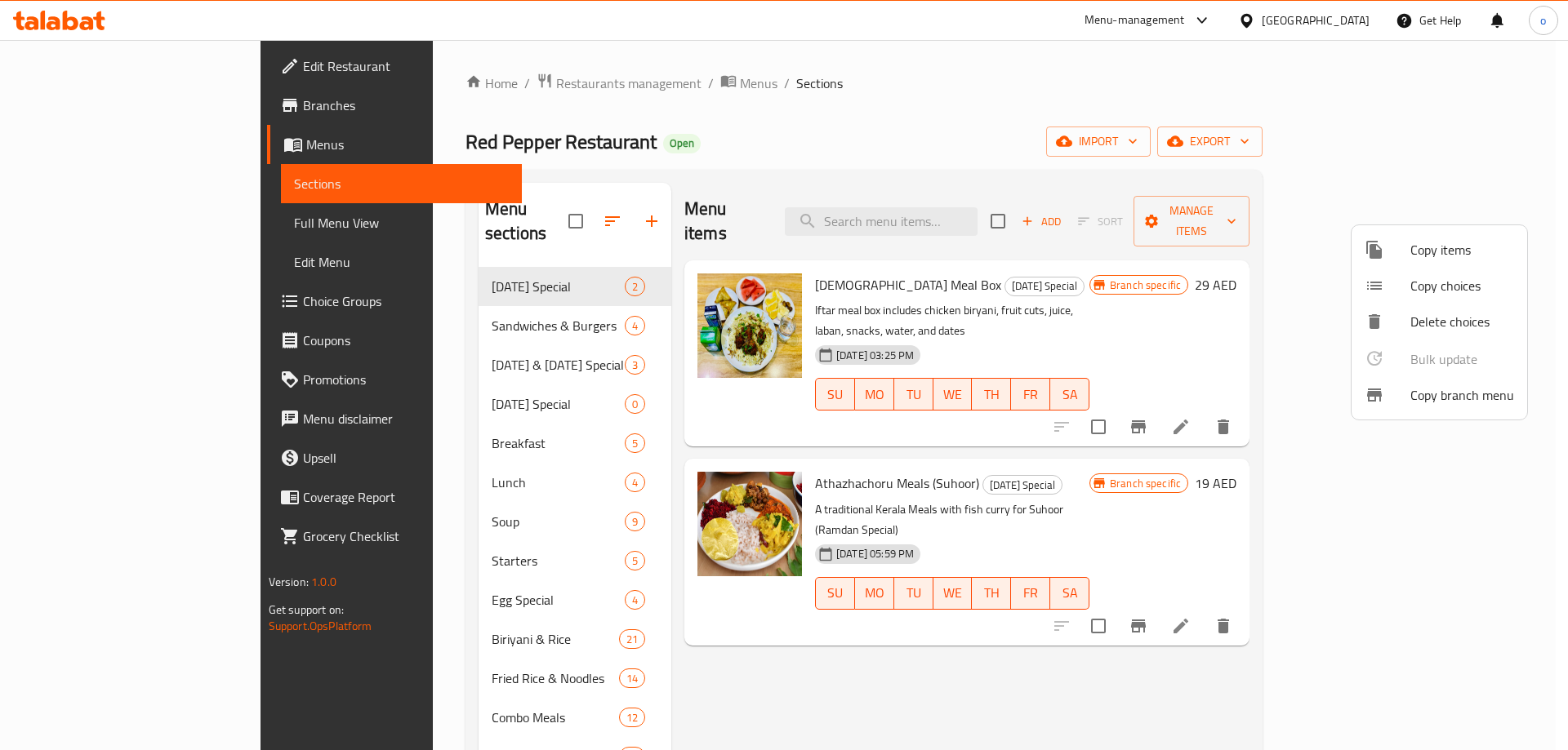
drag, startPoint x: 1102, startPoint y: 466, endPoint x: 1092, endPoint y: 483, distance: 19.7
click at [1102, 465] on div at bounding box center [784, 375] width 1568 height 750
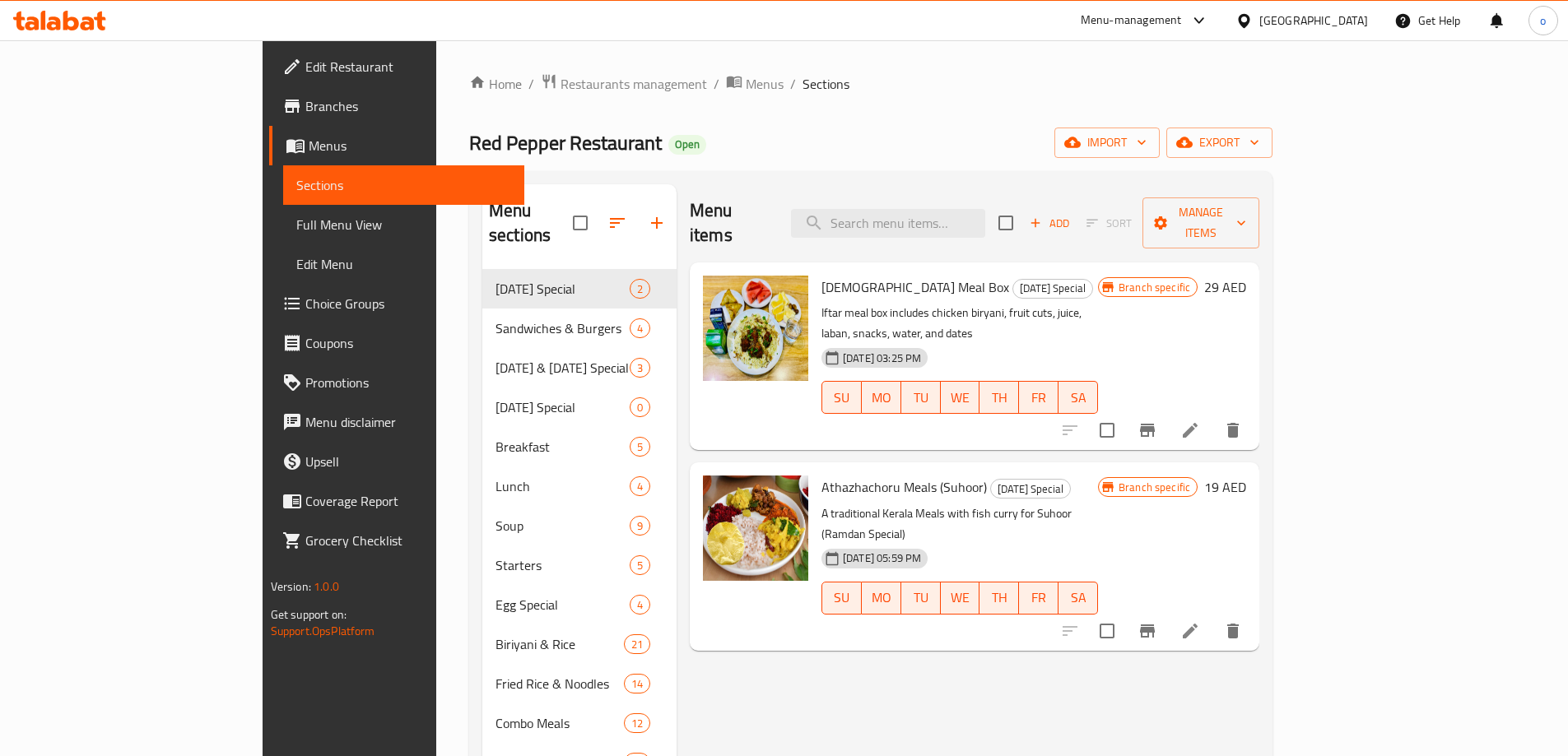
click at [1273, 131] on button "export" at bounding box center [1220, 143] width 106 height 31
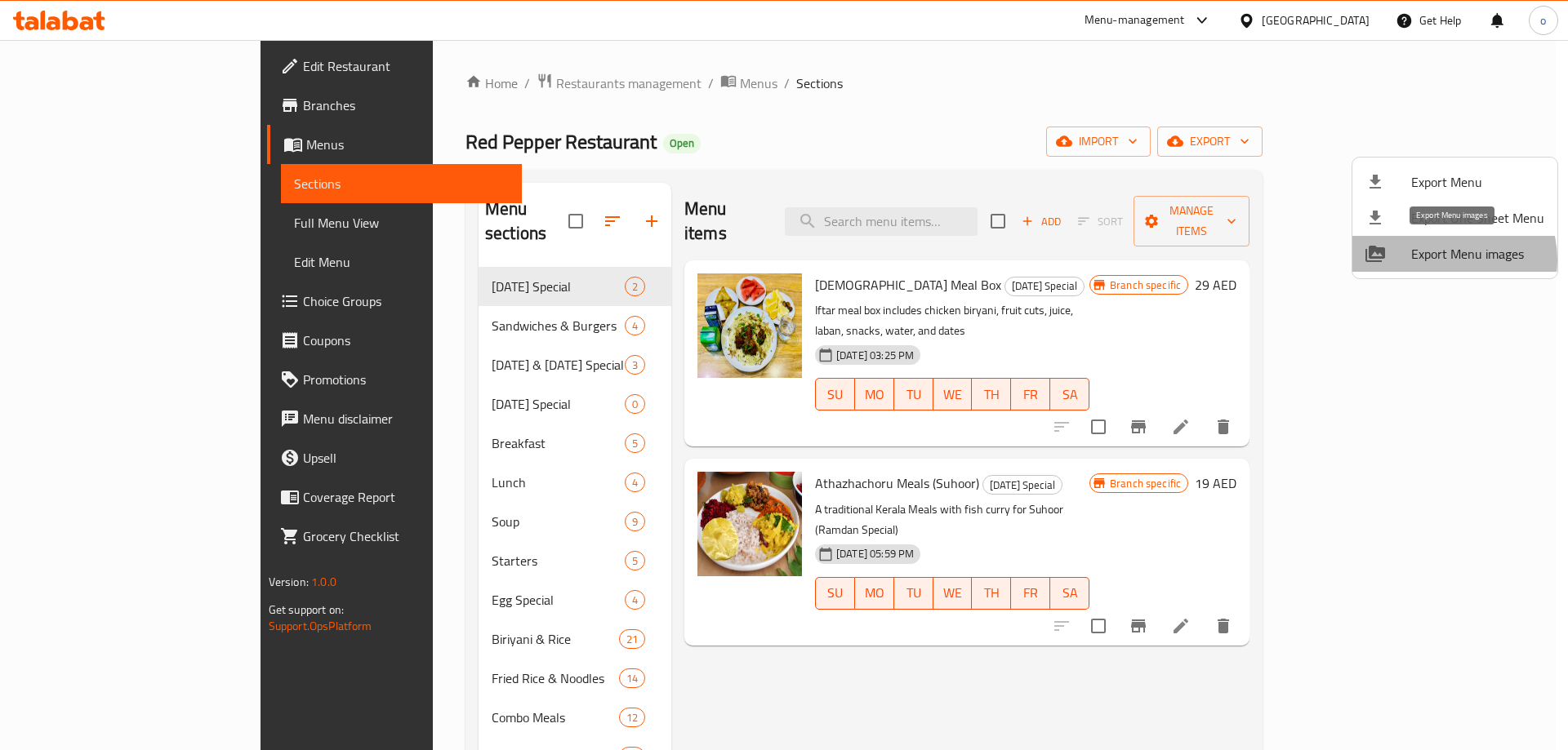
click at [1446, 259] on span "Export Menu images" at bounding box center [1477, 254] width 133 height 19
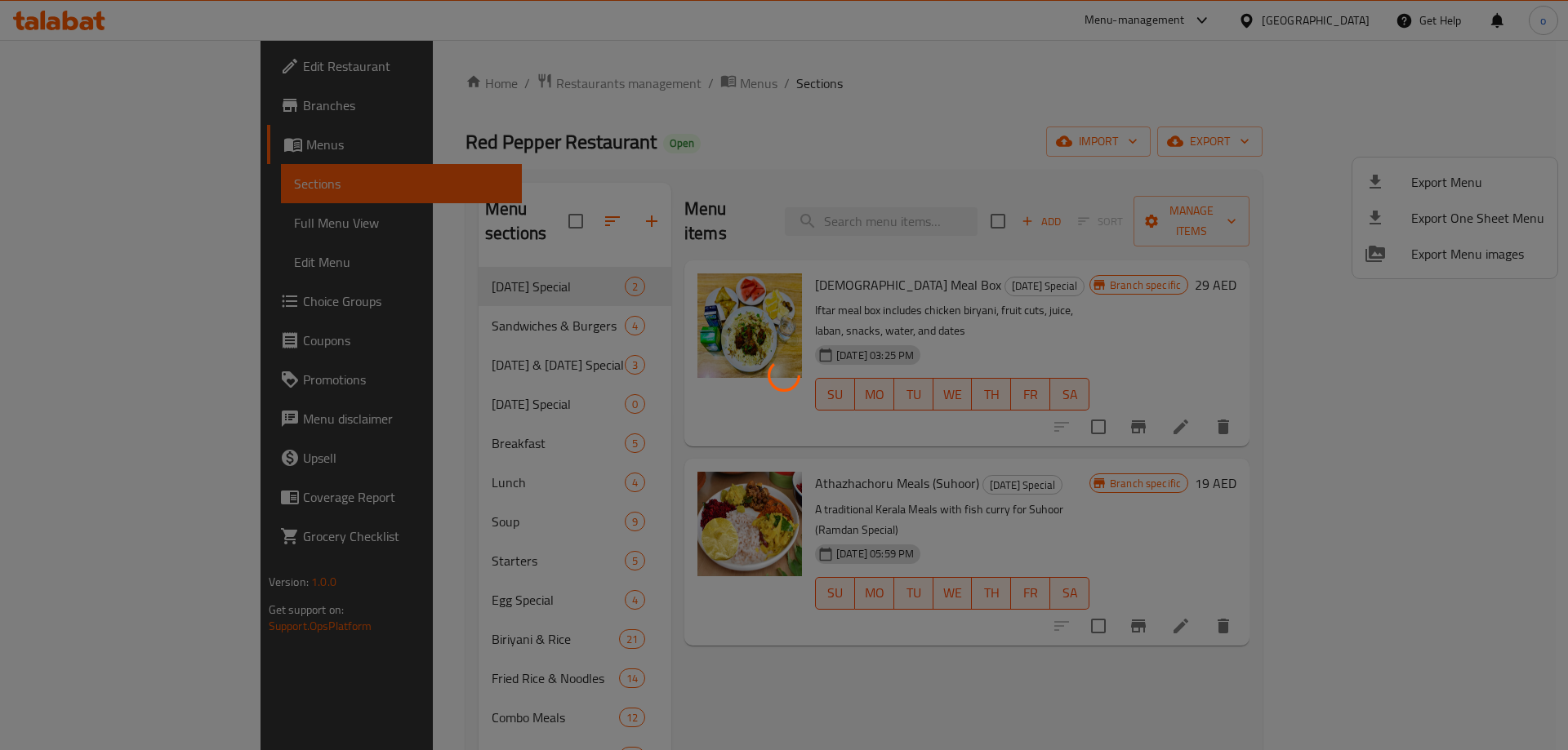
click at [1039, 296] on div at bounding box center [784, 375] width 1568 height 750
click at [993, 250] on div at bounding box center [784, 375] width 1568 height 750
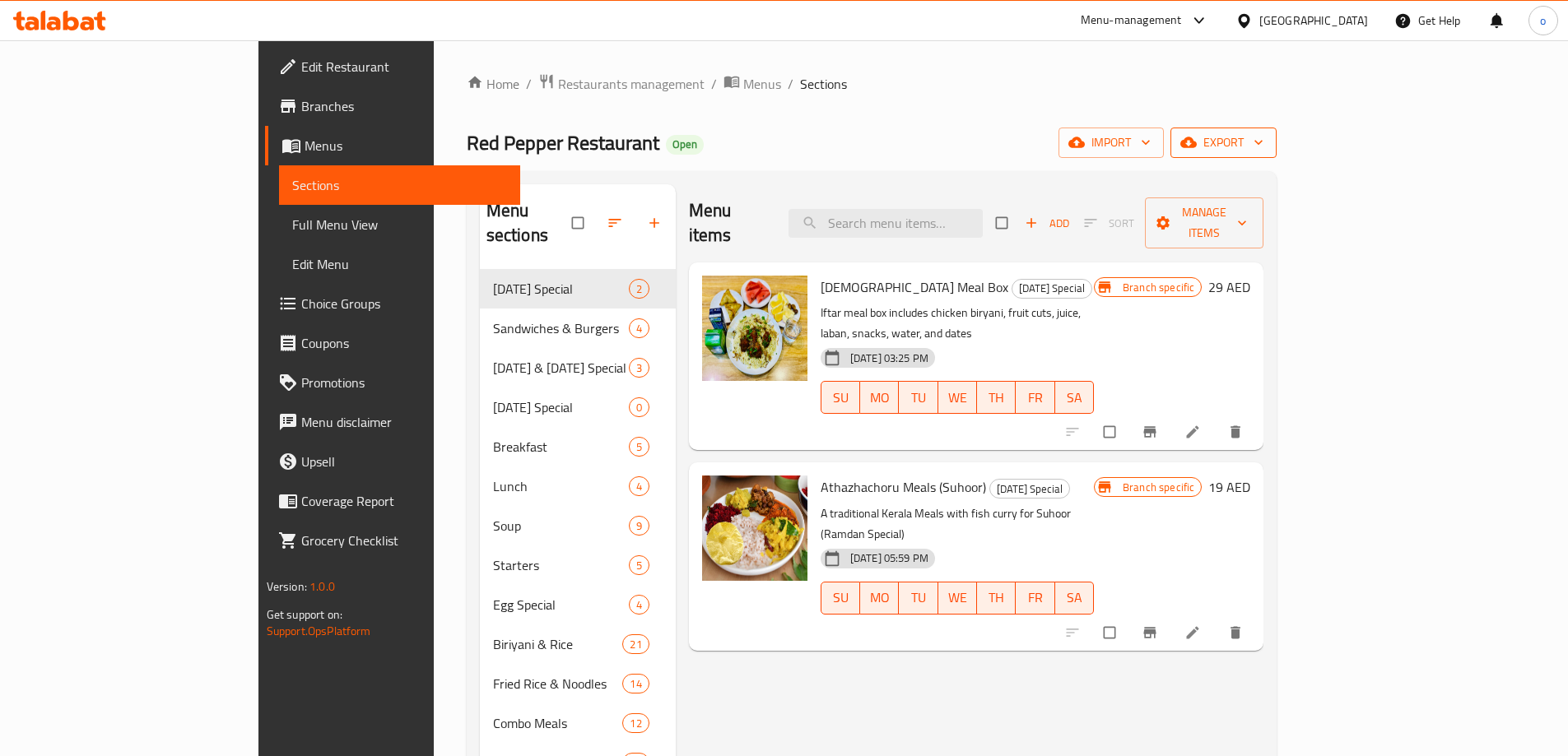
click at [1263, 147] on span "export" at bounding box center [1224, 142] width 80 height 20
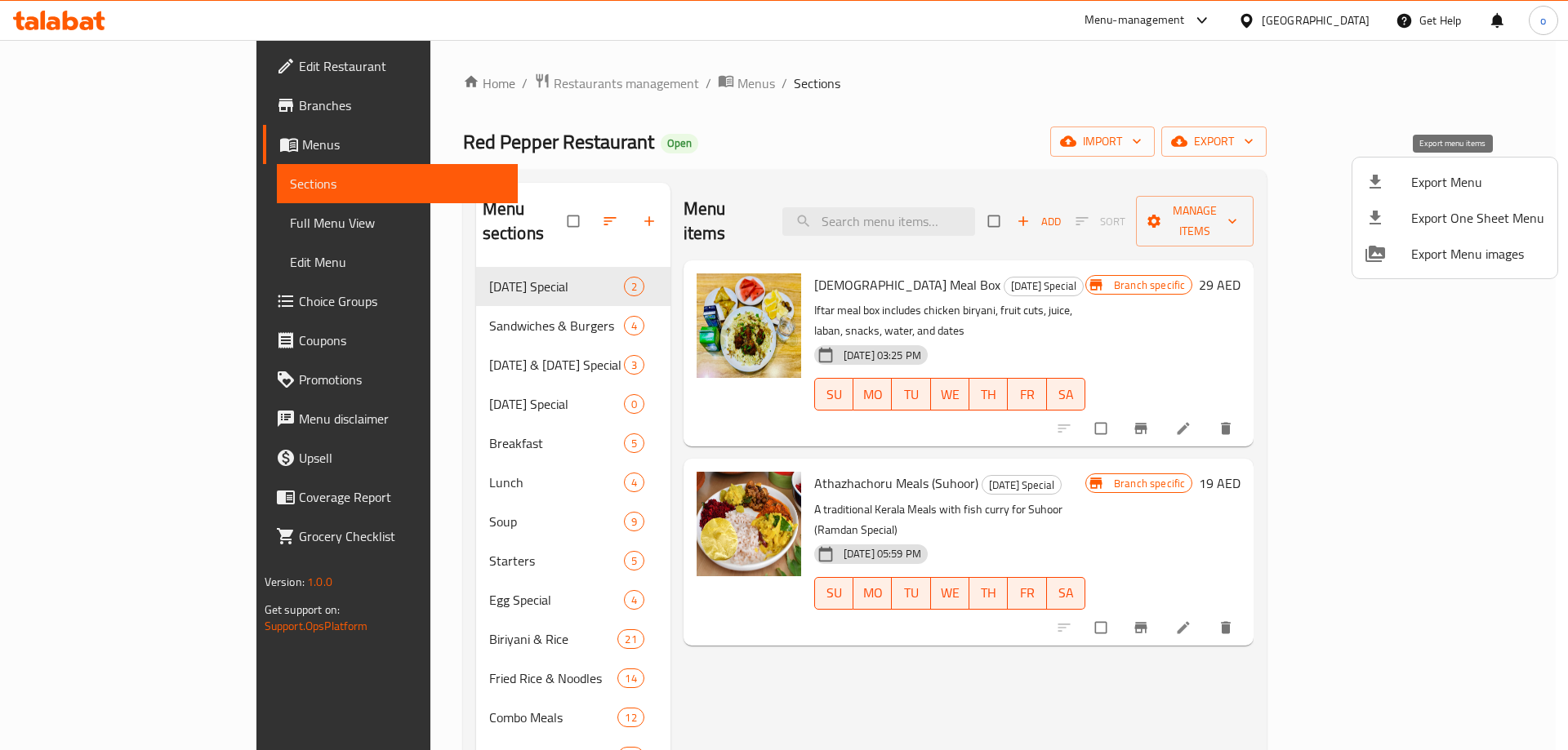
click at [1448, 187] on span "Export Menu" at bounding box center [1477, 182] width 133 height 19
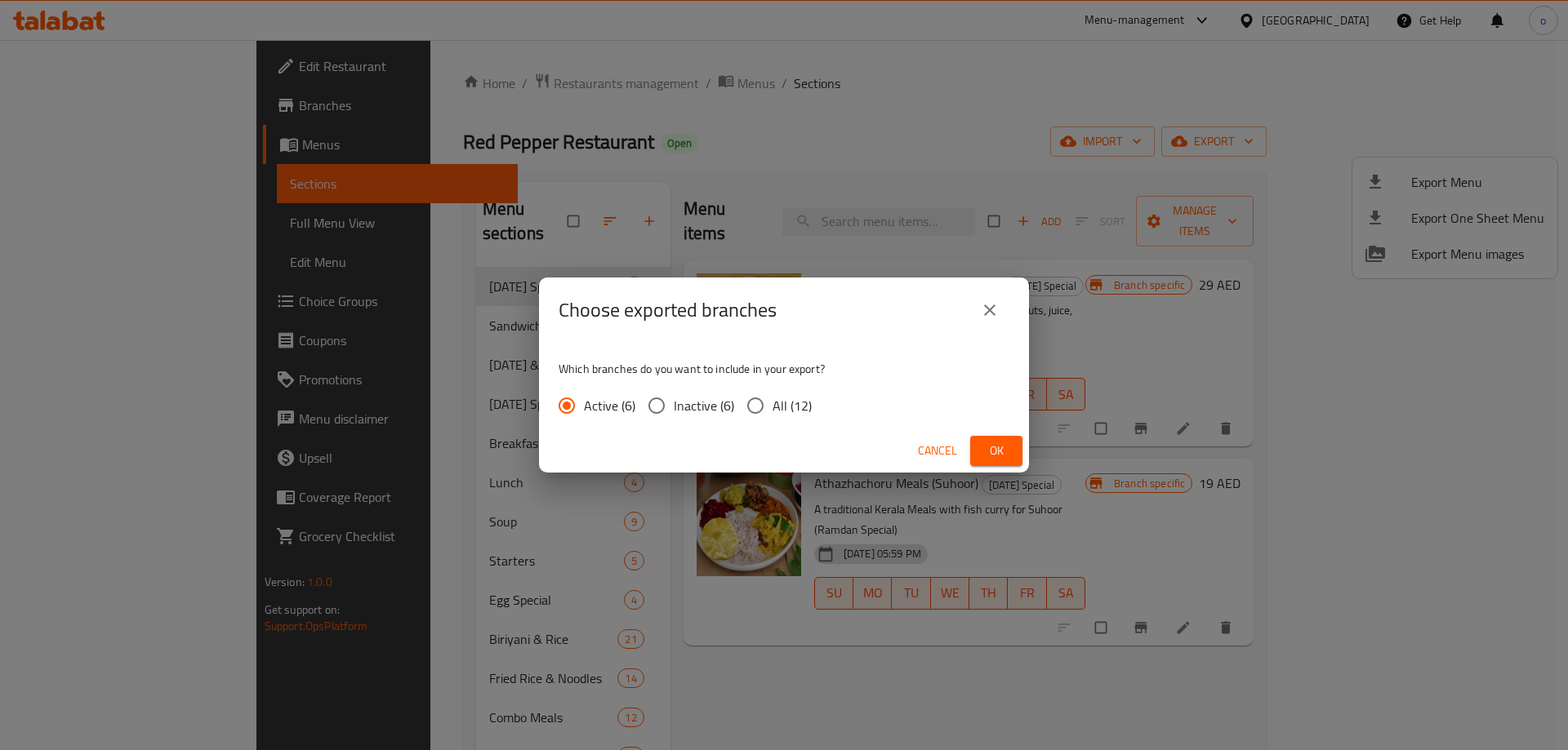
click at [767, 410] on input "All (12)" at bounding box center [756, 406] width 34 height 34
radio input "true"
click at [987, 437] on button "Ok" at bounding box center [996, 452] width 53 height 31
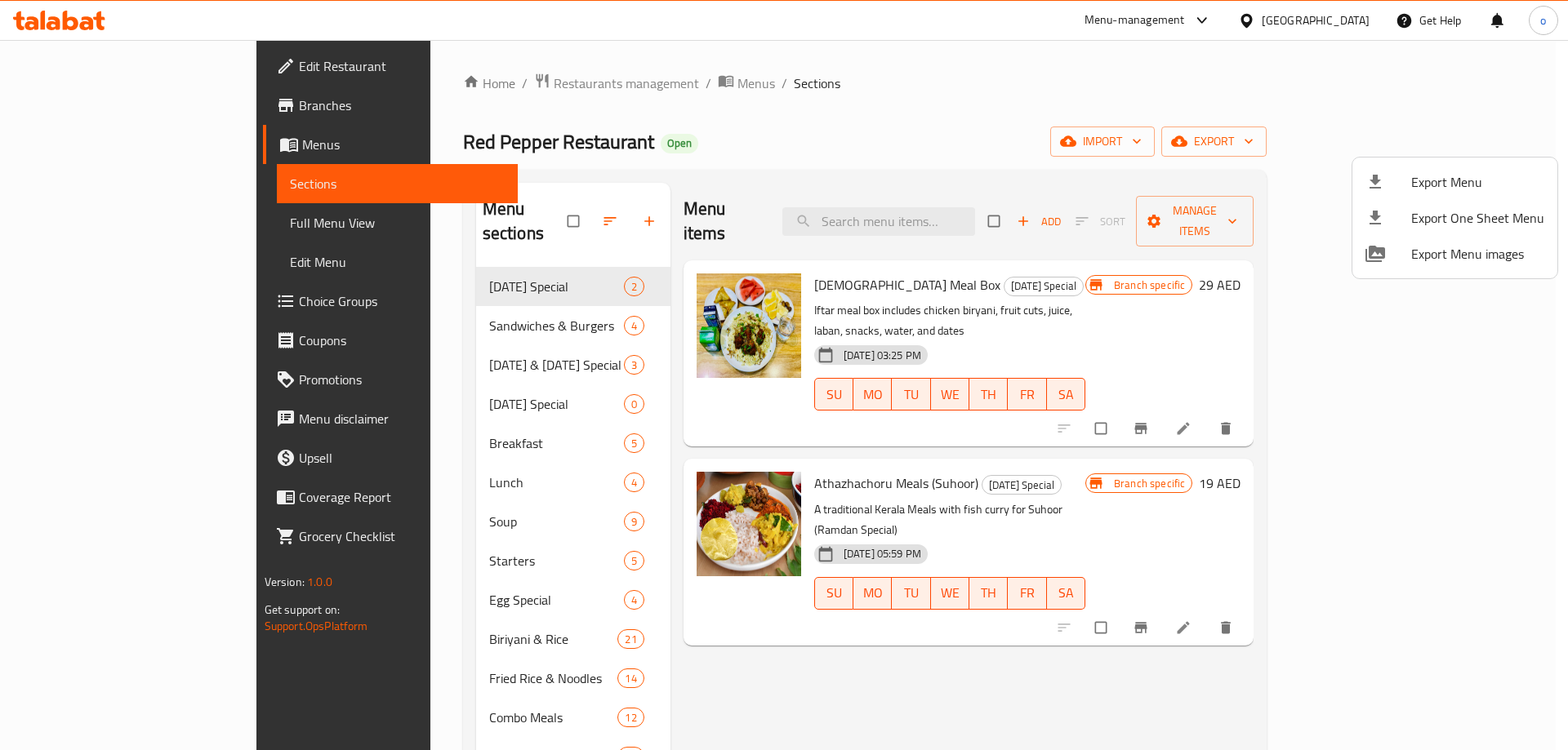
click at [1153, 76] on div at bounding box center [784, 375] width 1568 height 750
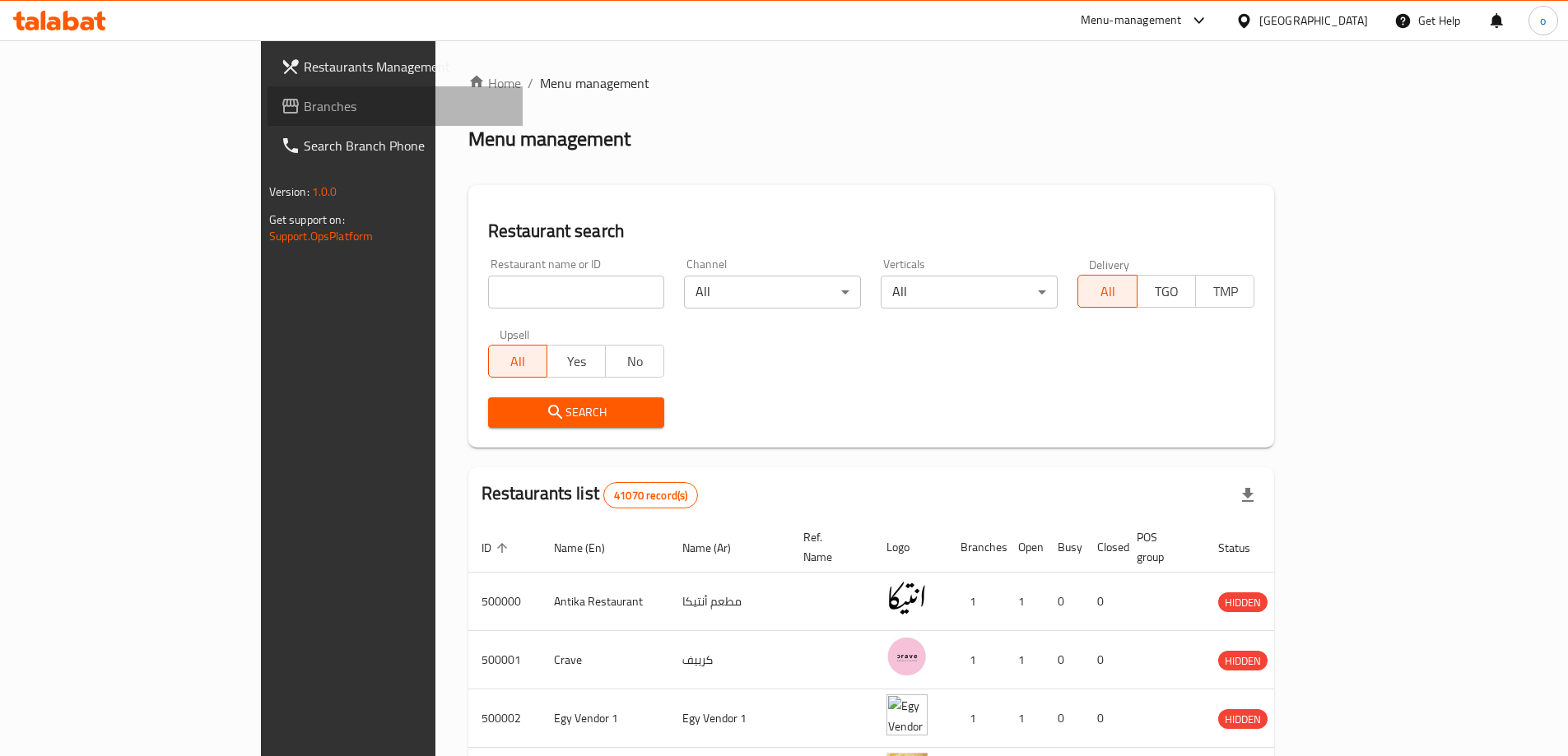
click at [267, 94] on link "Branches" at bounding box center [394, 106] width 256 height 40
